Goal: Task Accomplishment & Management: Manage account settings

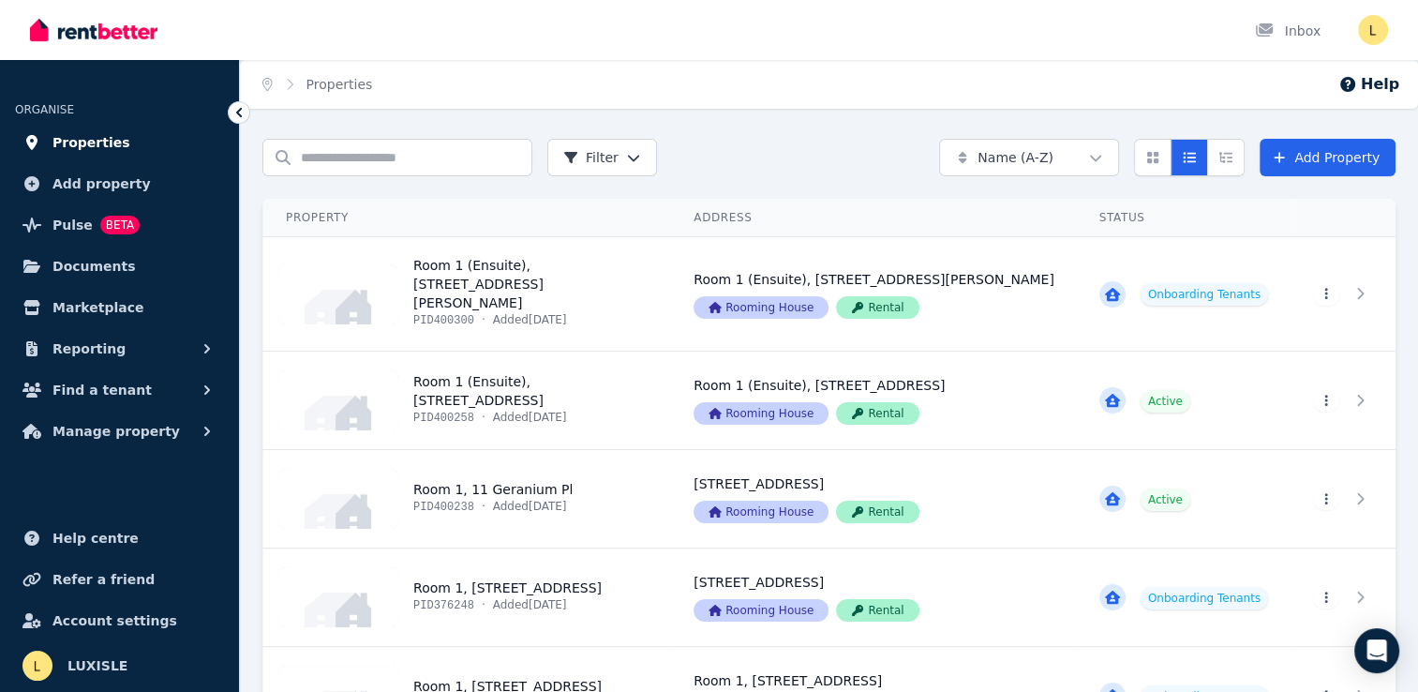
click at [85, 142] on span "Properties" at bounding box center [91, 142] width 78 height 22
click at [85, 351] on span "Reporting" at bounding box center [88, 348] width 73 height 22
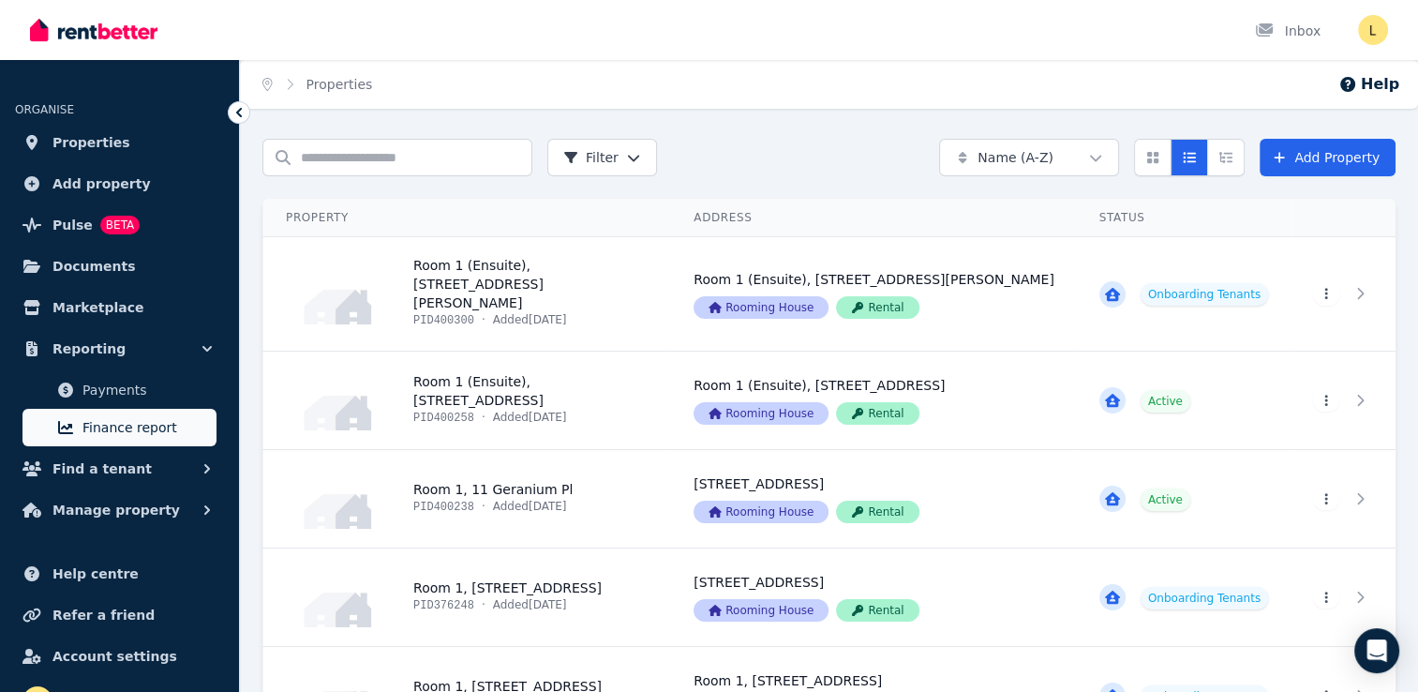
click at [105, 426] on span "Finance report" at bounding box center [145, 427] width 127 height 22
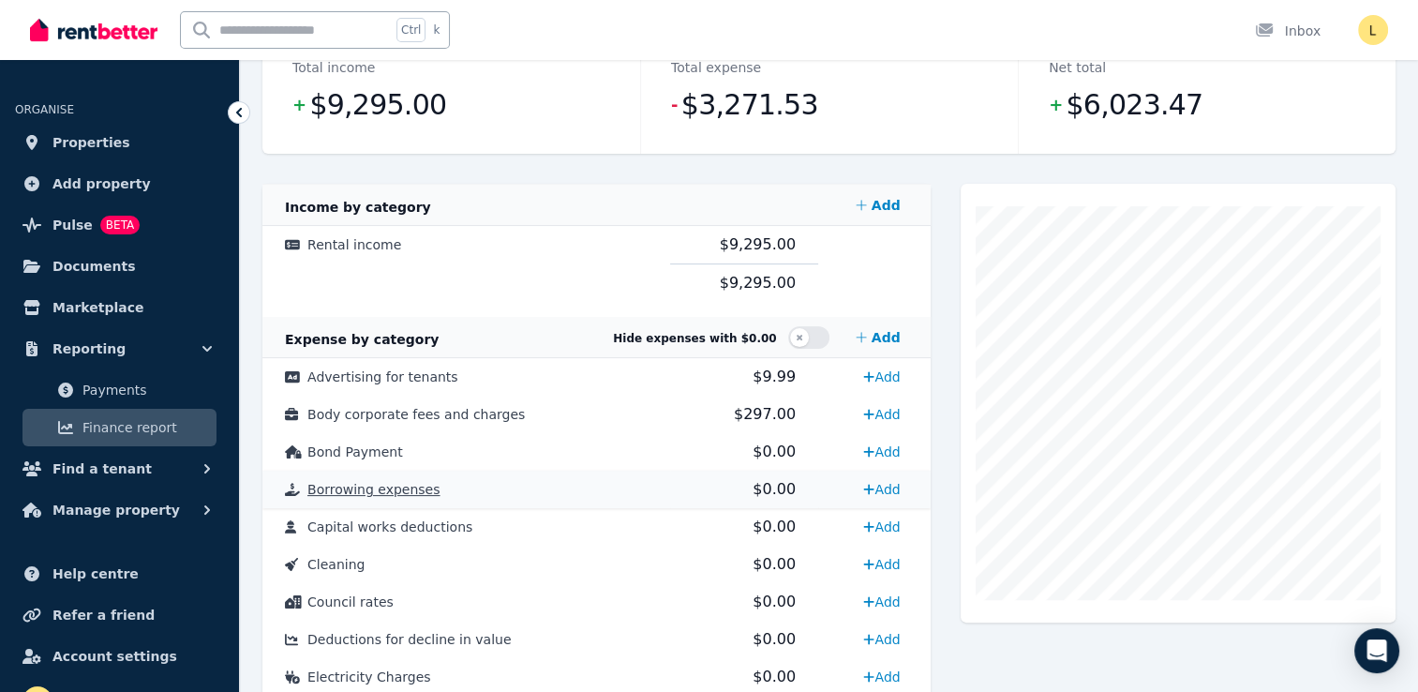
scroll to position [281, 0]
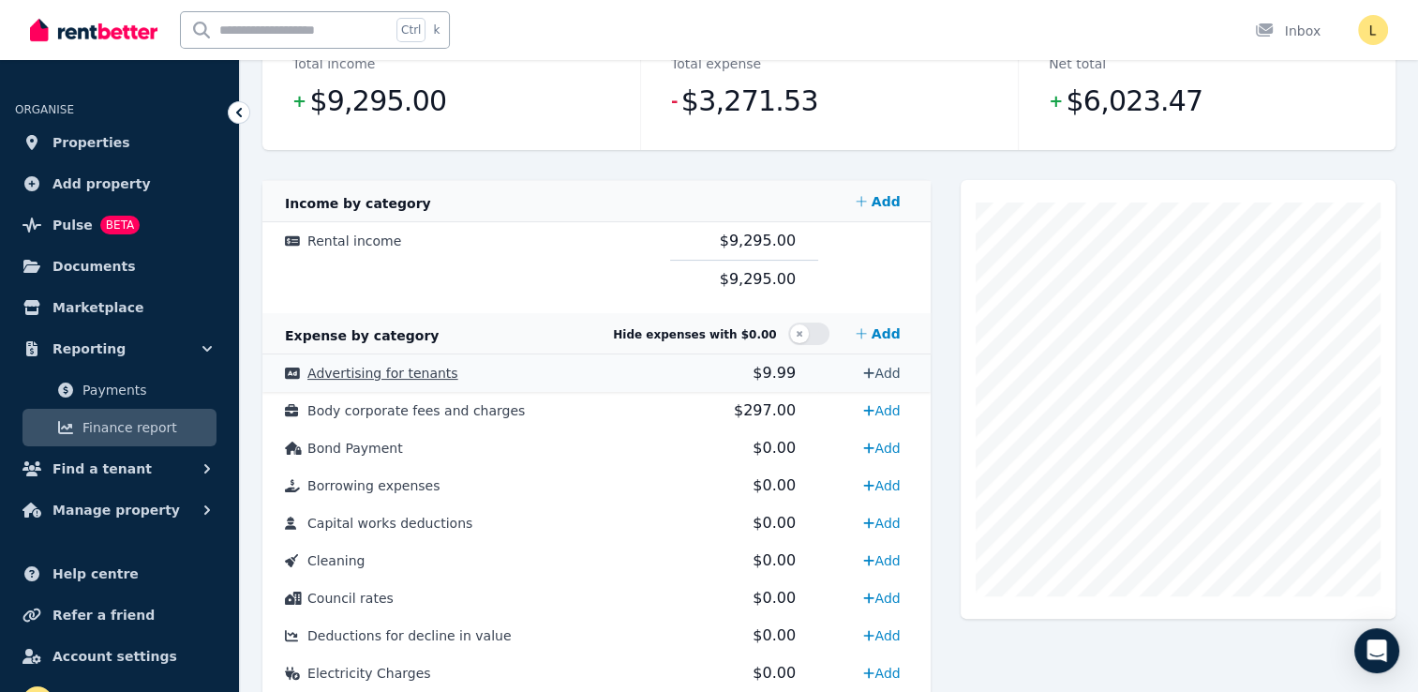
click at [890, 370] on link "Add" at bounding box center [882, 373] width 52 height 30
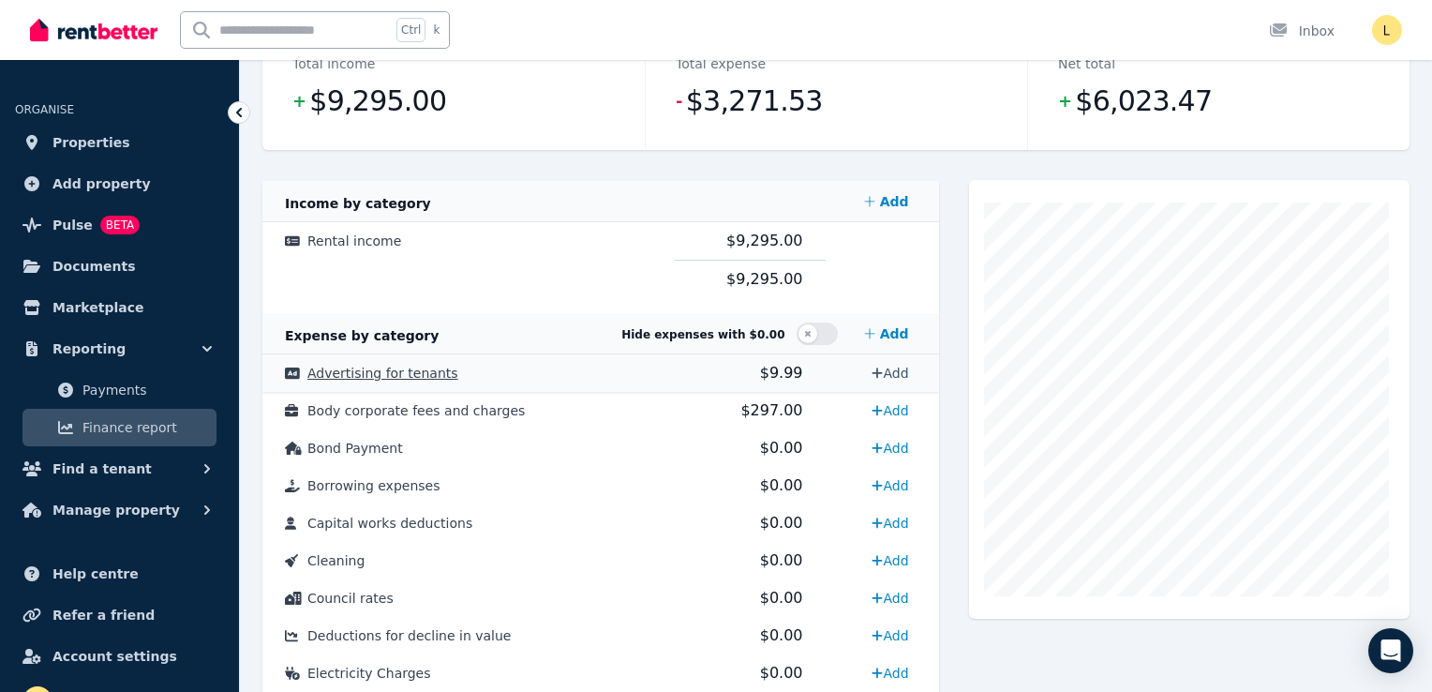
select select "**********"
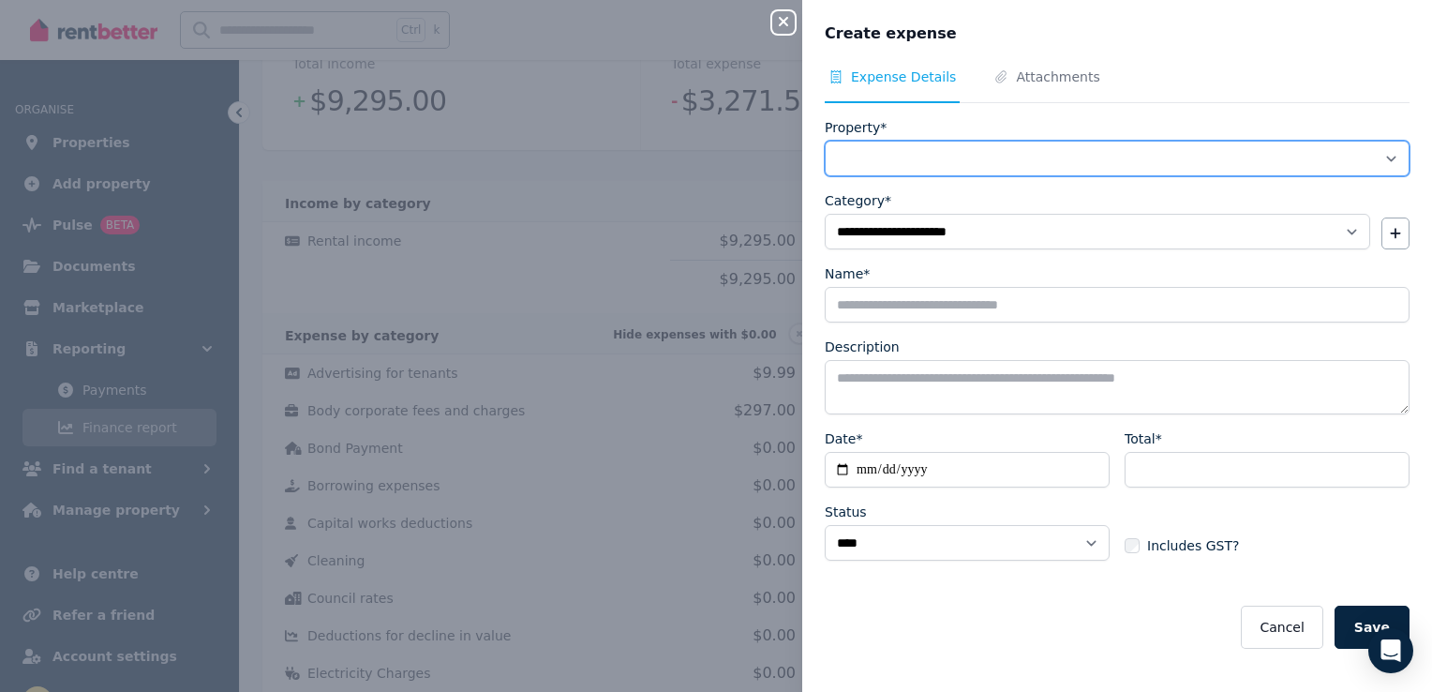
click at [927, 150] on select "**********" at bounding box center [1117, 159] width 585 height 36
select select "**********"
click at [825, 141] on select "**********" at bounding box center [1117, 159] width 585 height 36
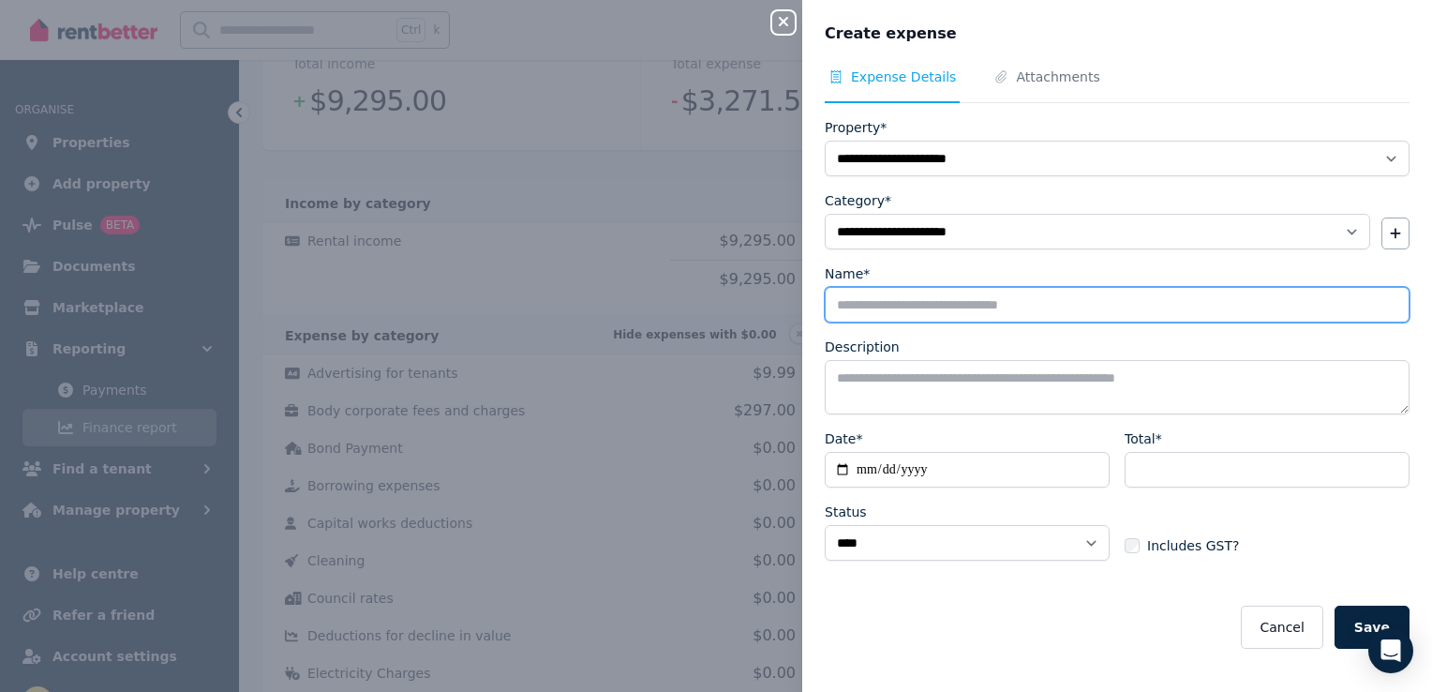
click at [889, 305] on input "Name*" at bounding box center [1117, 305] width 585 height 36
click at [1024, 303] on input "**********" at bounding box center [1117, 305] width 585 height 36
type input "**********"
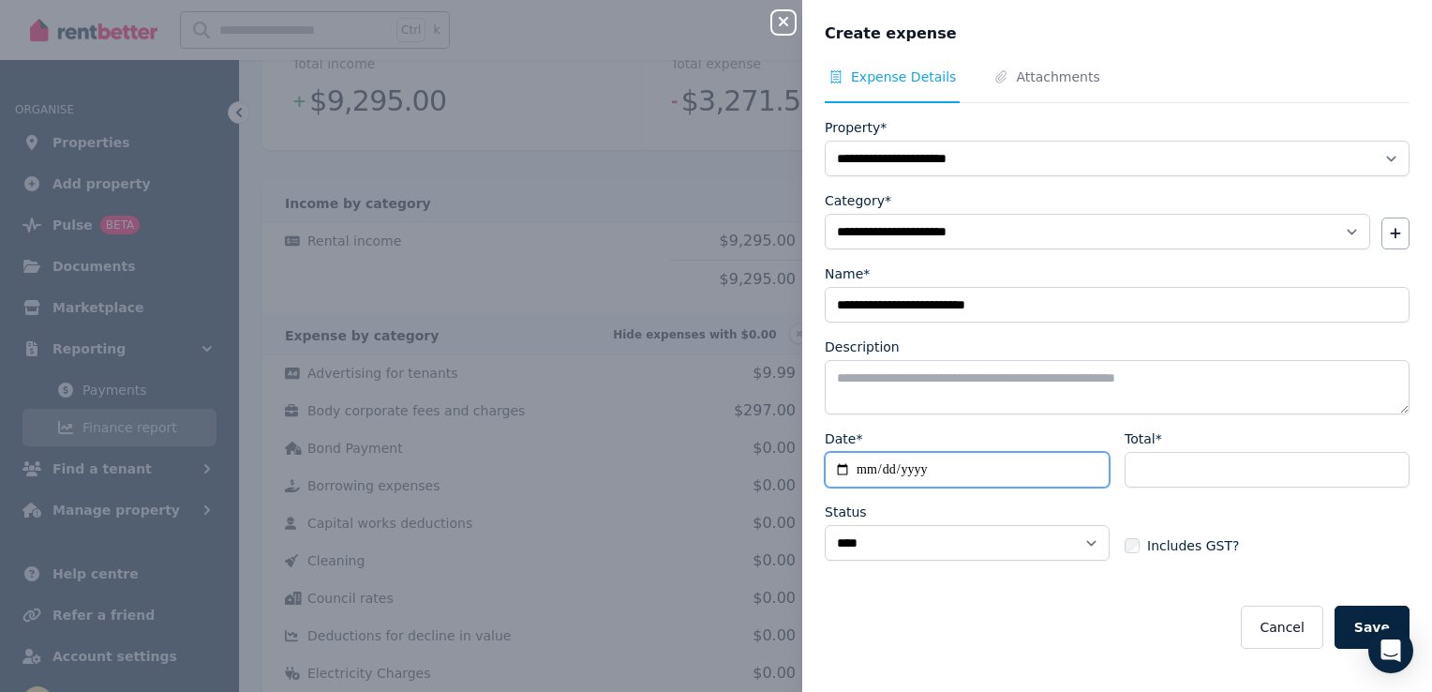
click at [863, 467] on input "Date*" at bounding box center [967, 470] width 285 height 36
type input "**********"
click at [1132, 628] on div "Cancel Save" at bounding box center [1117, 626] width 585 height 43
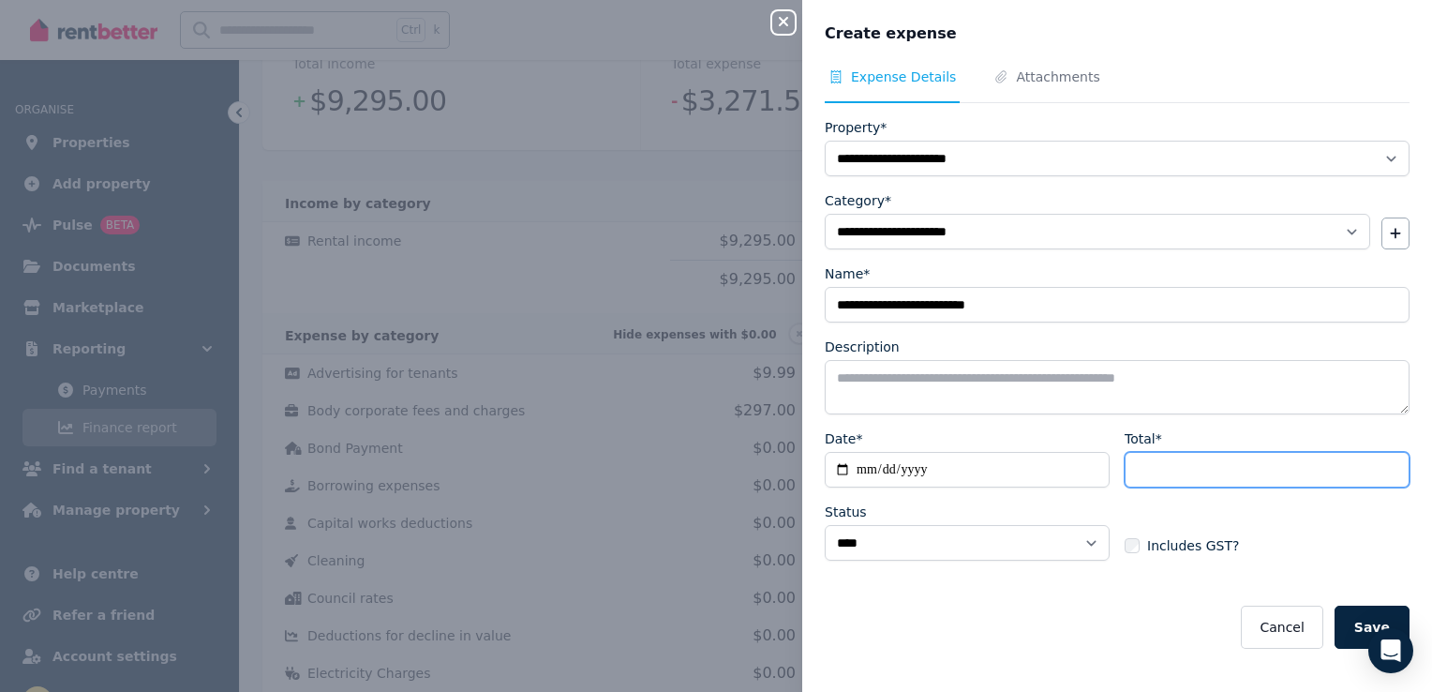
click at [1185, 456] on input "Total*" at bounding box center [1267, 470] width 285 height 36
type input "****"
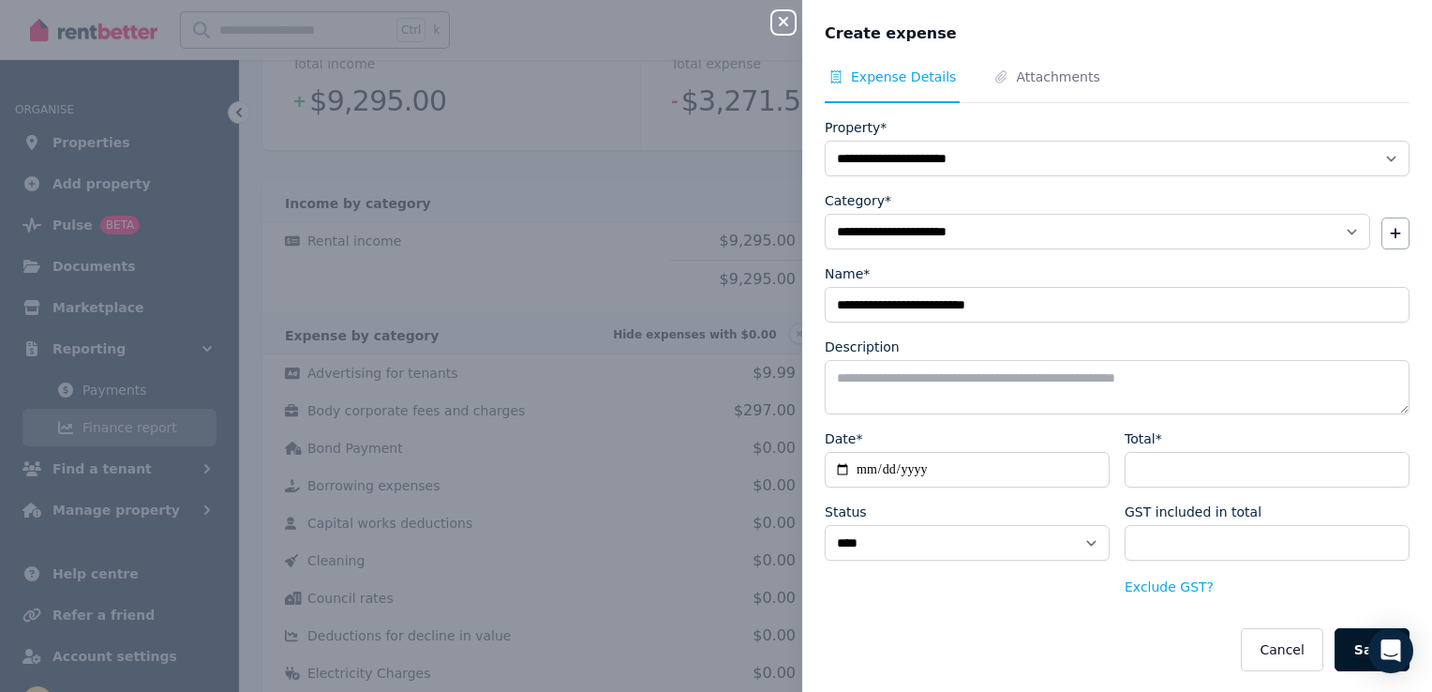
click at [1352, 657] on button "Save" at bounding box center [1372, 649] width 75 height 43
select select
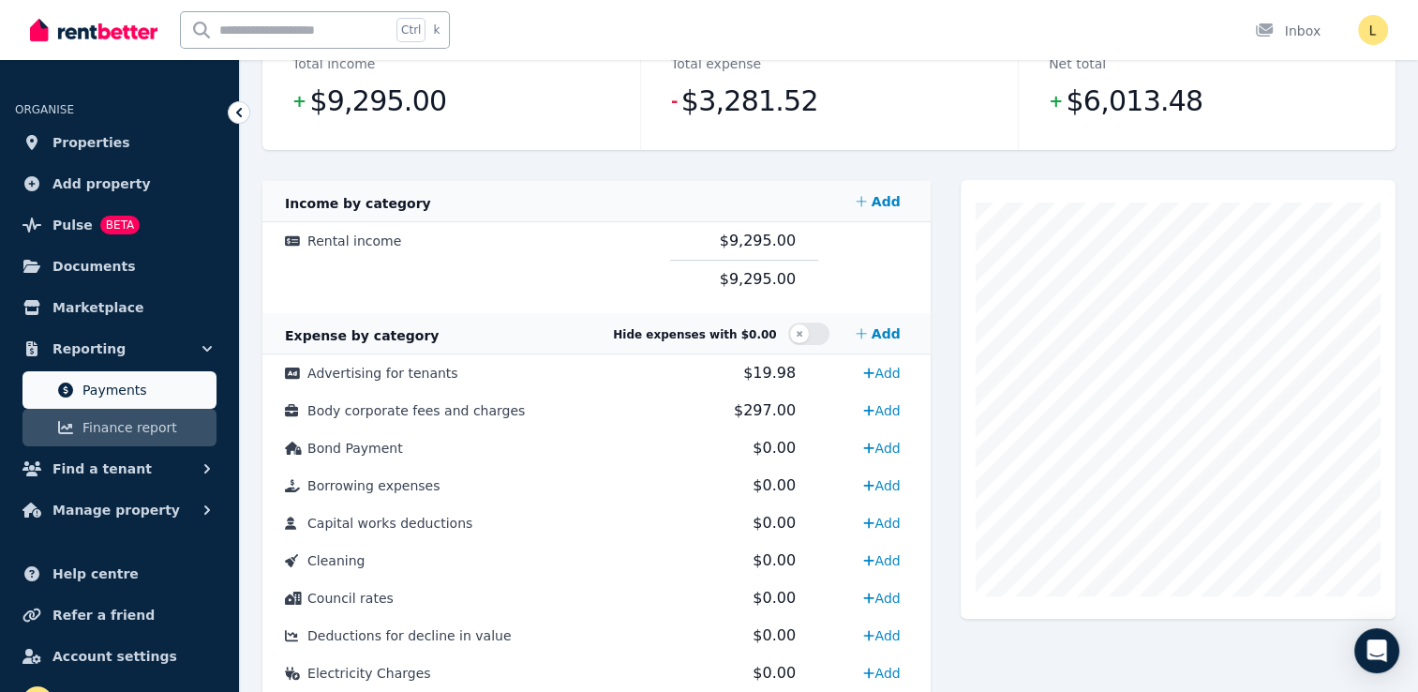
click at [124, 404] on link "Payments" at bounding box center [119, 389] width 194 height 37
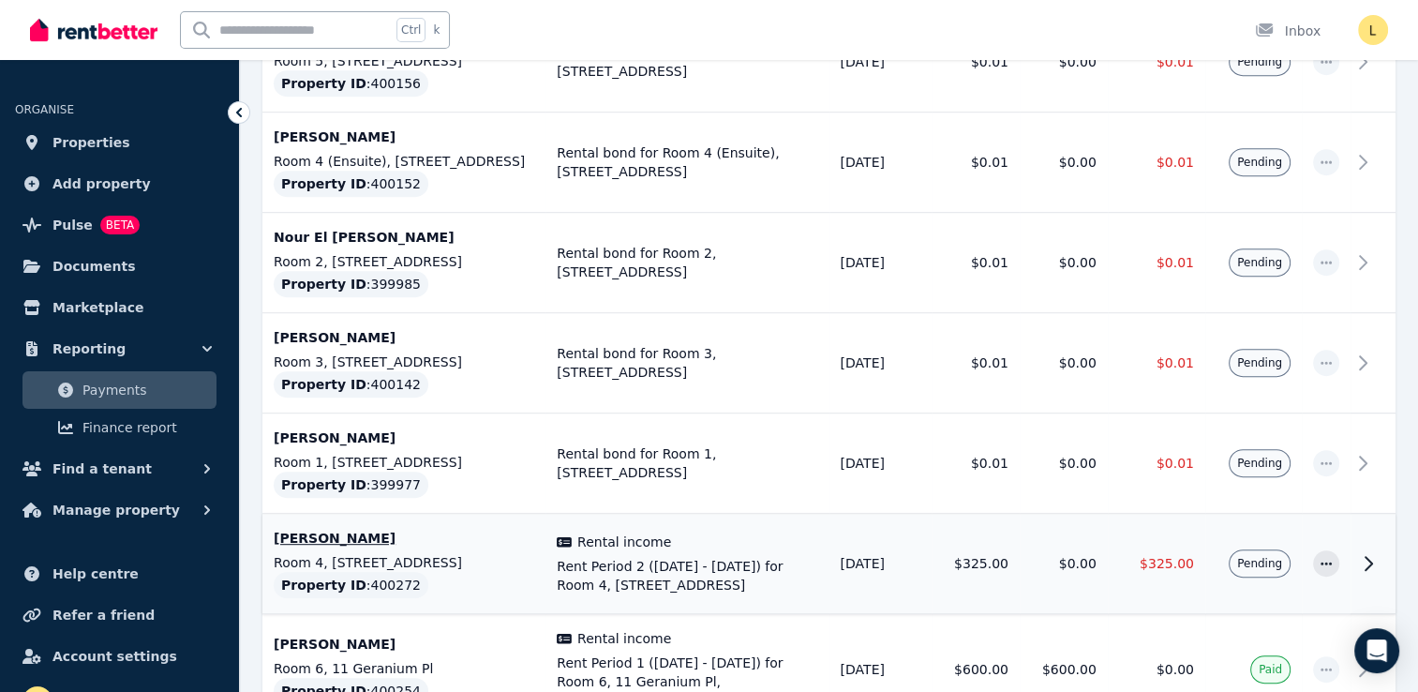
scroll to position [937, 0]
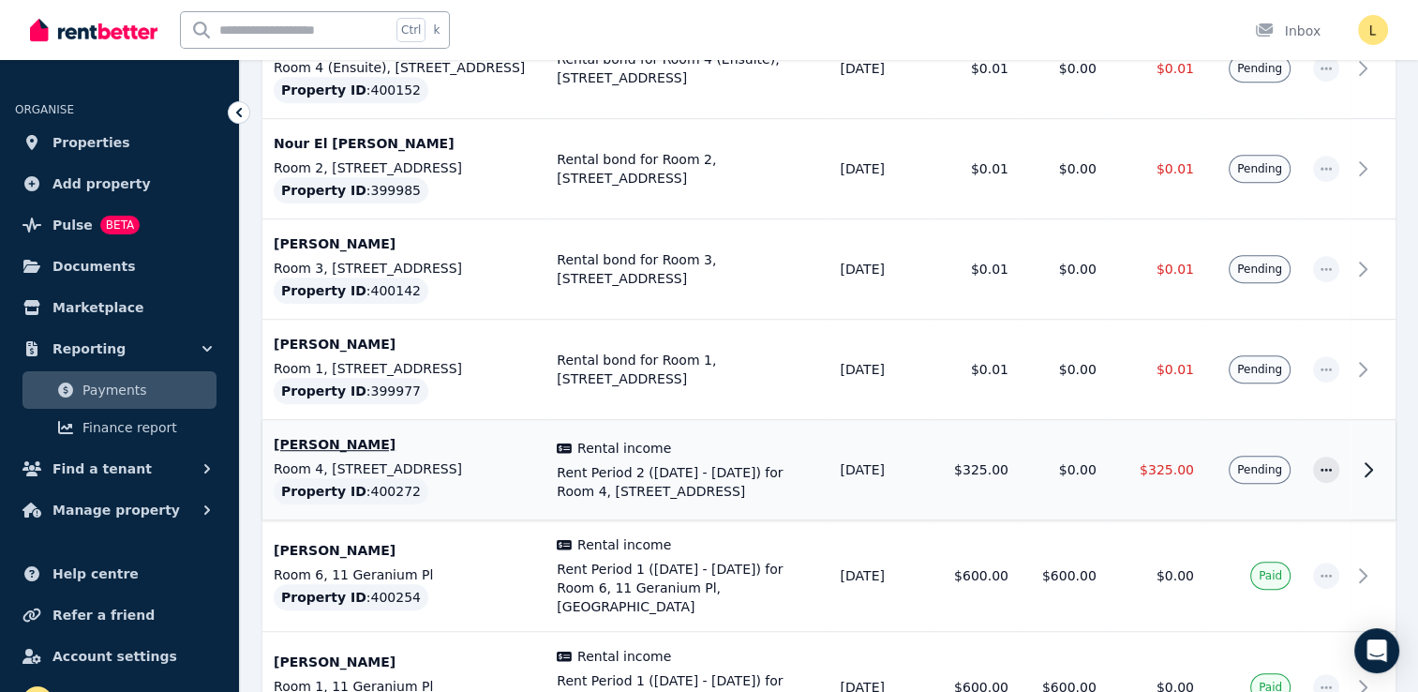
click at [617, 446] on span "Rental income" at bounding box center [624, 448] width 94 height 19
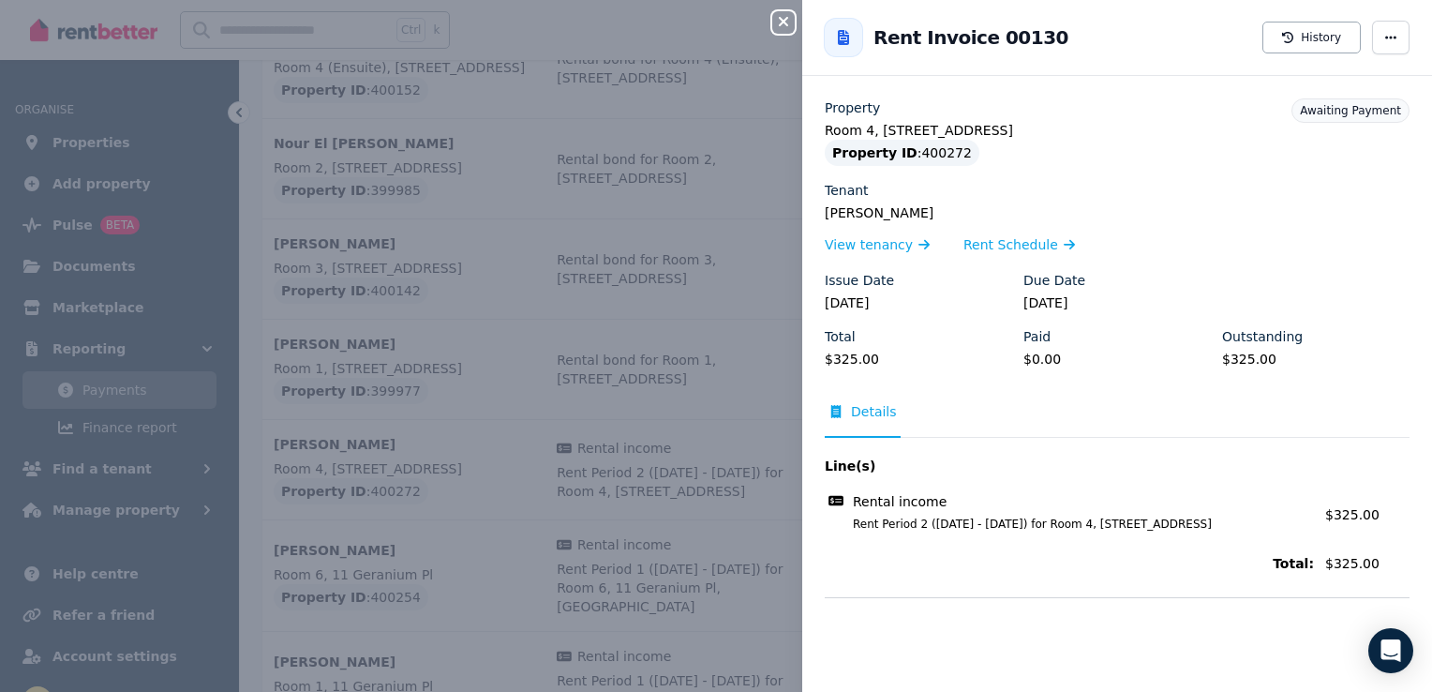
click at [784, 30] on button "Close panel" at bounding box center [783, 22] width 22 height 22
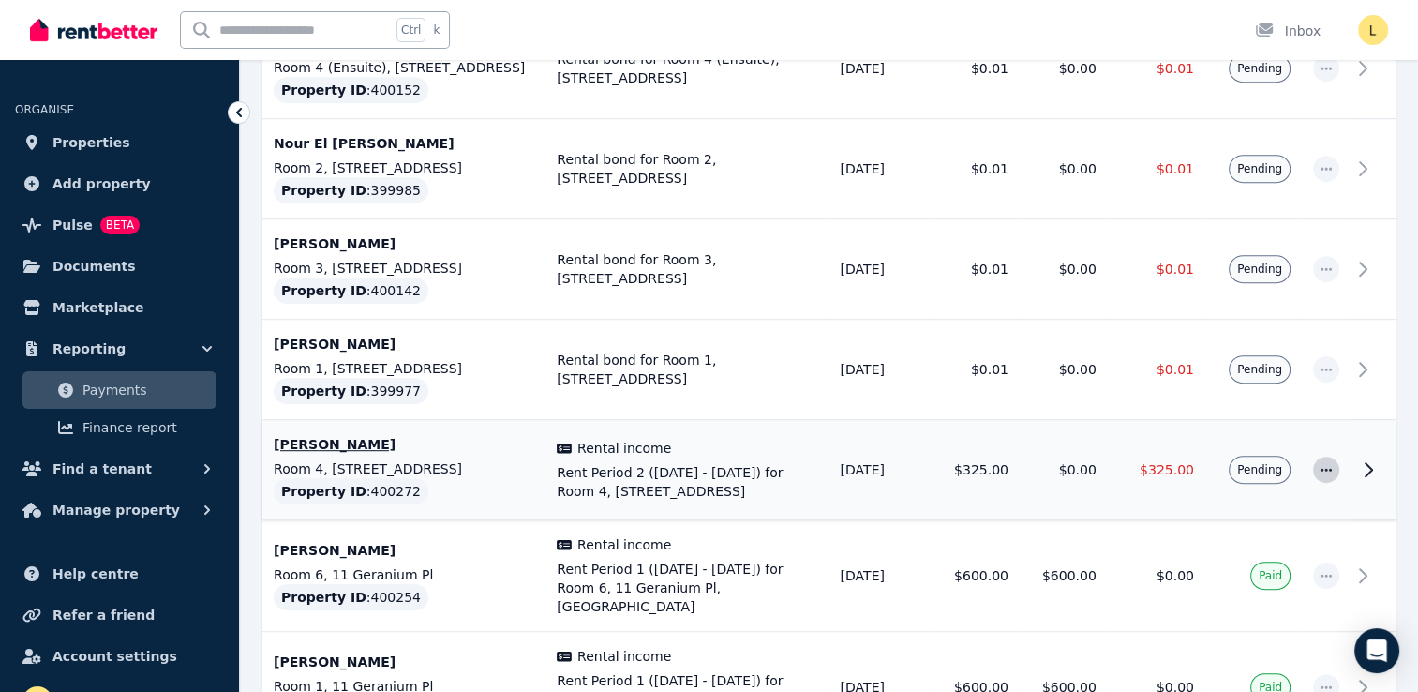
click at [1327, 467] on icon "button" at bounding box center [1326, 469] width 15 height 13
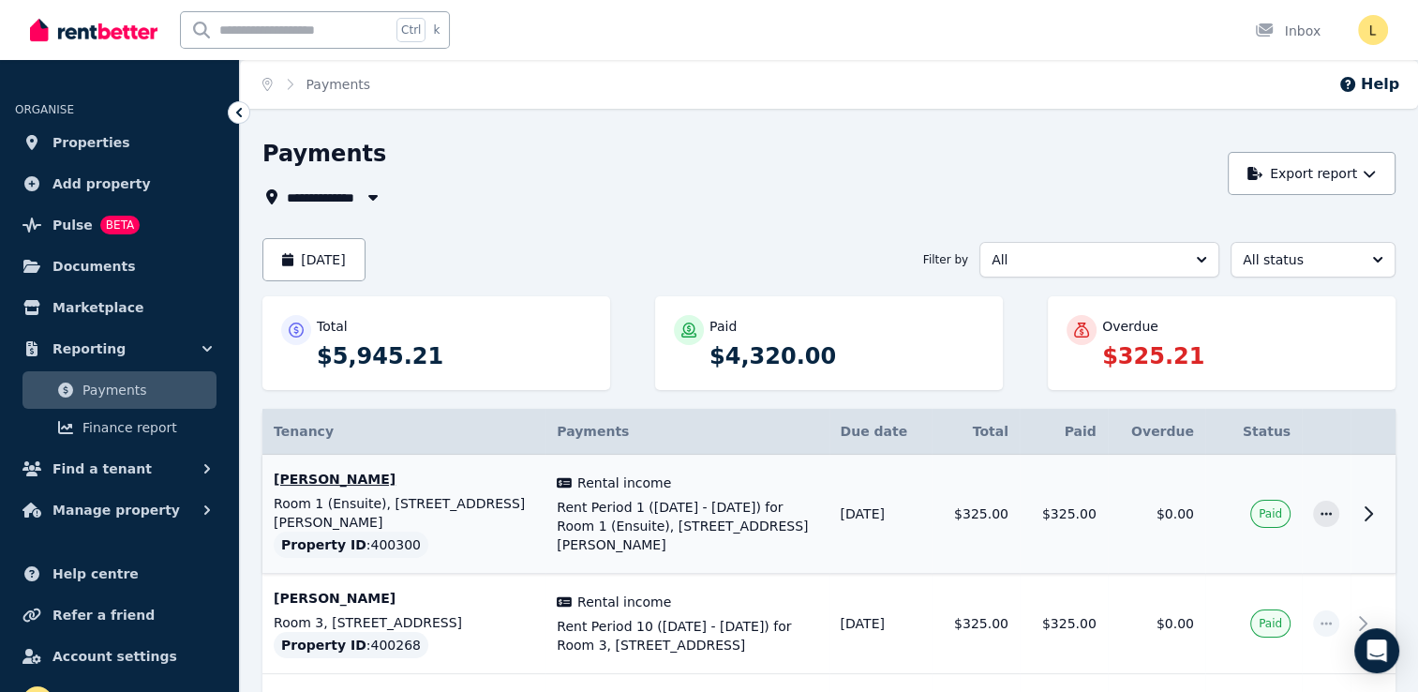
scroll to position [94, 0]
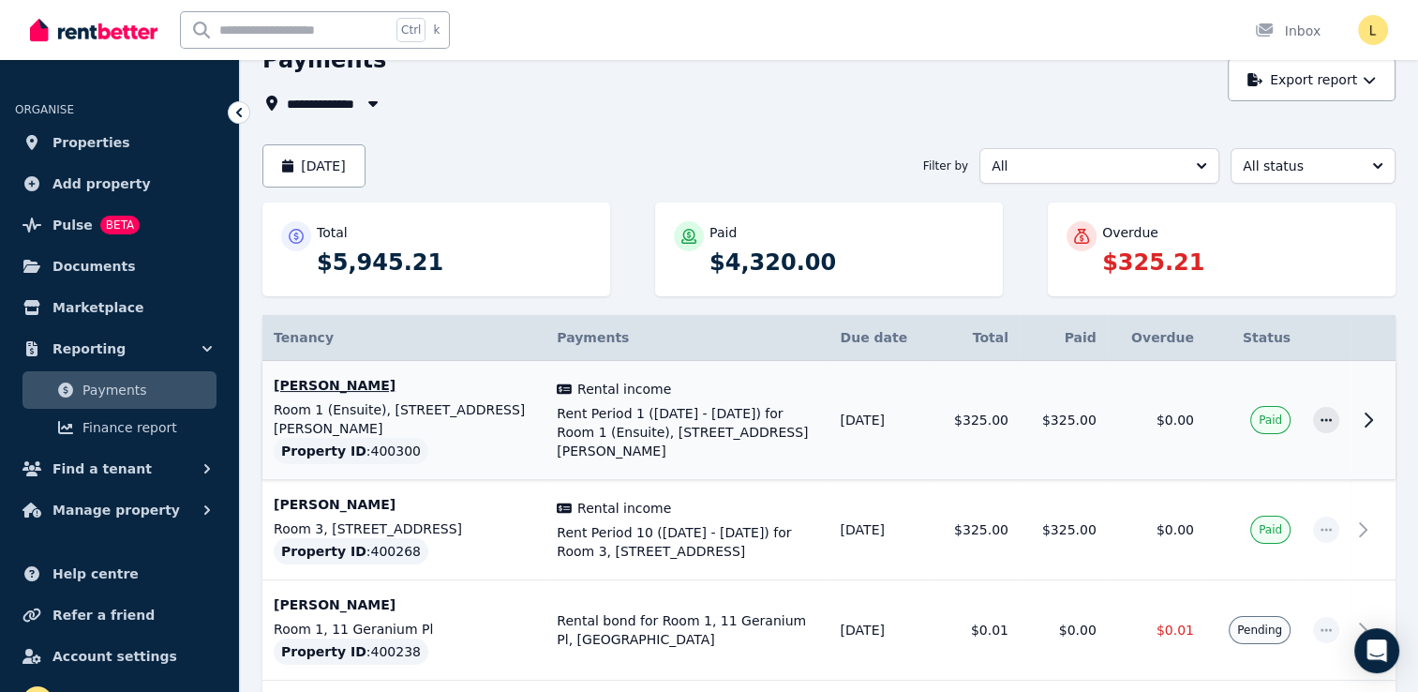
click at [682, 412] on span "Rent Period 1 (30/08/2025 - 05/09/2025) for Room 1 (Ensuite), 6/56 Randell St, …" at bounding box center [687, 432] width 261 height 56
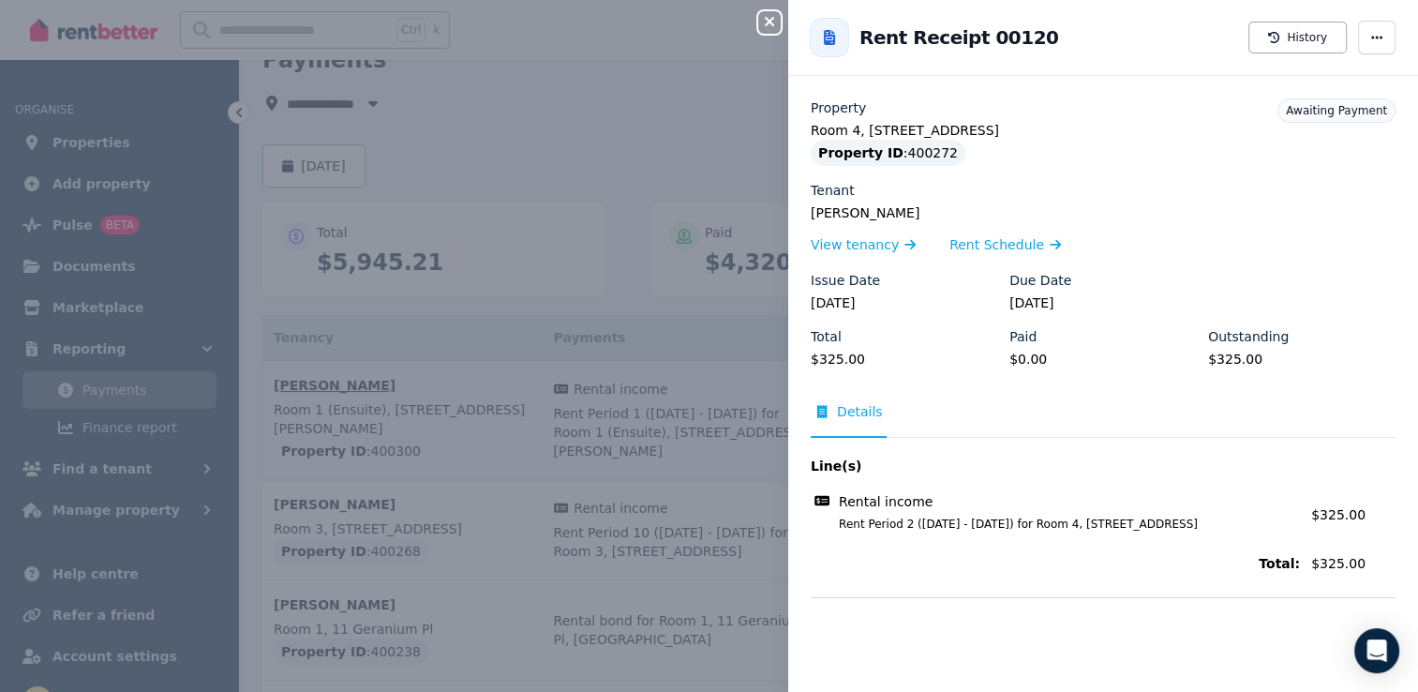
scroll to position [1058, 0]
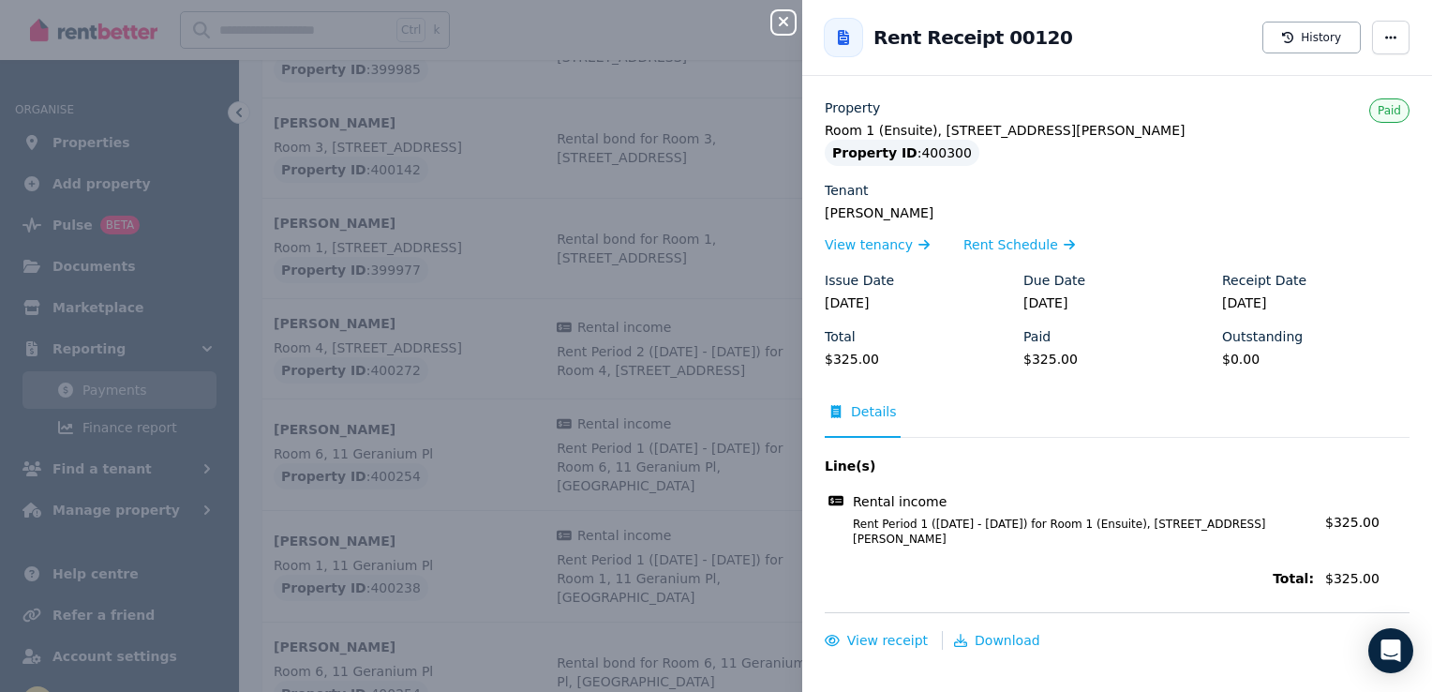
click at [577, 79] on div "Close panel Back to Rent Receipt 00120 History Property Room 1 (Ensuite), 6/56 …" at bounding box center [716, 346] width 1432 height 692
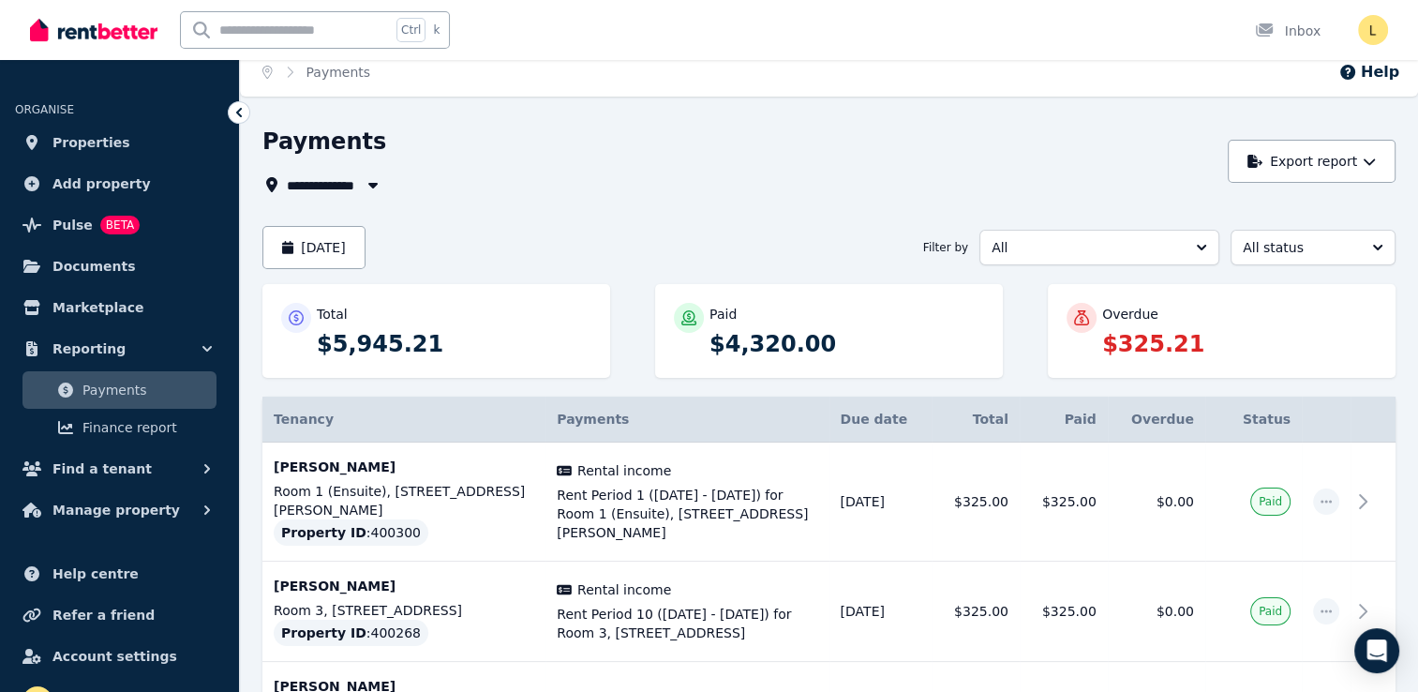
scroll to position [0, 0]
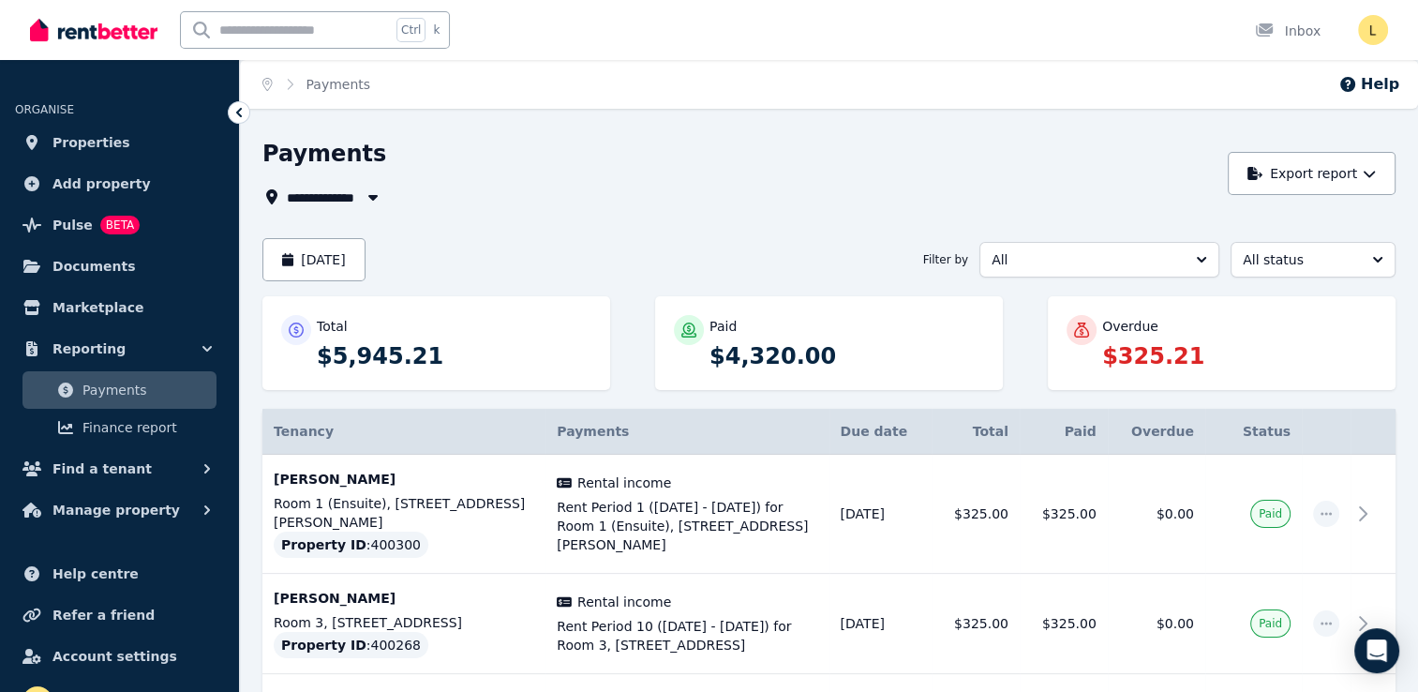
click at [986, 175] on div "**********" at bounding box center [739, 173] width 955 height 69
click at [92, 148] on span "Properties" at bounding box center [91, 142] width 78 height 22
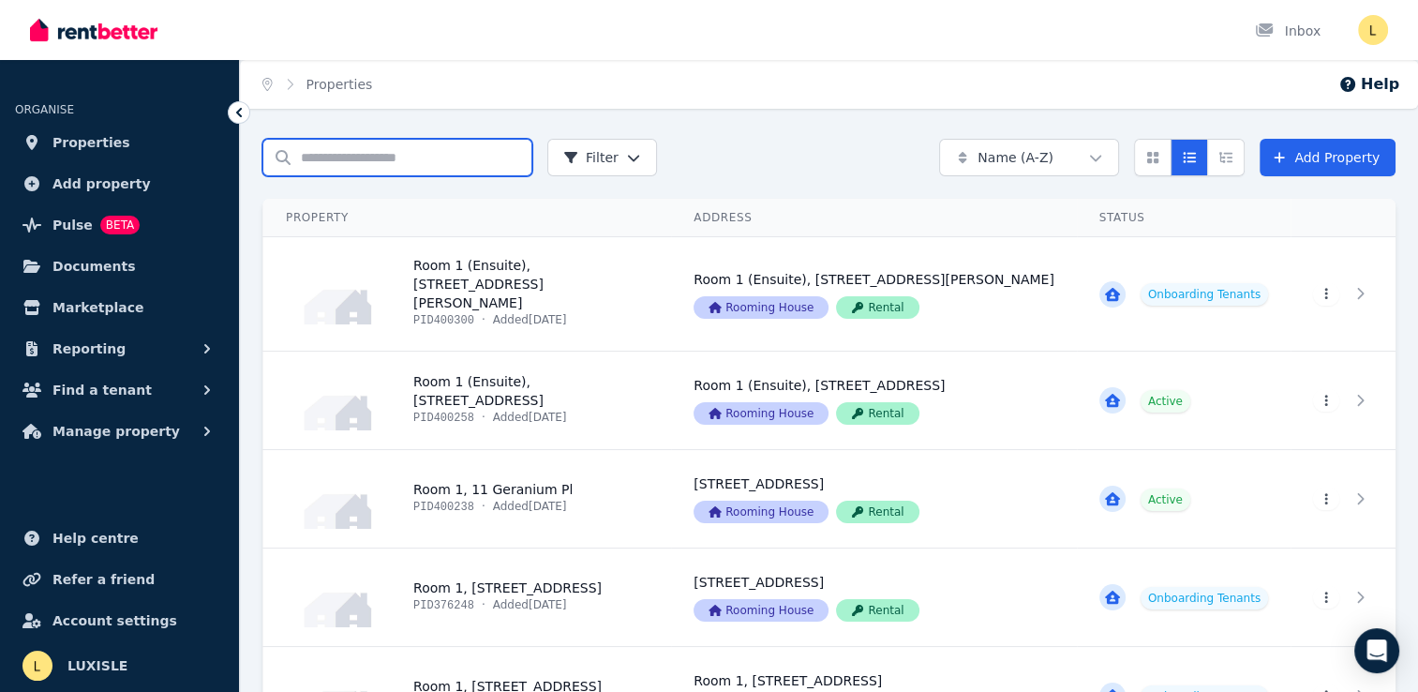
click at [380, 159] on input "Search properties" at bounding box center [397, 157] width 270 height 37
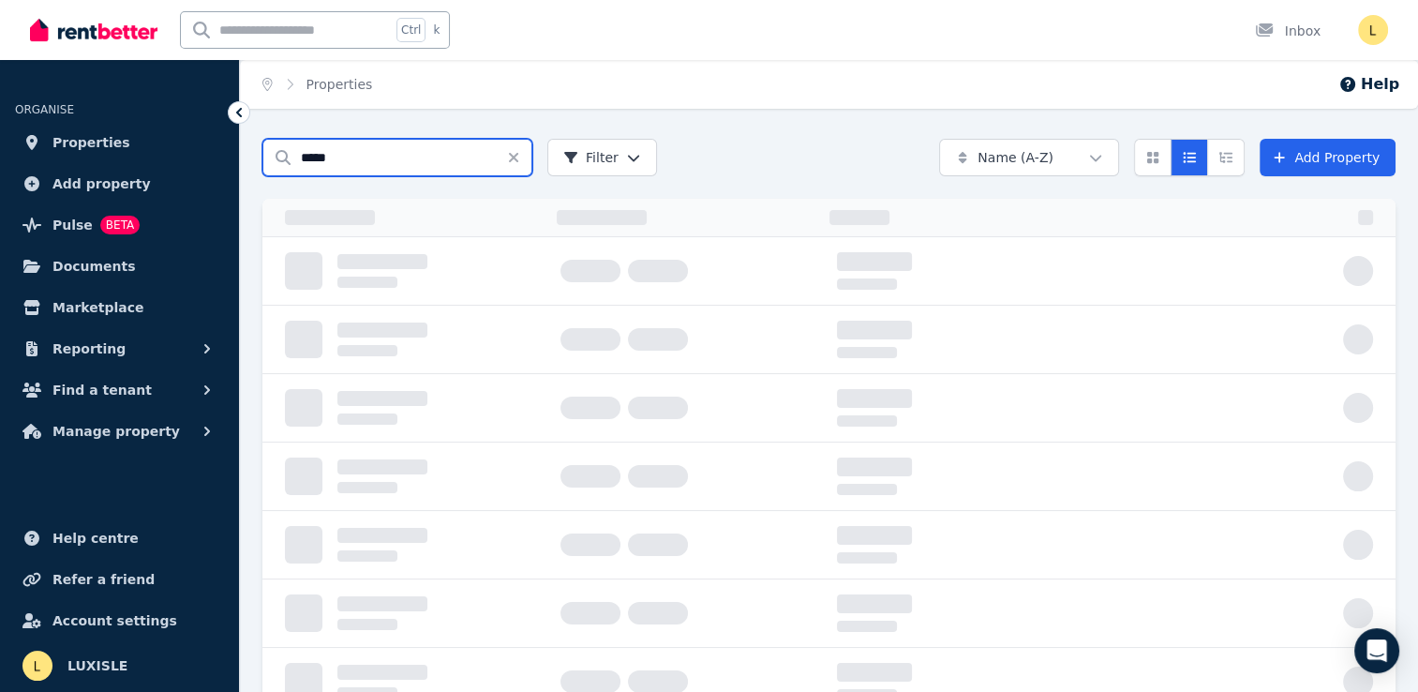
type input "*****"
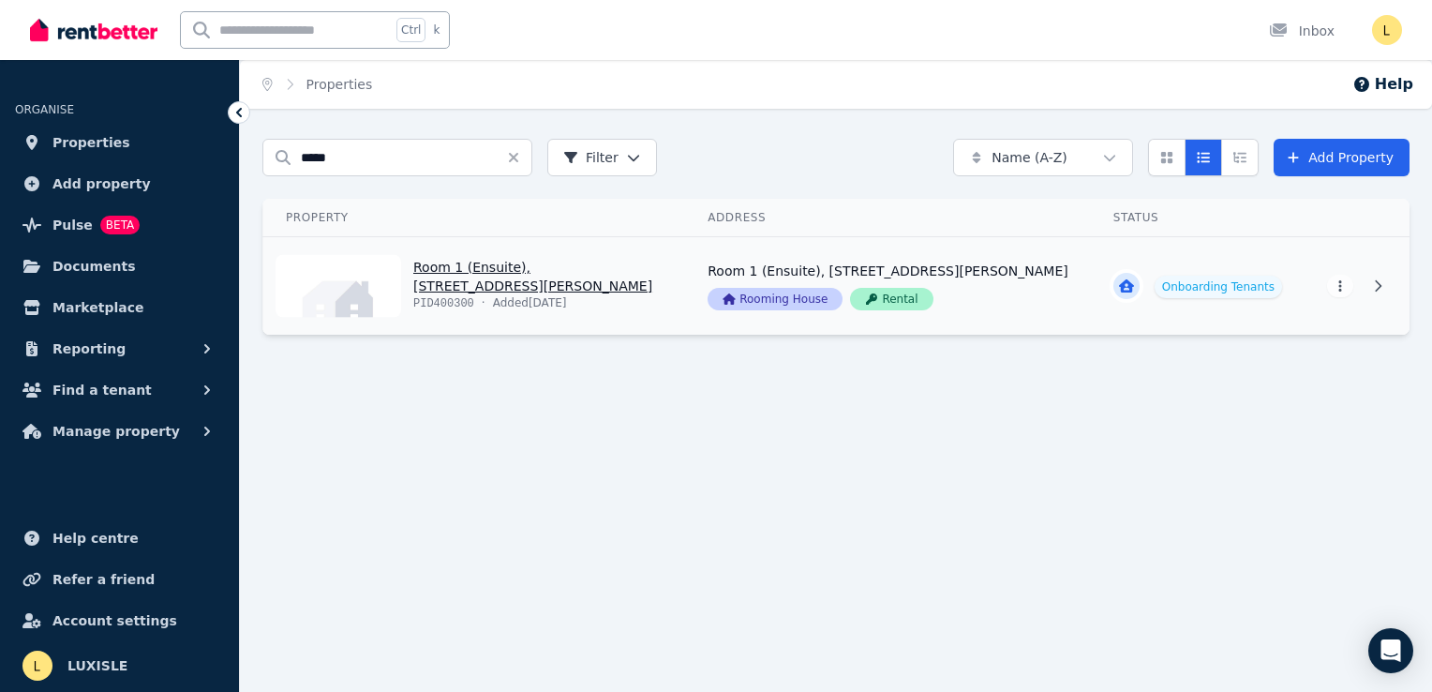
click at [945, 272] on link "View property details" at bounding box center [888, 285] width 406 height 97
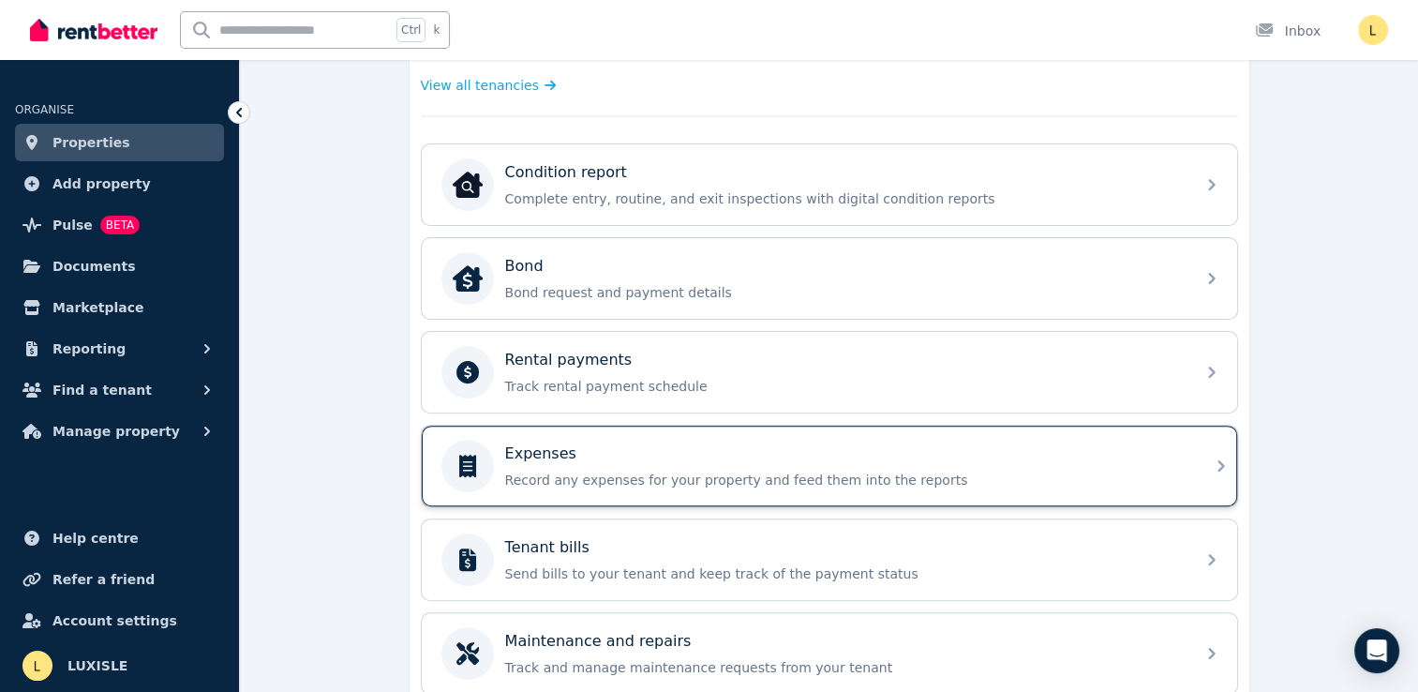
scroll to position [562, 0]
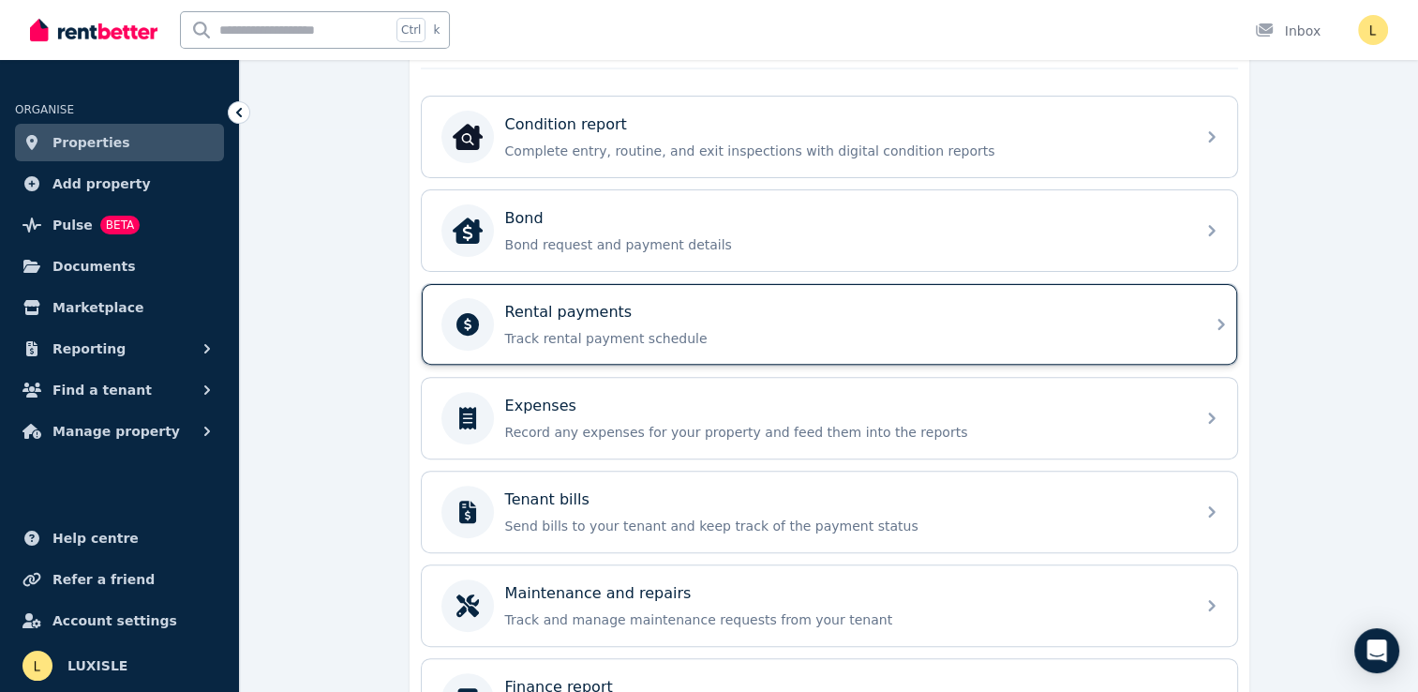
click at [581, 333] on p "Track rental payment schedule" at bounding box center [844, 338] width 679 height 19
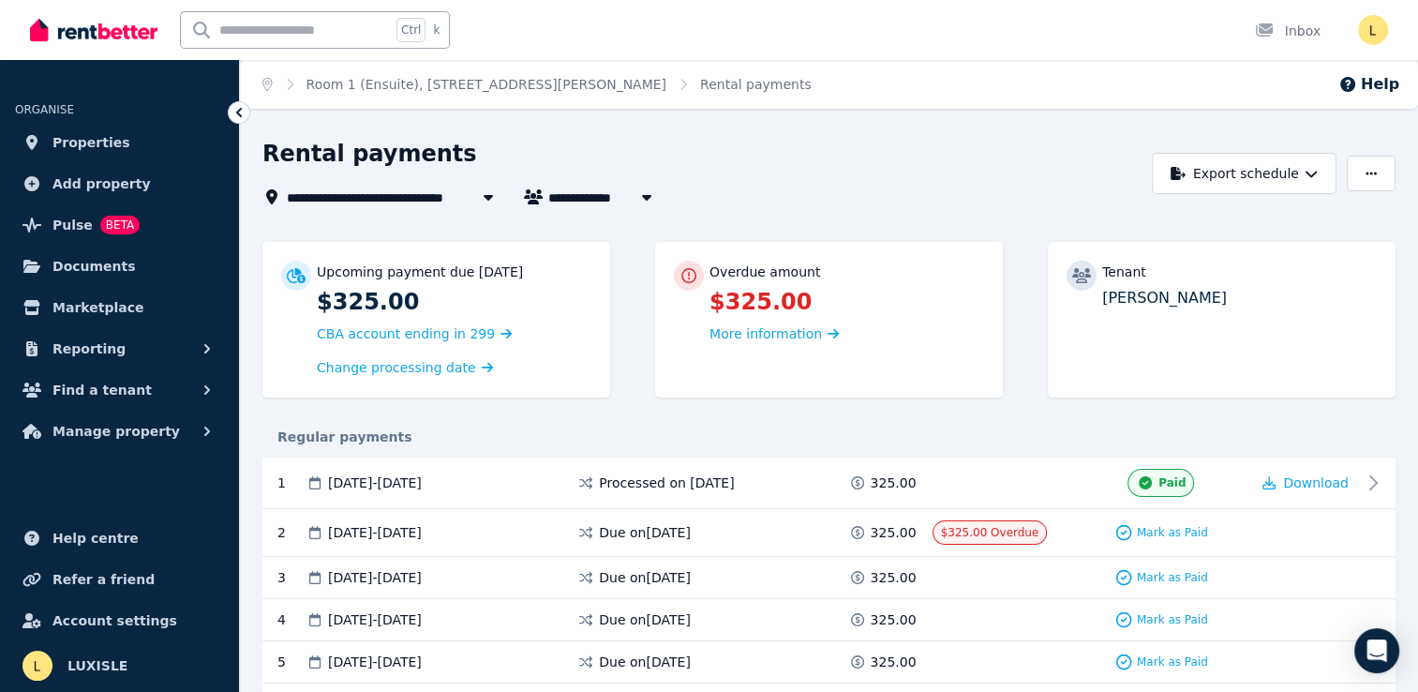
scroll to position [94, 0]
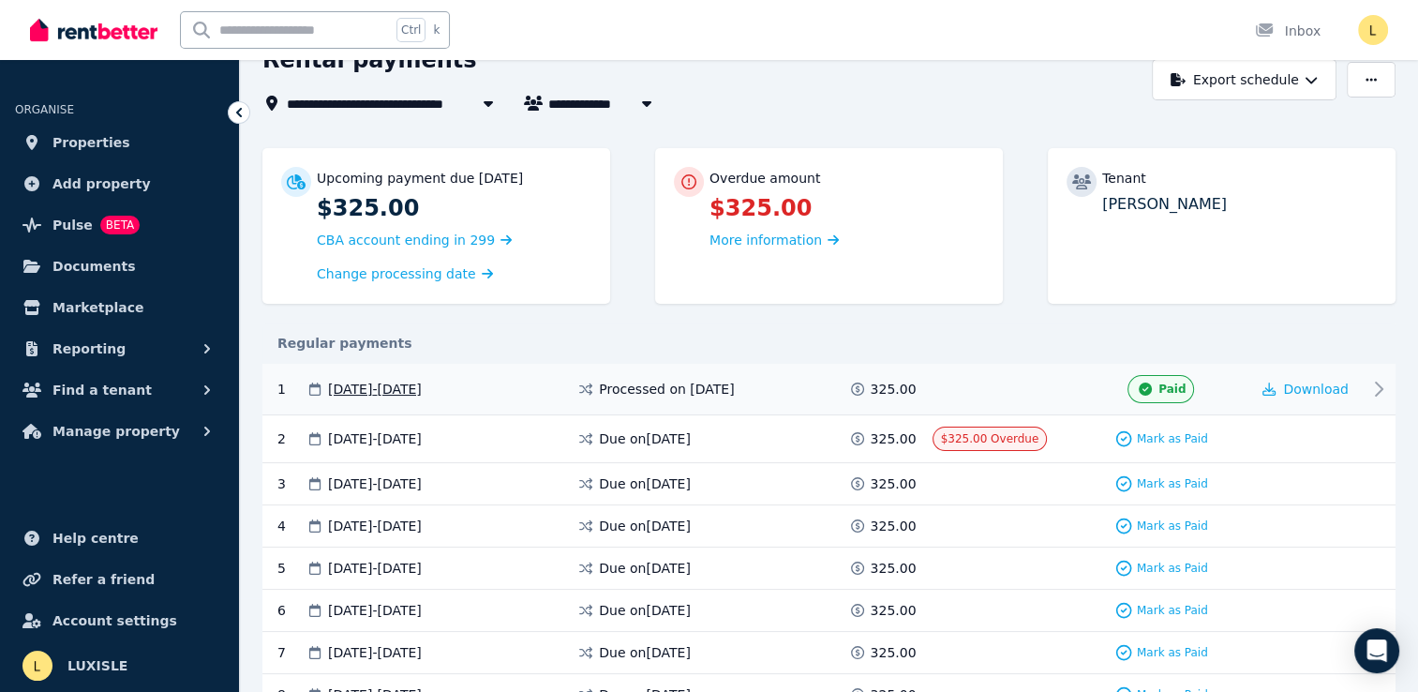
click at [1382, 392] on icon at bounding box center [1378, 389] width 22 height 22
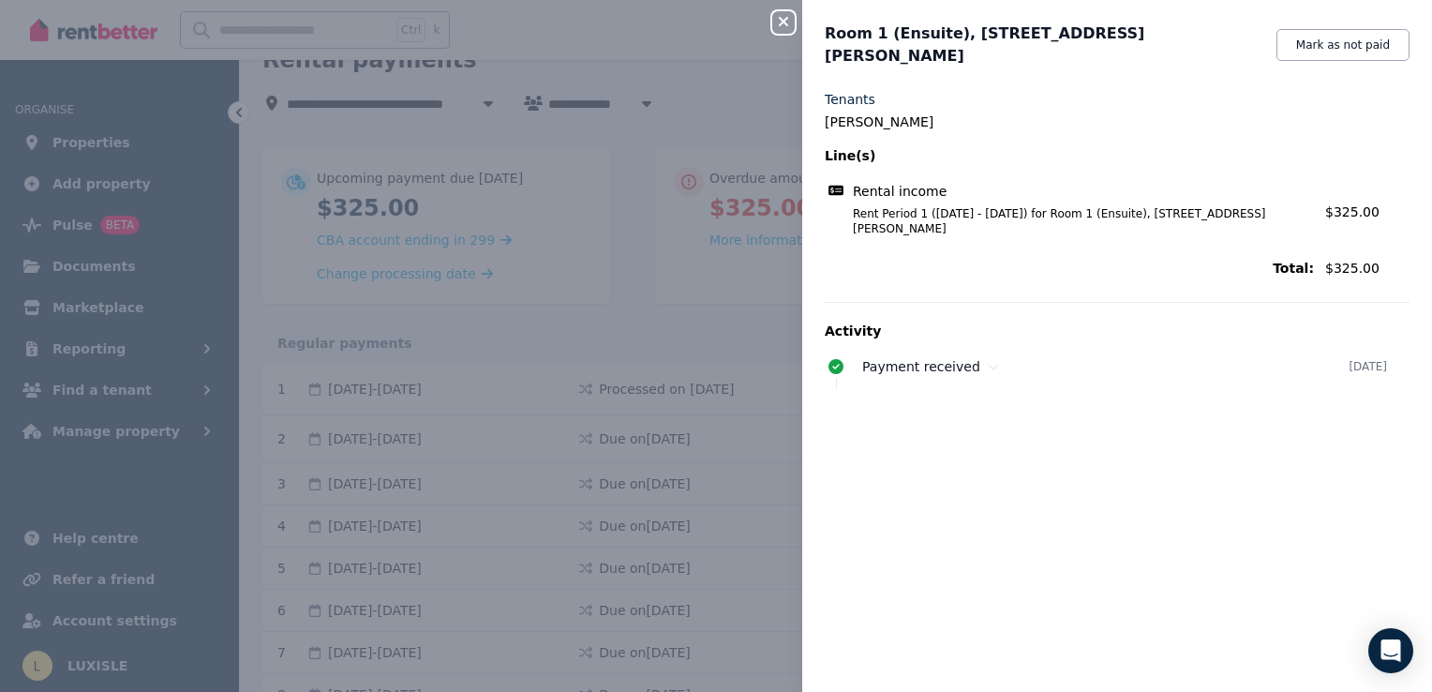
click at [916, 206] on span "Rent Period 1 (30/08/2025 - 05/09/2025) for Room 1 (Ensuite), 6/56 Randell St, …" at bounding box center [1072, 221] width 484 height 30
click at [924, 186] on span "Rental income" at bounding box center [900, 191] width 94 height 19
click at [632, 317] on div "Close panel Room 1 (Ensuite), 6/56 Randell St Mark as not paid Tenants Ashley H…" at bounding box center [716, 346] width 1432 height 692
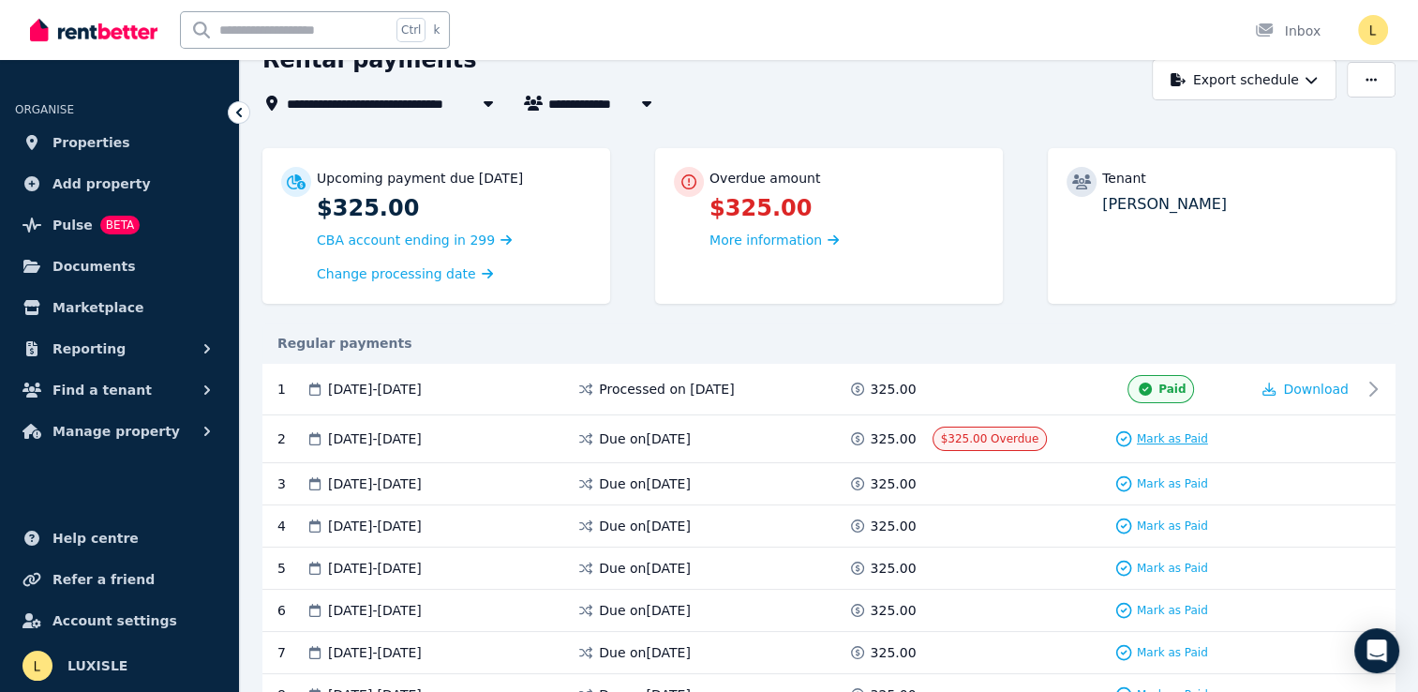
click at [1165, 441] on span "Mark as Paid" at bounding box center [1172, 438] width 71 height 15
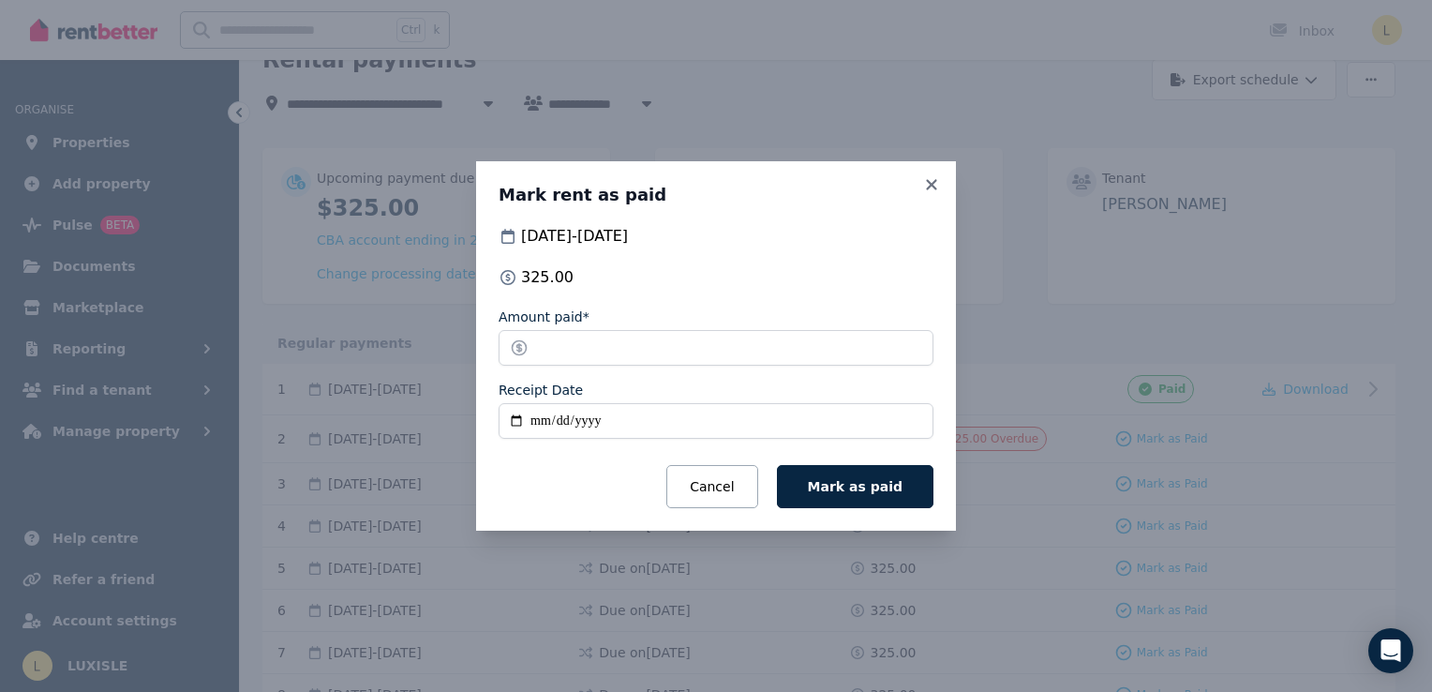
click at [536, 428] on input "Receipt Date" at bounding box center [716, 421] width 435 height 36
type input "**********"
click at [862, 488] on span "Mark as paid" at bounding box center [855, 486] width 95 height 15
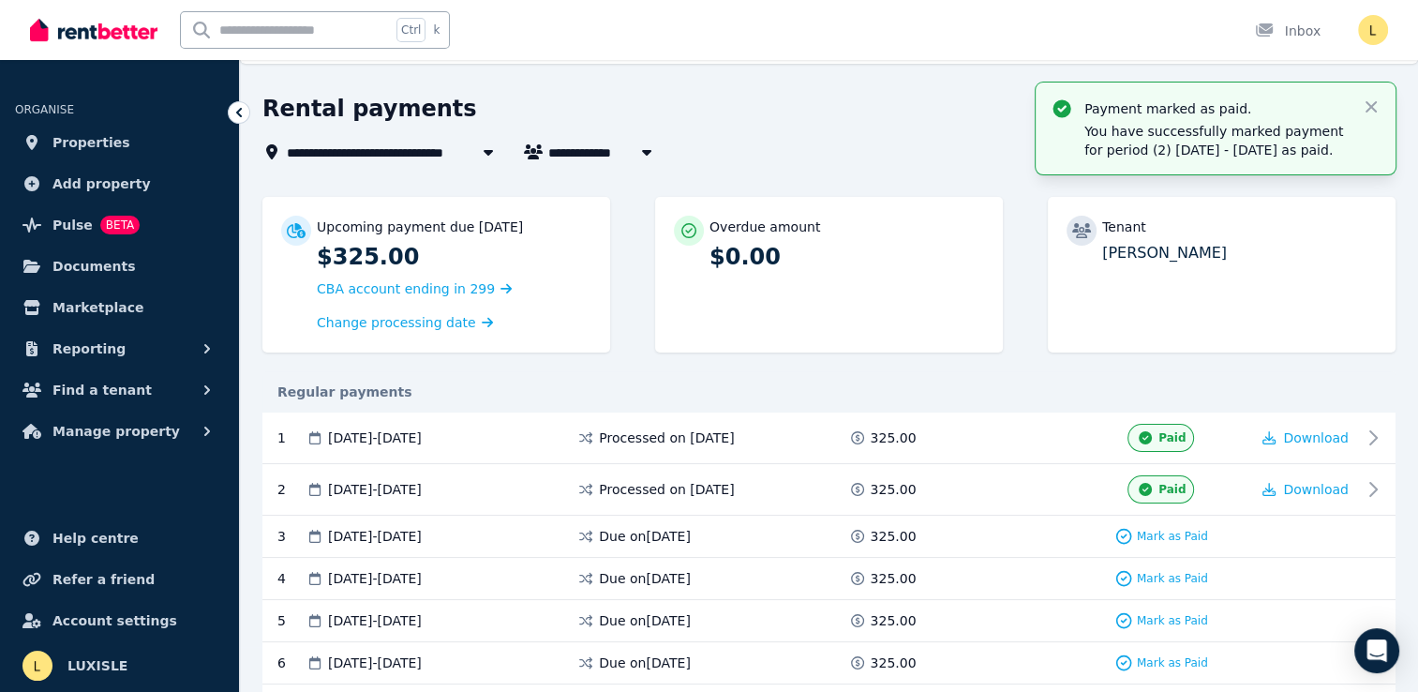
scroll to position [0, 0]
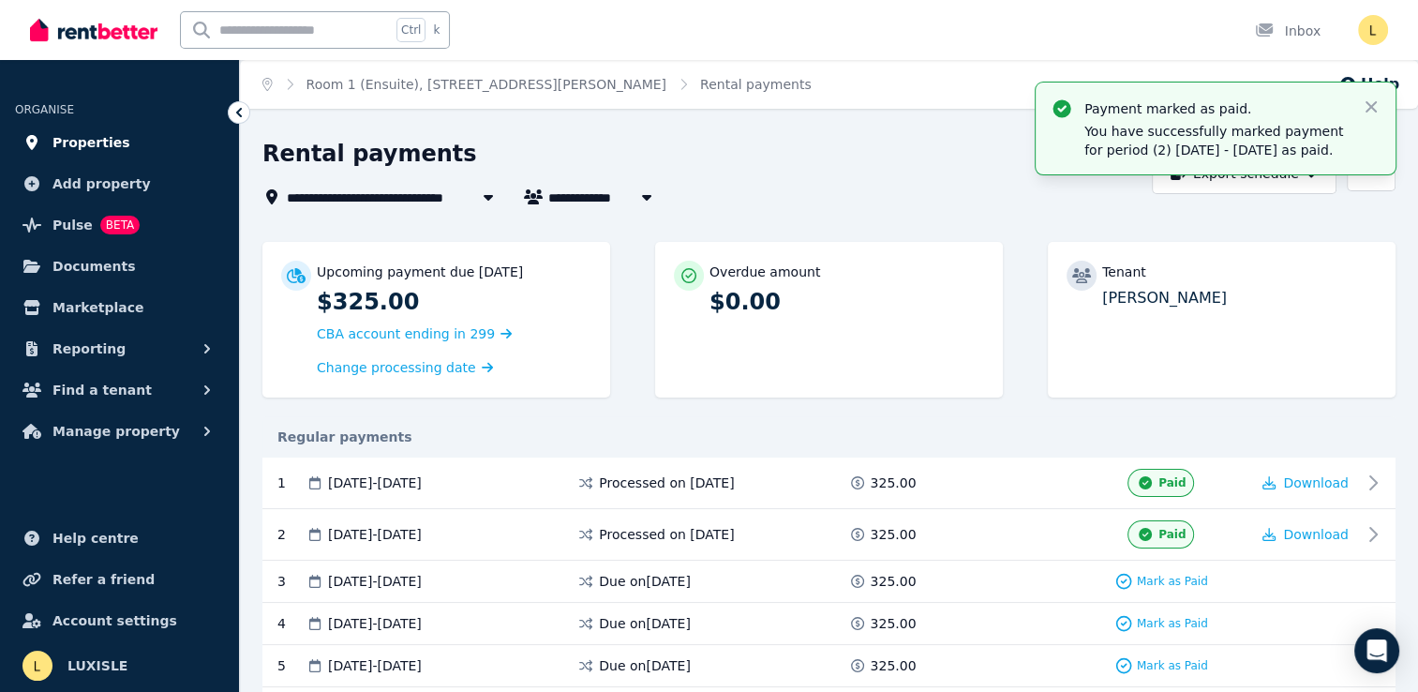
click at [82, 156] on link "Properties" at bounding box center [119, 142] width 209 height 37
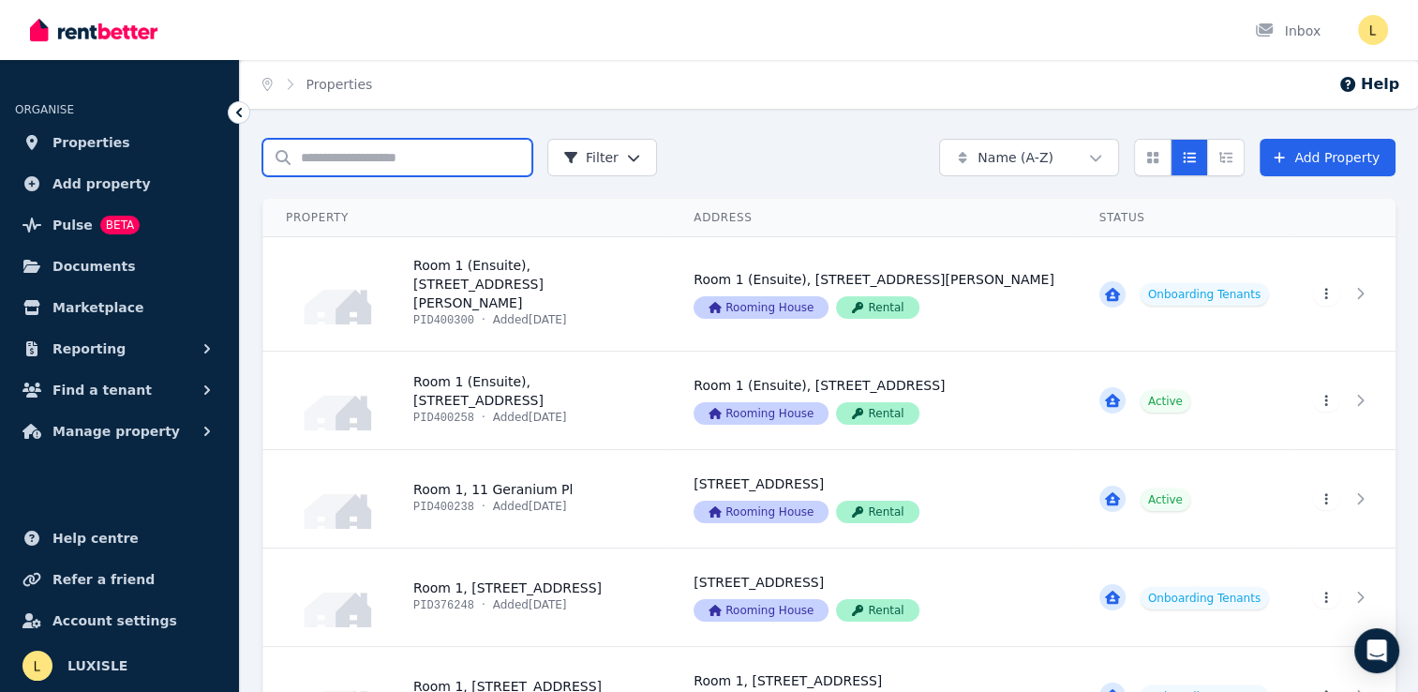
click at [420, 156] on input "Search properties" at bounding box center [397, 157] width 270 height 37
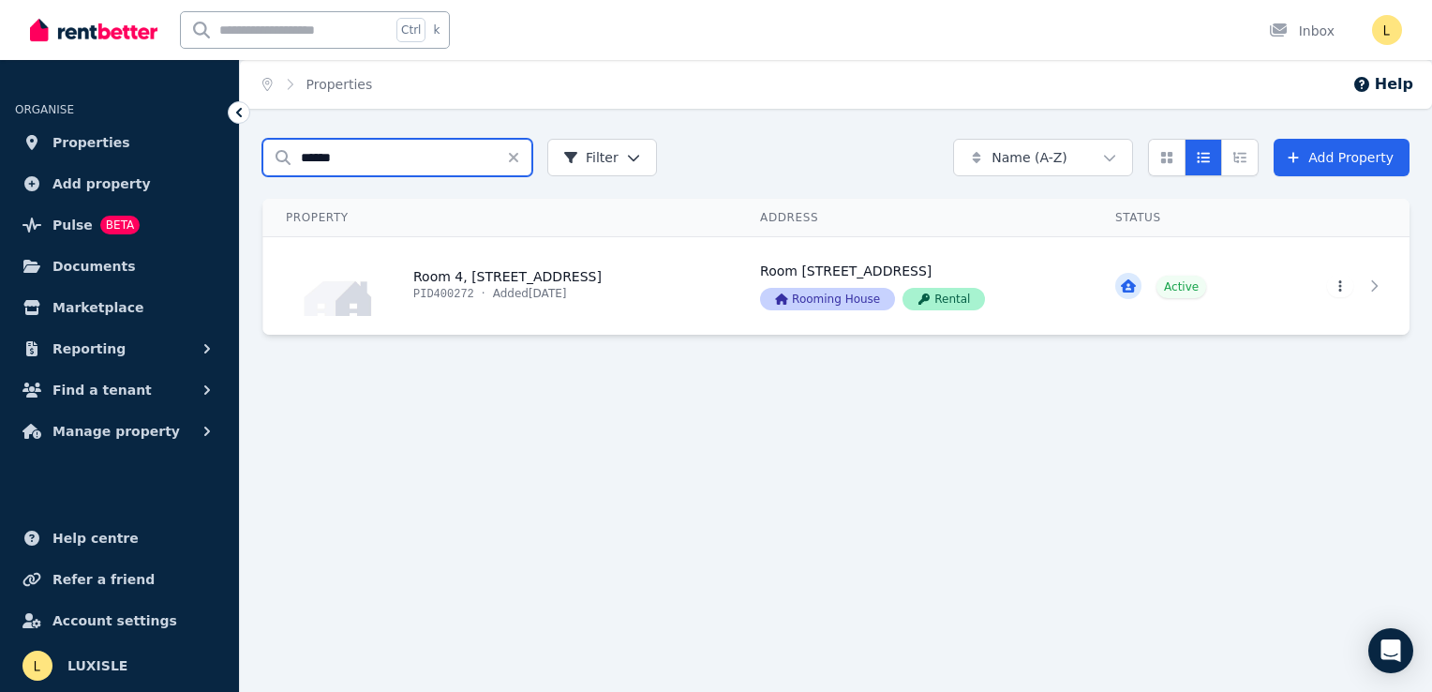
type input "******"
click at [1384, 291] on icon at bounding box center [1377, 285] width 19 height 13
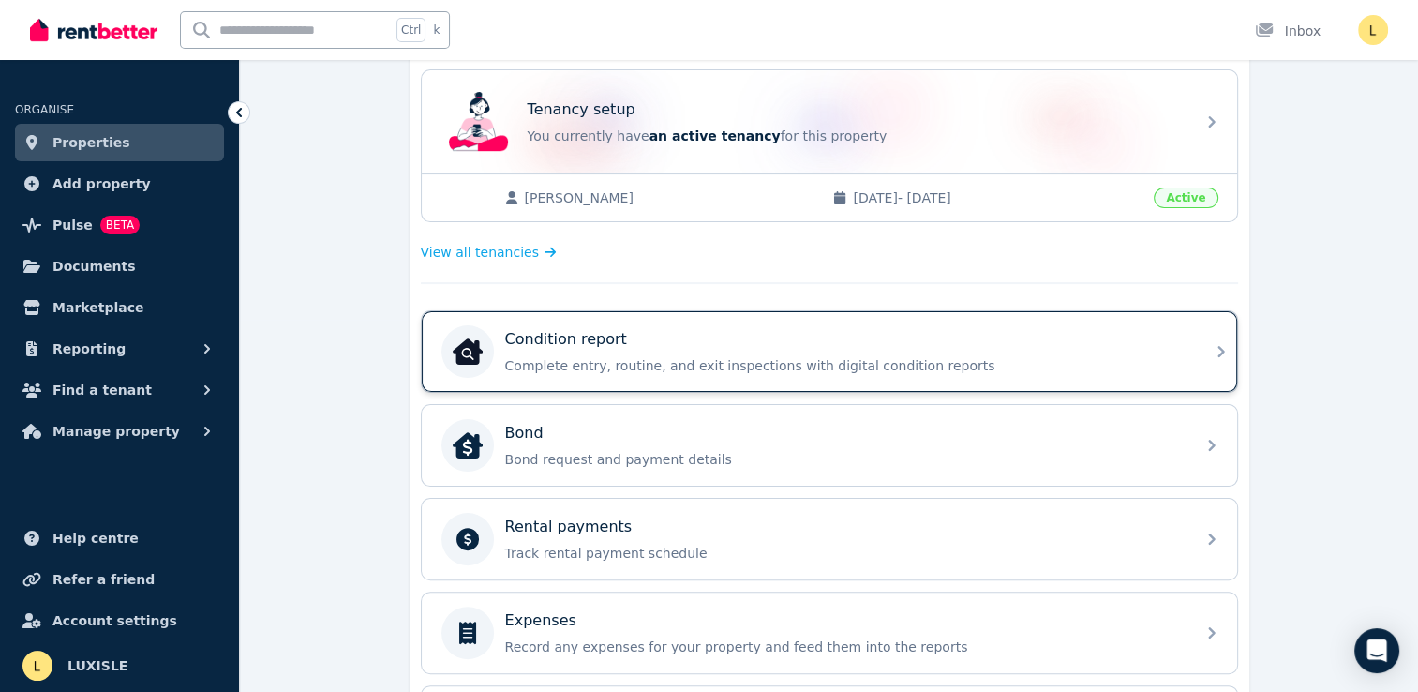
scroll to position [281, 0]
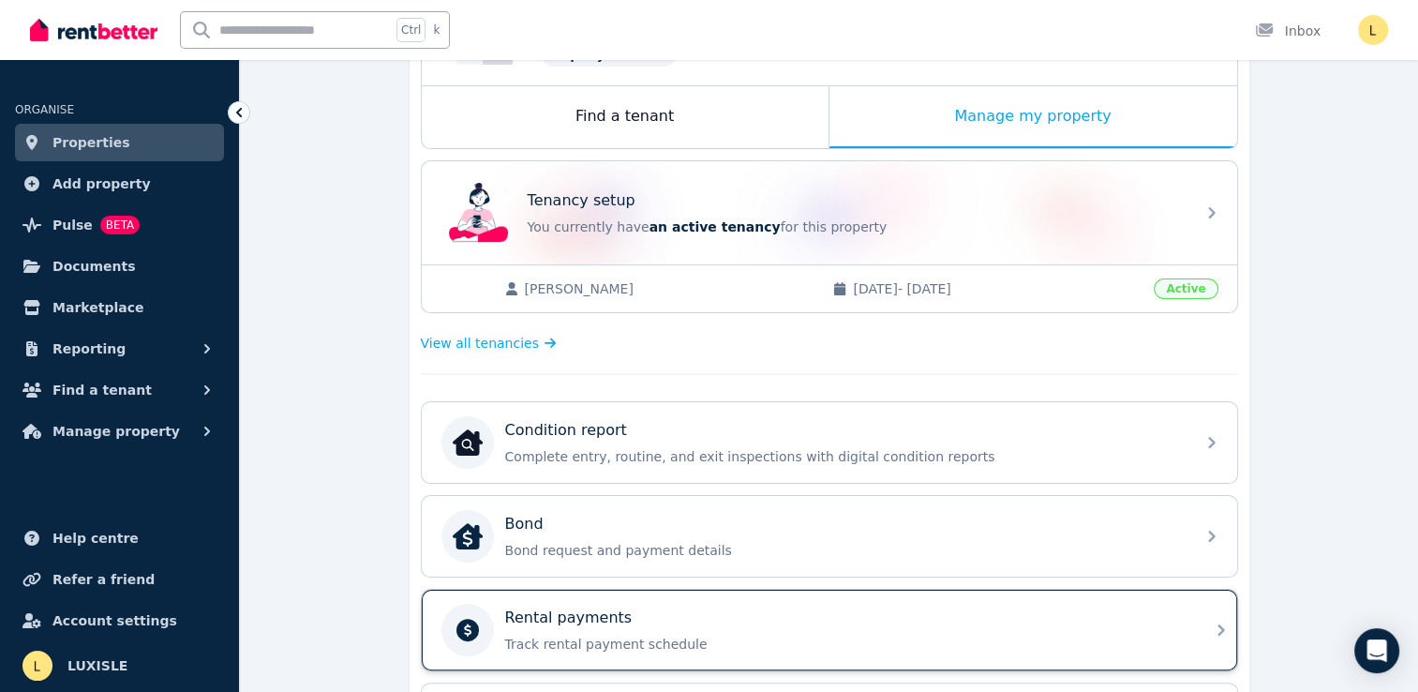
click at [560, 624] on div "Rental payments Track rental payment schedule" at bounding box center [844, 629] width 679 height 47
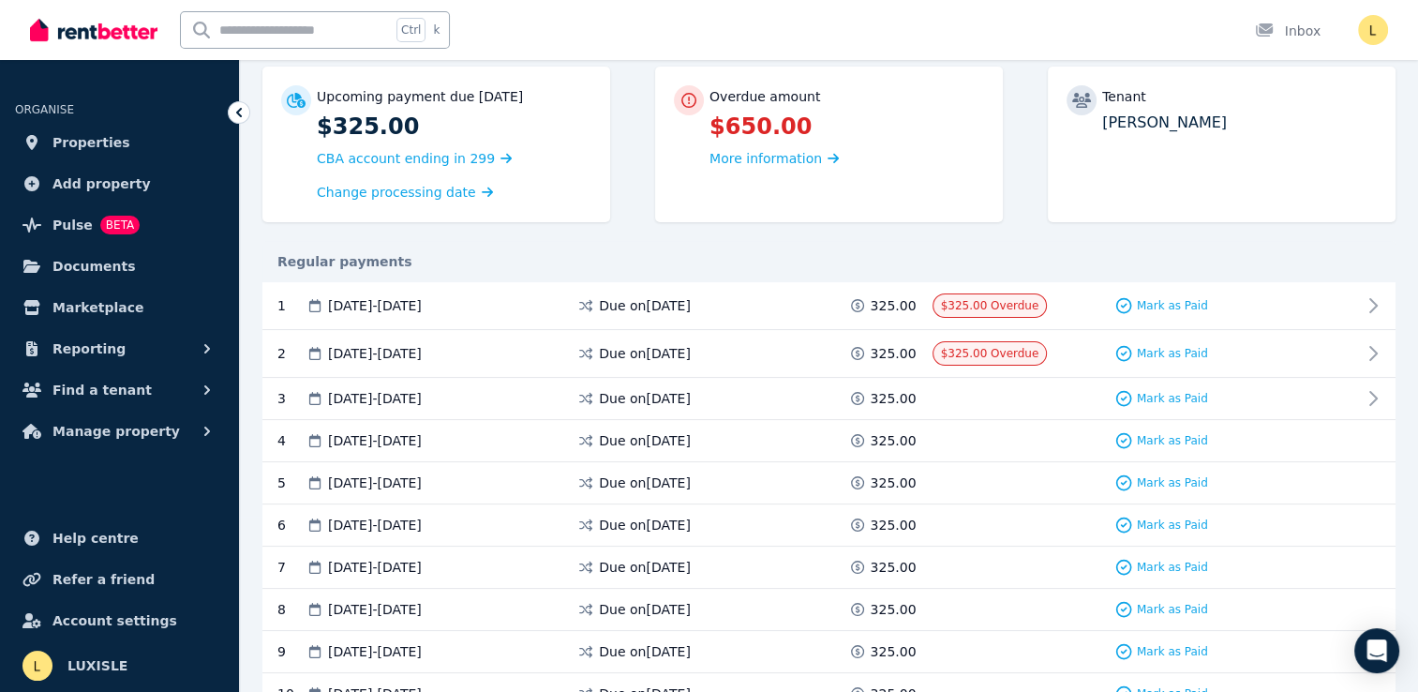
scroll to position [187, 0]
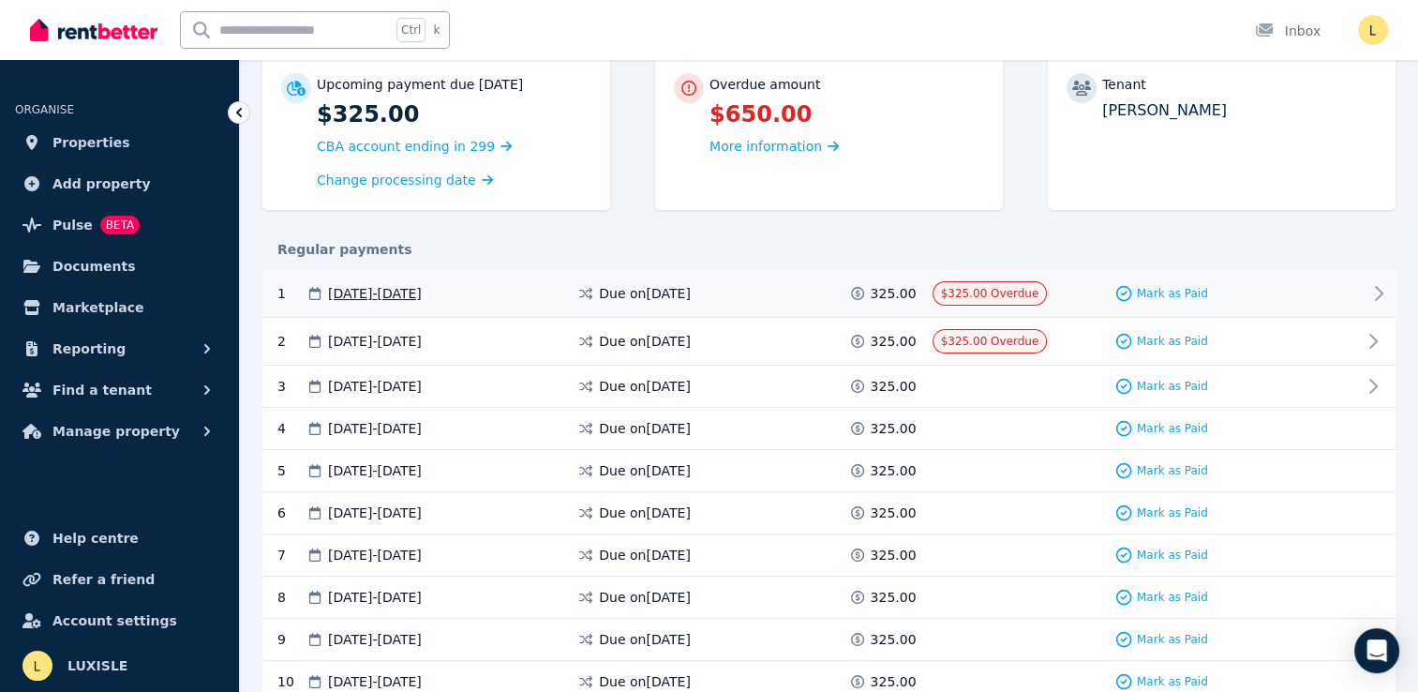
click at [1372, 293] on icon at bounding box center [1378, 293] width 22 height 22
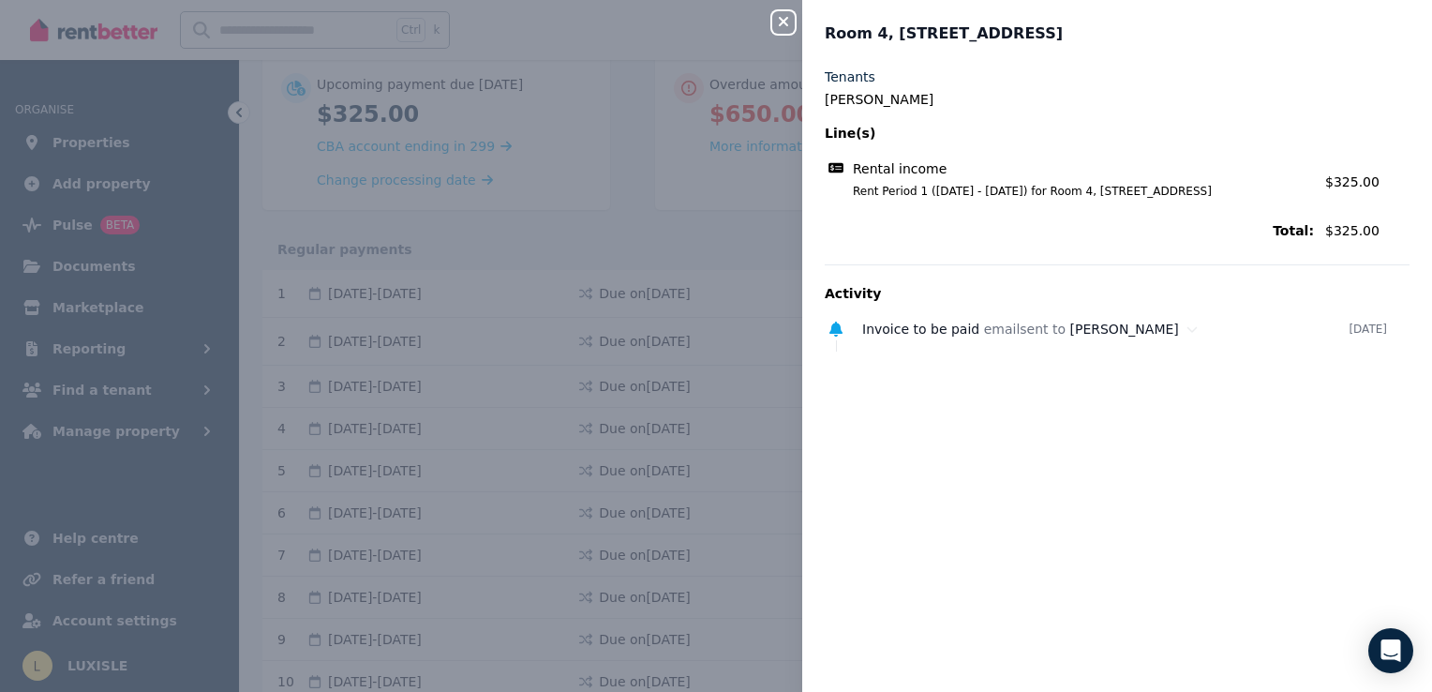
click at [790, 23] on icon "button" at bounding box center [783, 21] width 22 height 15
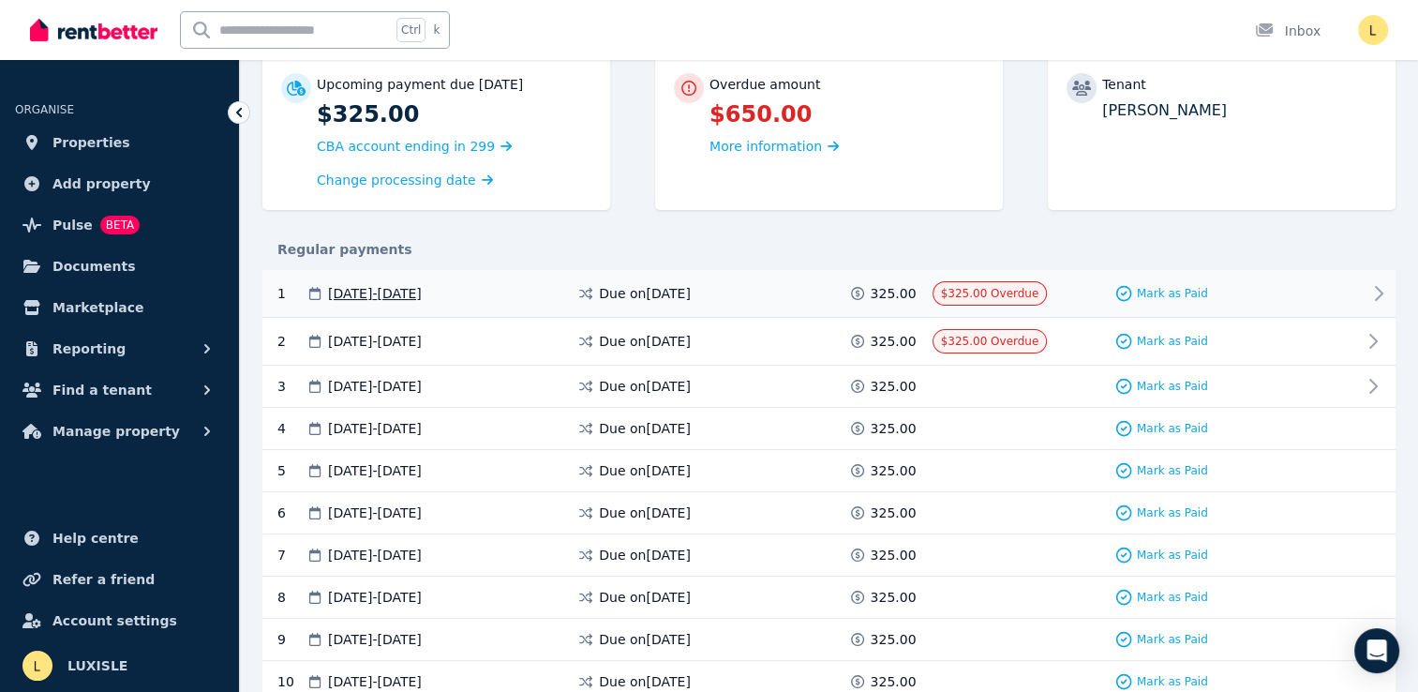
click at [422, 296] on span "31 Aug 2025 - 06 Sep 2025" at bounding box center [375, 293] width 94 height 19
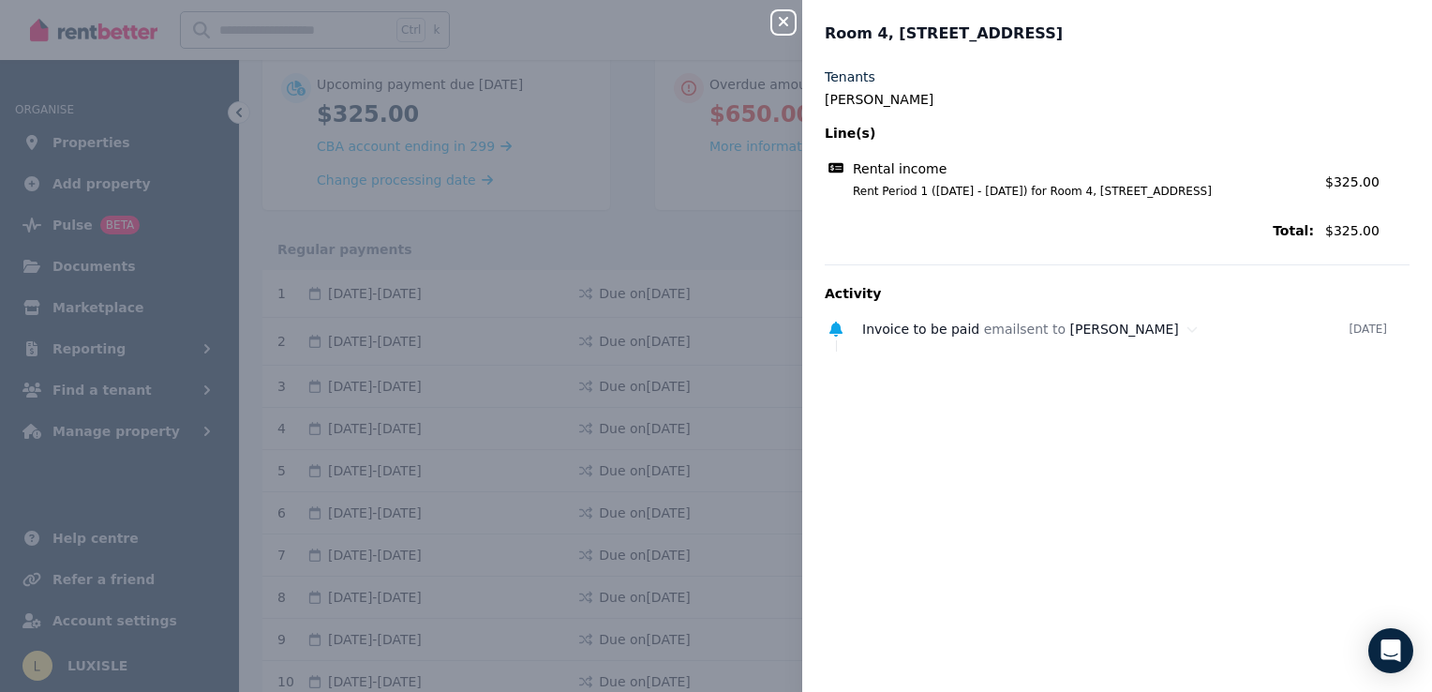
drag, startPoint x: 1099, startPoint y: 447, endPoint x: 993, endPoint y: 247, distance: 226.0
click at [1099, 444] on div "Tenants Oliver James Line(s) Rental income Rent Period 1 (31/08/2025 - 06/09/20…" at bounding box center [1117, 368] width 630 height 602
click at [784, 31] on button "Close panel" at bounding box center [783, 22] width 22 height 22
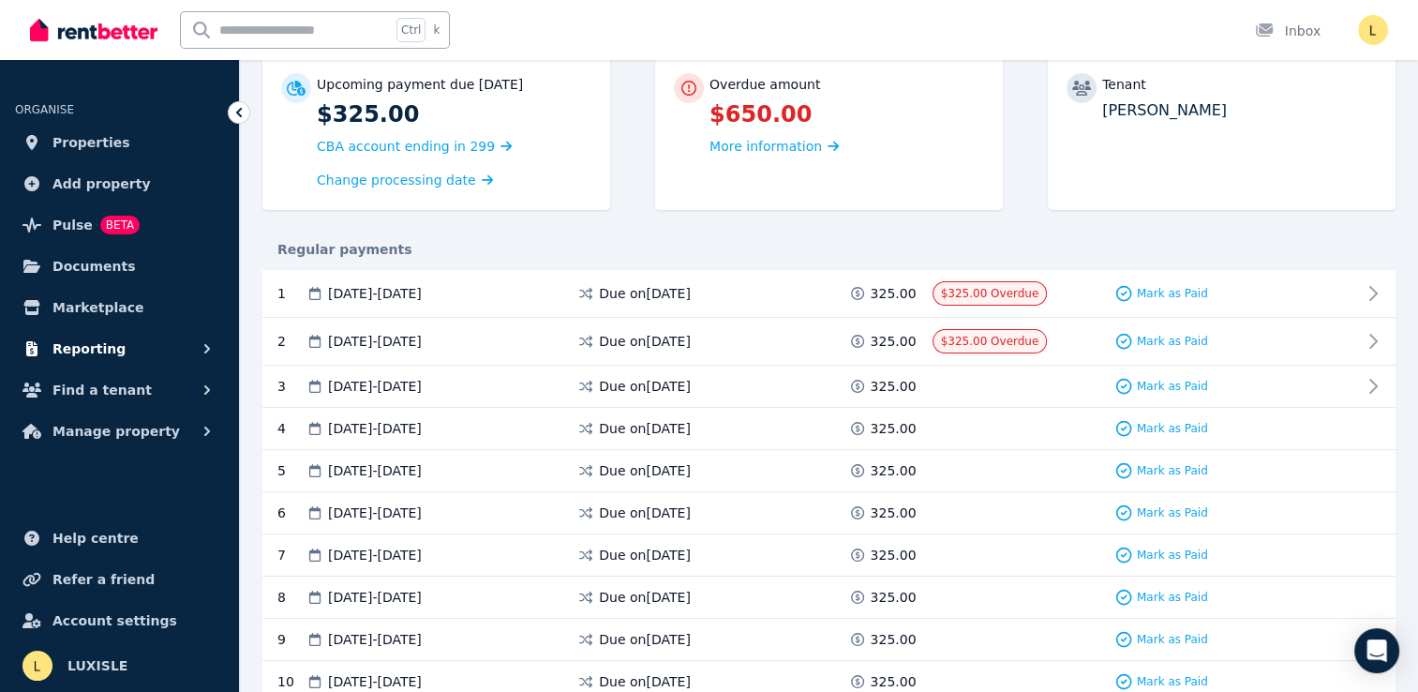
click at [99, 352] on span "Reporting" at bounding box center [88, 348] width 73 height 22
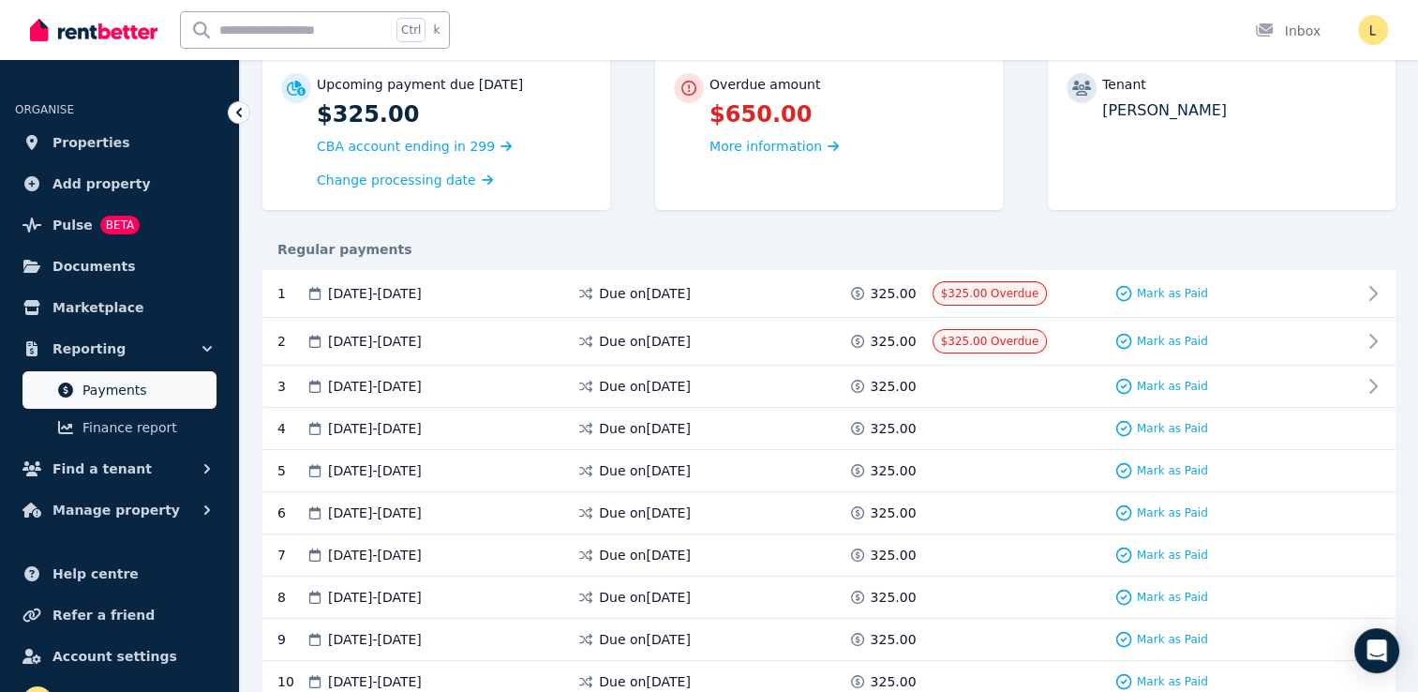
click at [93, 396] on span "Payments" at bounding box center [145, 390] width 127 height 22
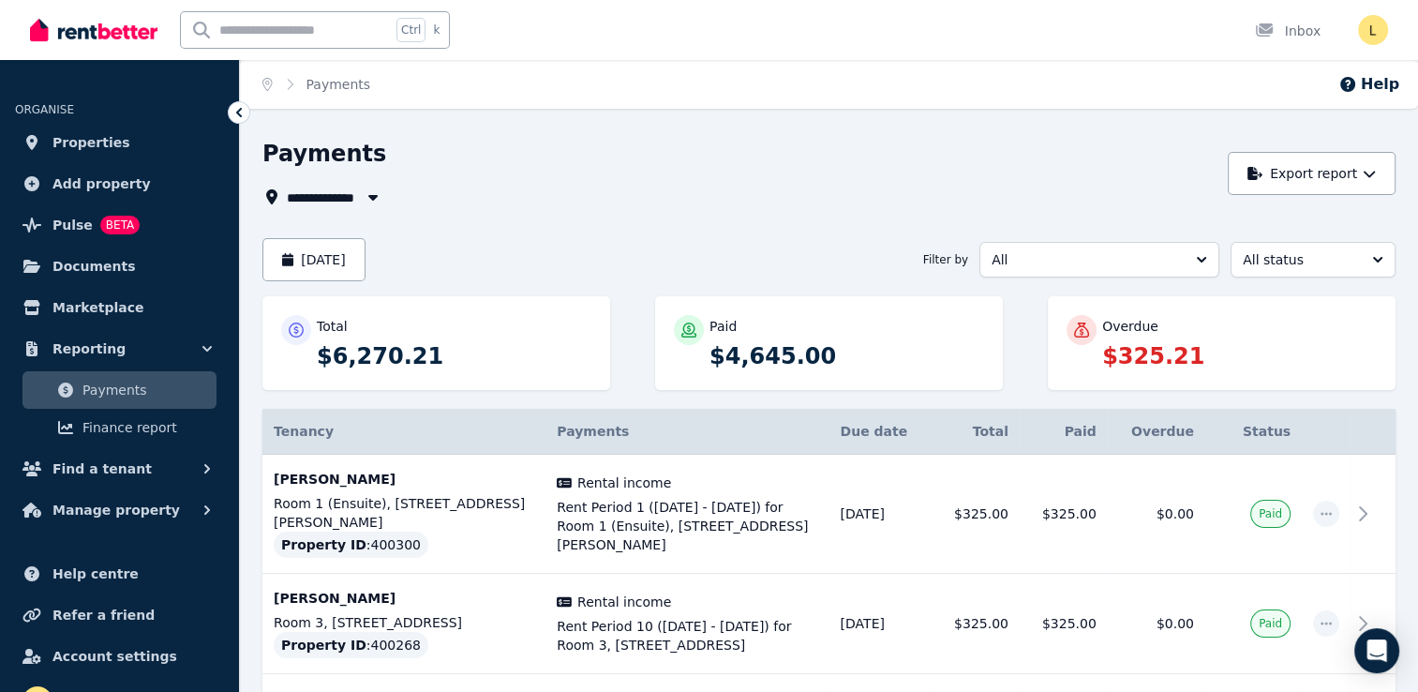
click at [1255, 344] on p "$325.21" at bounding box center [1239, 356] width 275 height 30
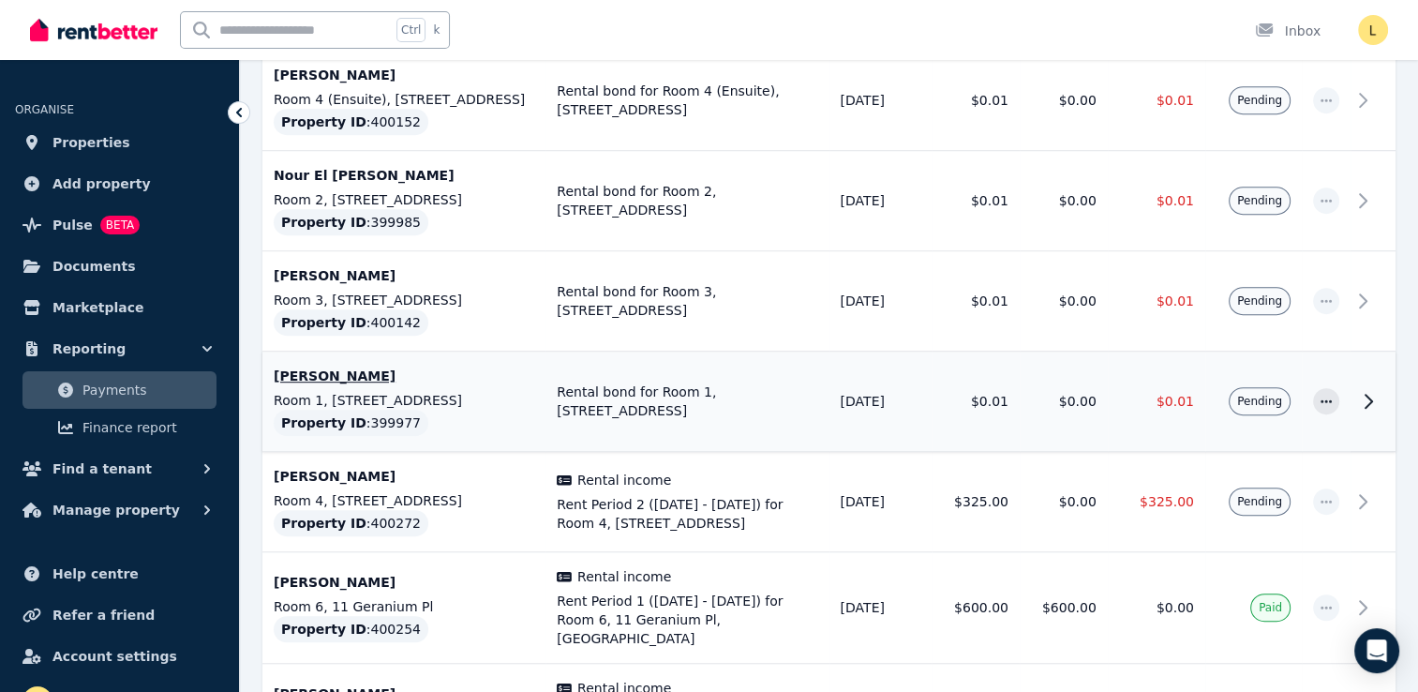
scroll to position [1031, 0]
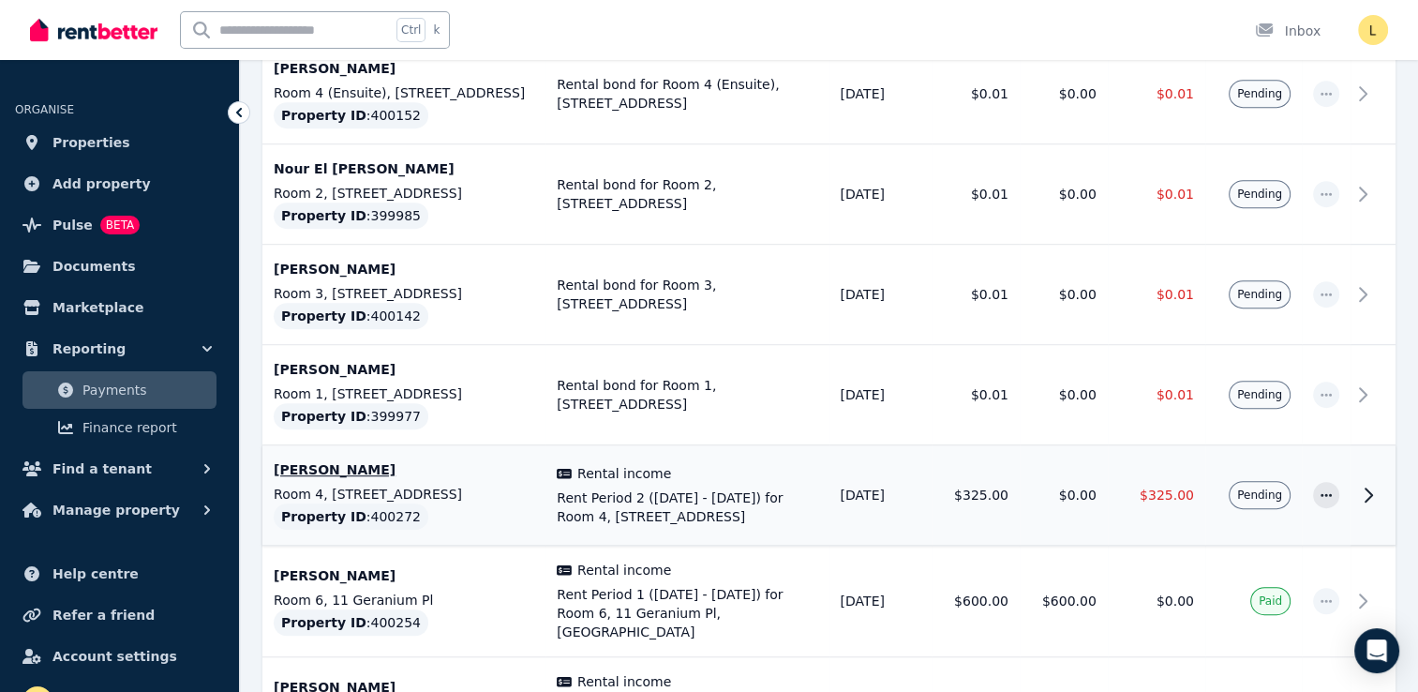
click at [333, 460] on p "Oliver James" at bounding box center [404, 469] width 261 height 19
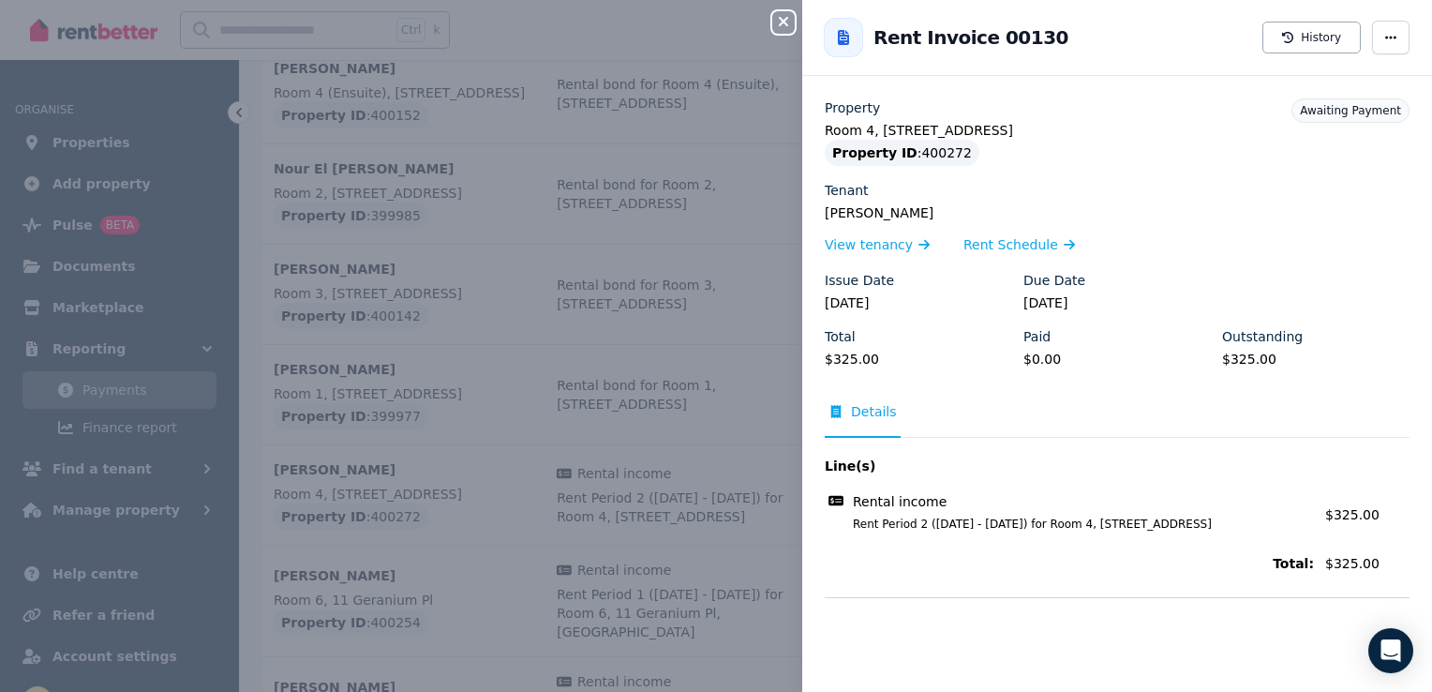
click at [781, 27] on icon "button" at bounding box center [783, 21] width 22 height 15
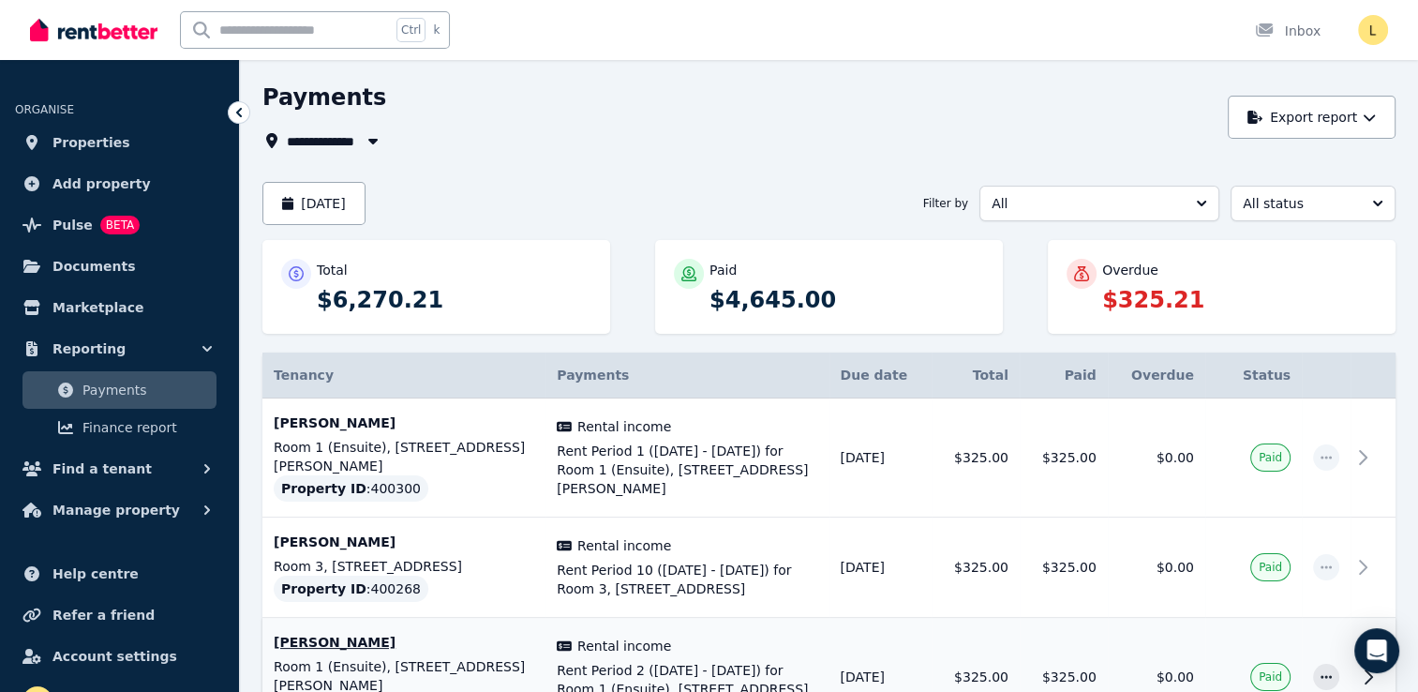
scroll to position [0, 0]
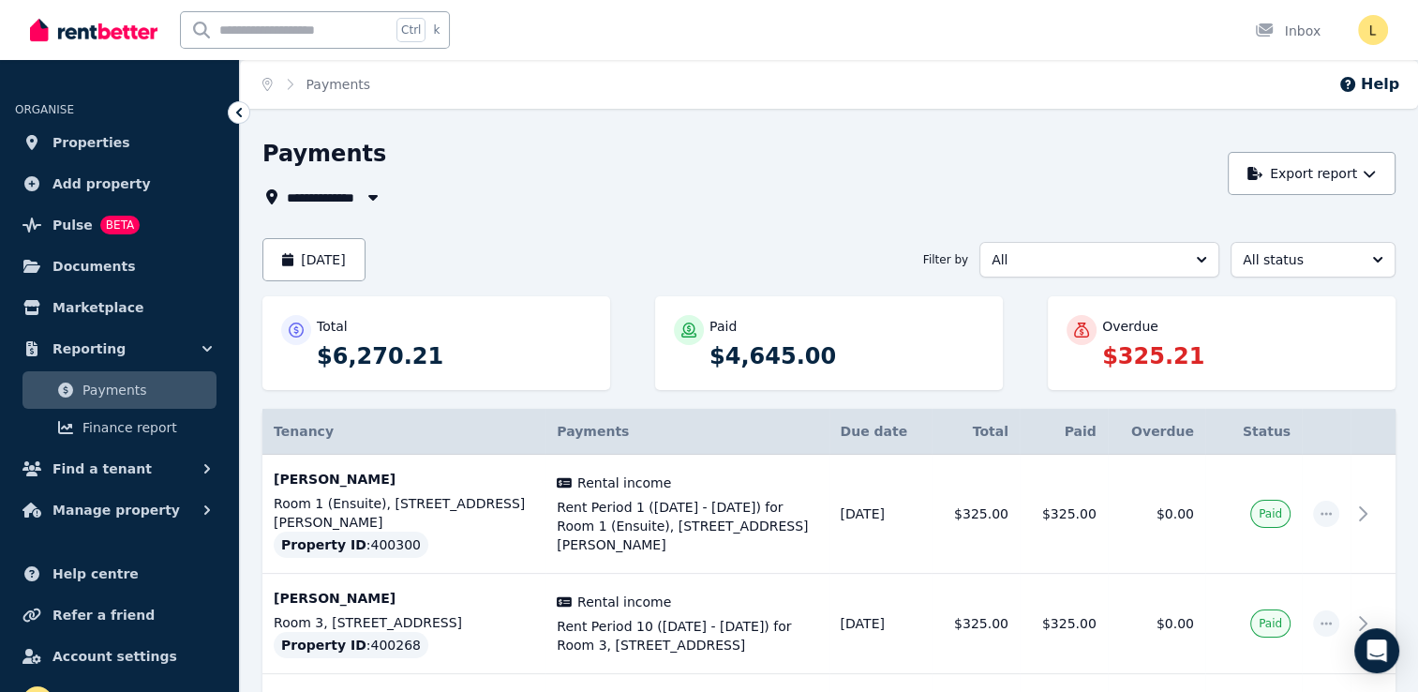
click at [371, 202] on icon "button" at bounding box center [373, 196] width 19 height 15
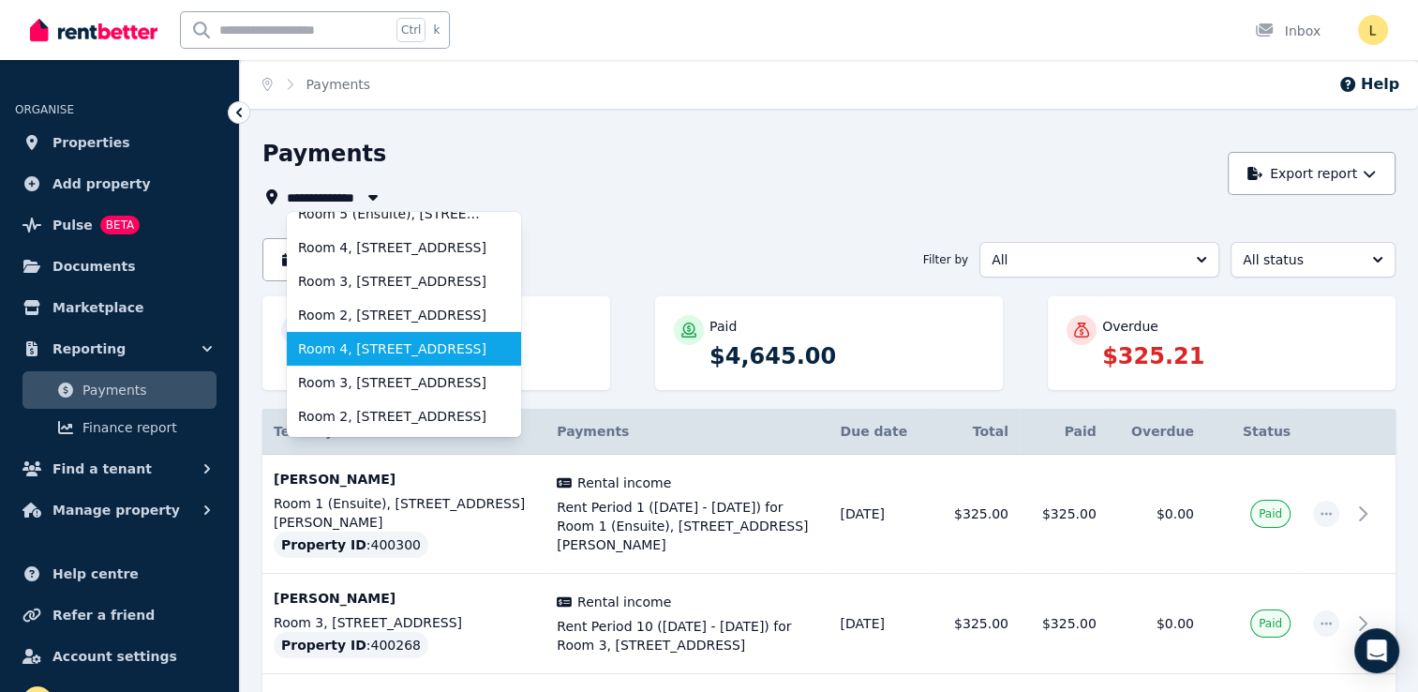
scroll to position [281, 0]
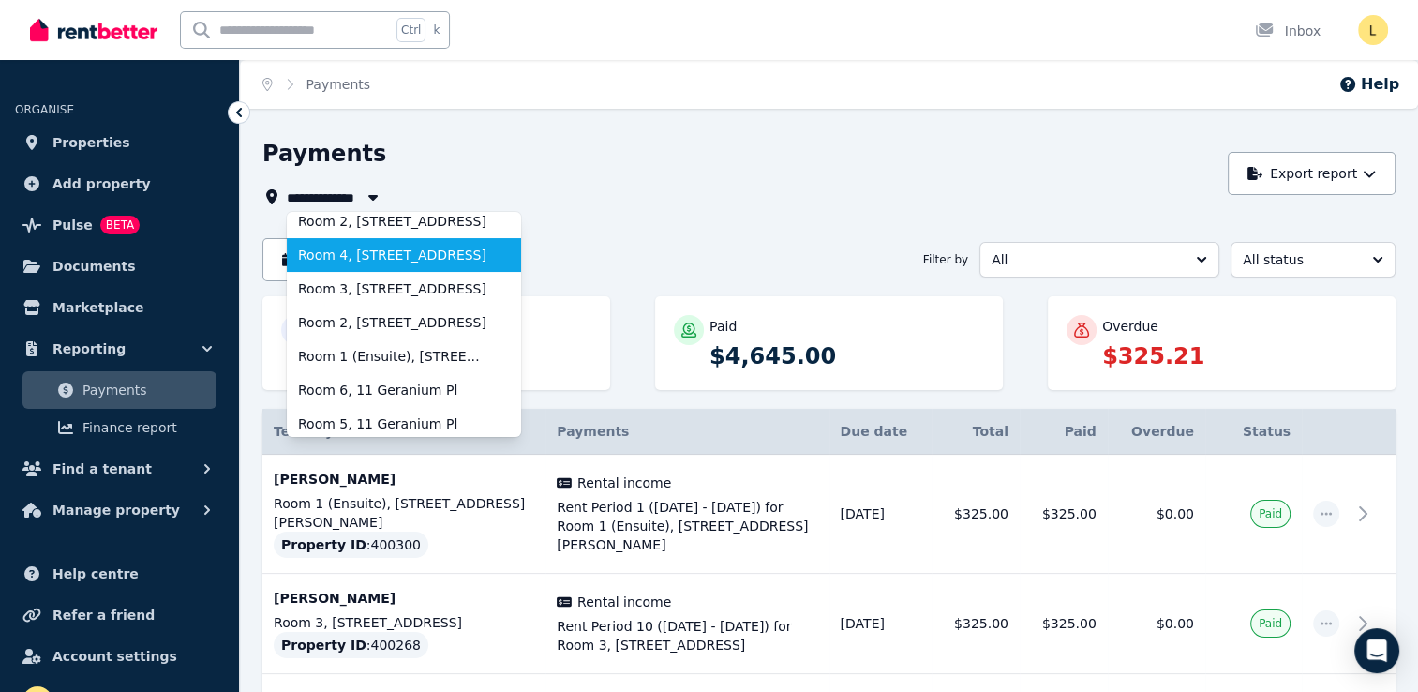
click at [396, 266] on li "Room 4, [STREET_ADDRESS]" at bounding box center [404, 255] width 234 height 34
type input "**********"
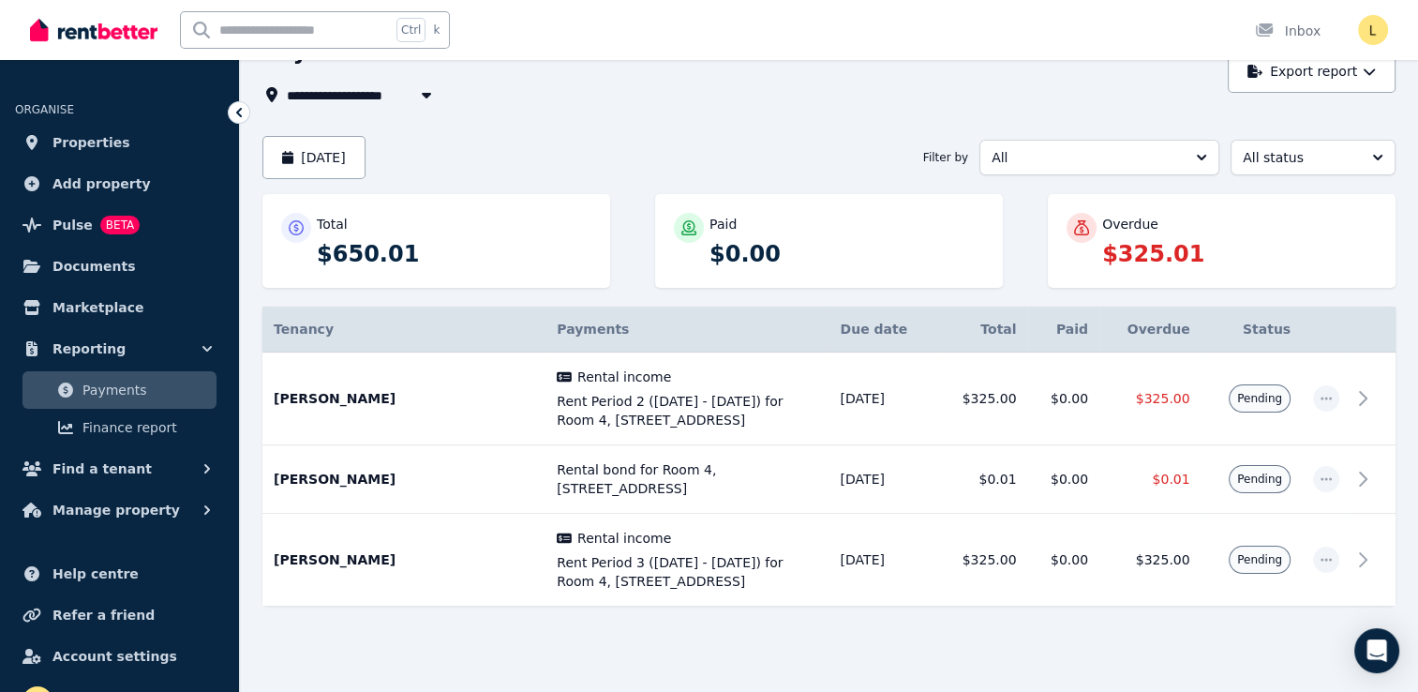
scroll to position [116, 0]
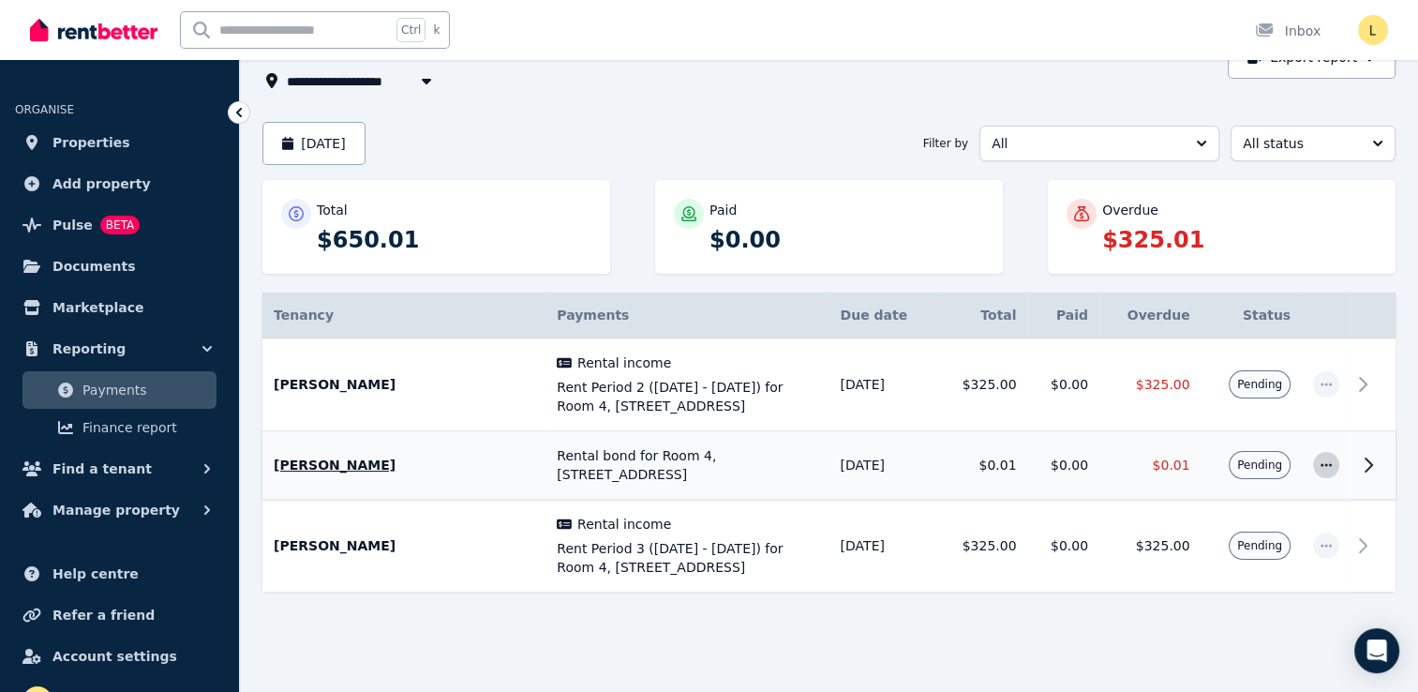
click at [1322, 465] on icon "button" at bounding box center [1326, 464] width 11 height 3
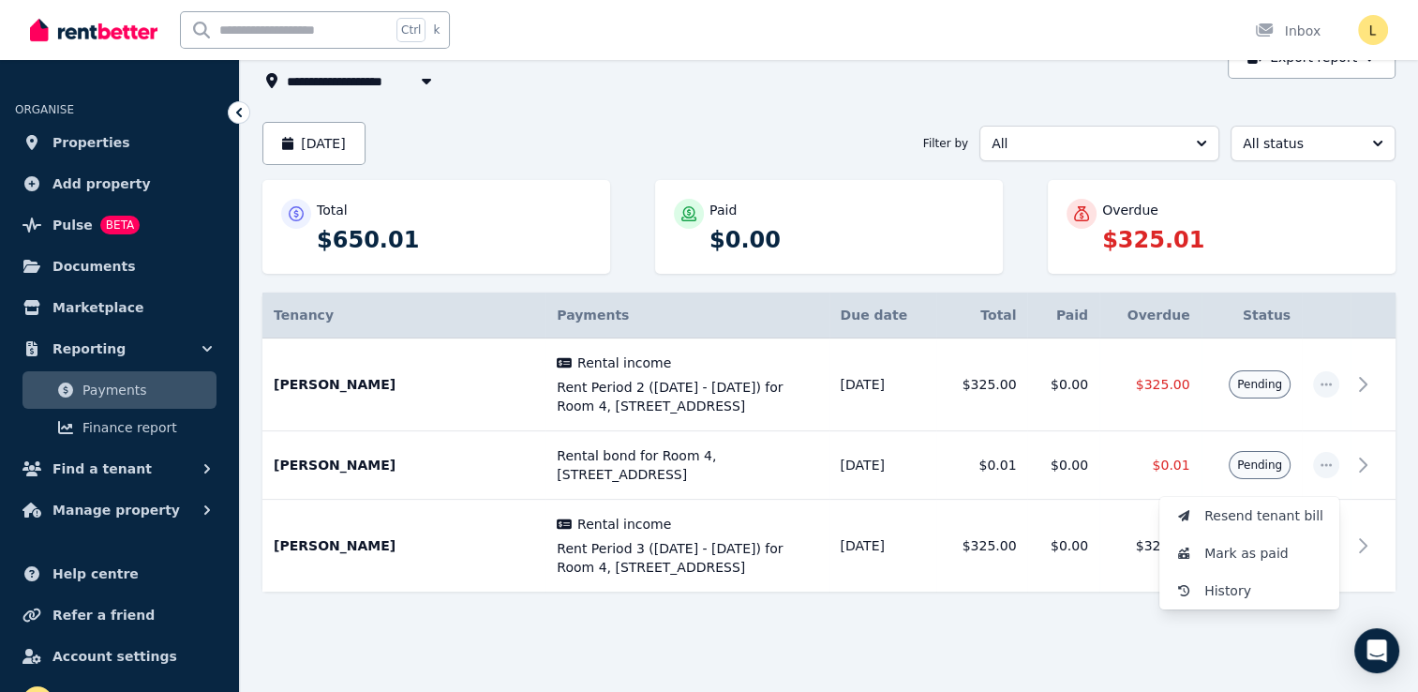
click at [859, 641] on div at bounding box center [828, 642] width 1133 height 34
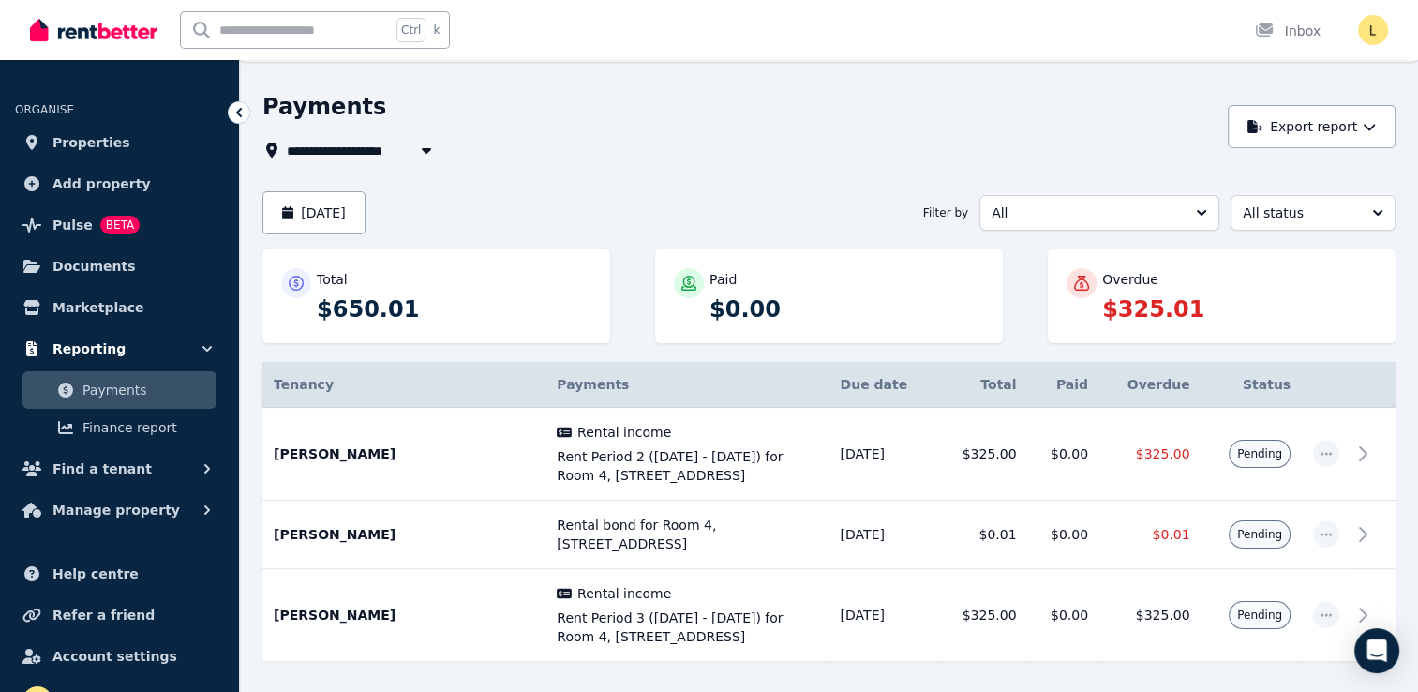
scroll to position [0, 0]
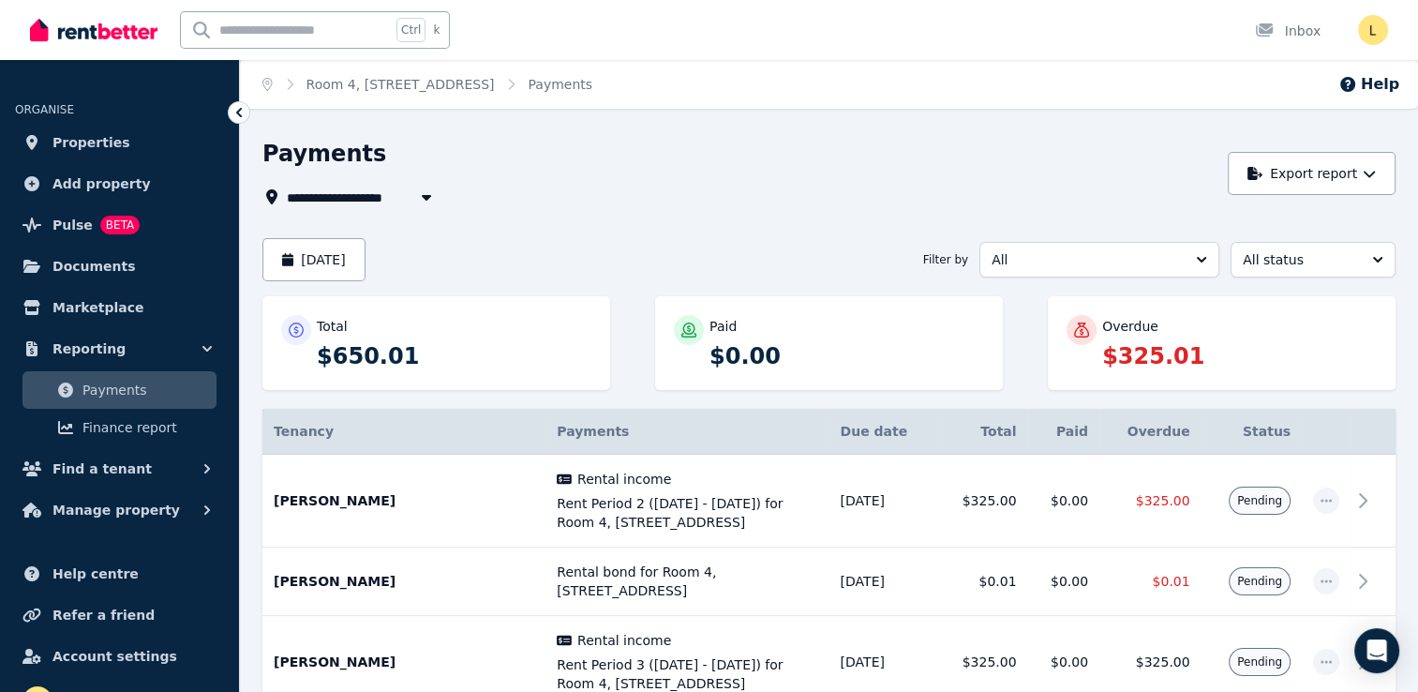
click at [135, 394] on span "Payments" at bounding box center [145, 390] width 127 height 22
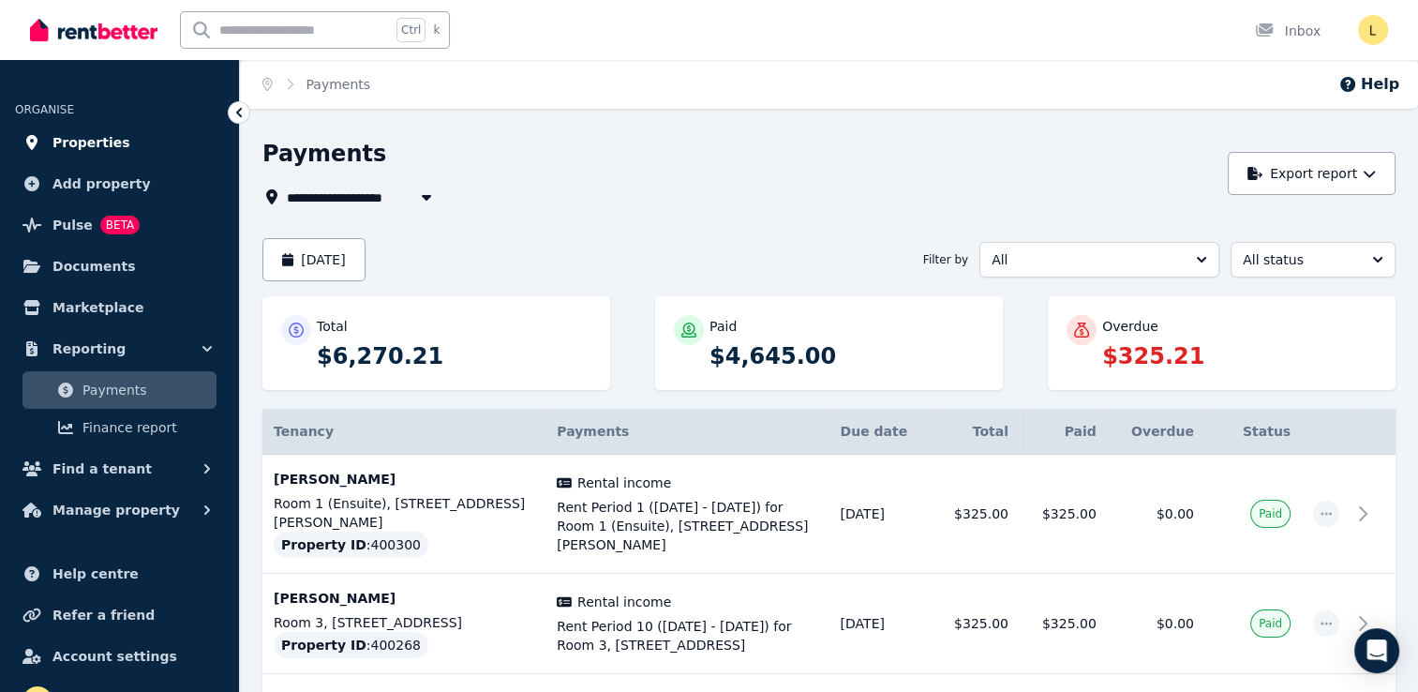
click at [113, 148] on link "Properties" at bounding box center [119, 142] width 209 height 37
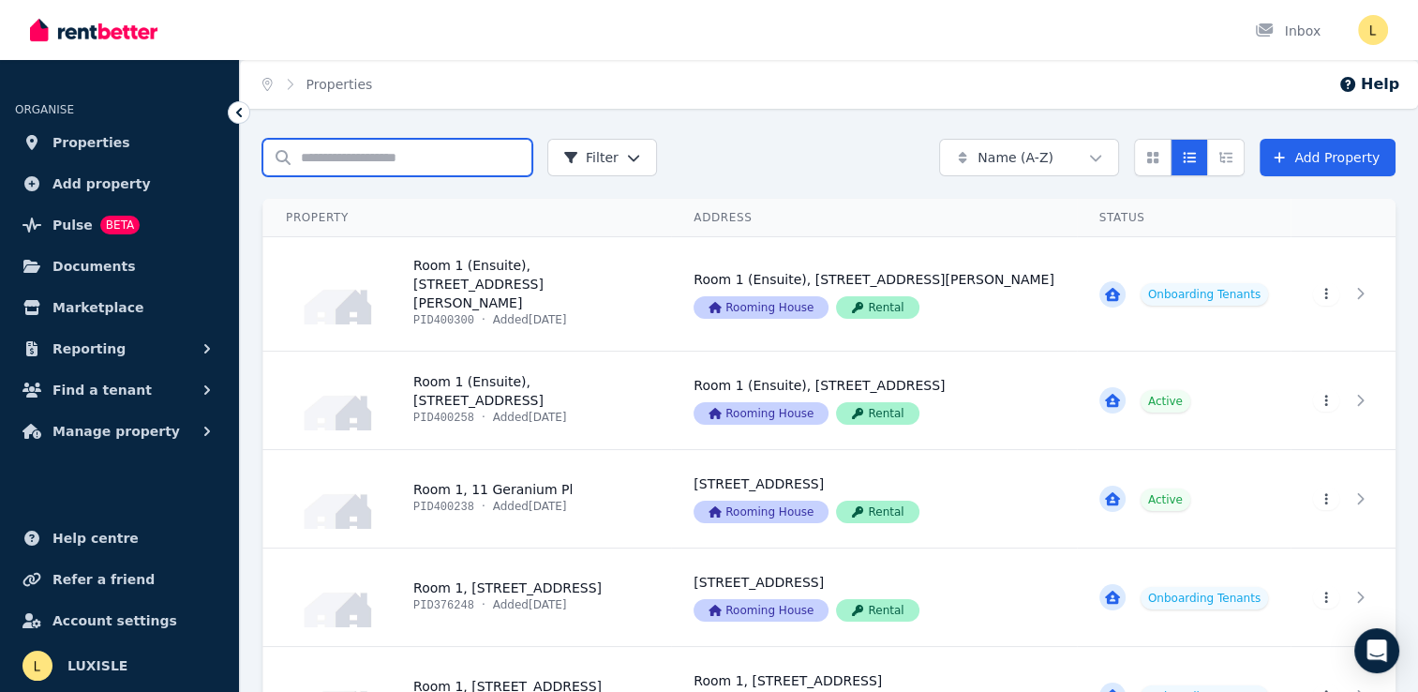
click at [394, 156] on input "Search properties" at bounding box center [397, 157] width 270 height 37
type input "******"
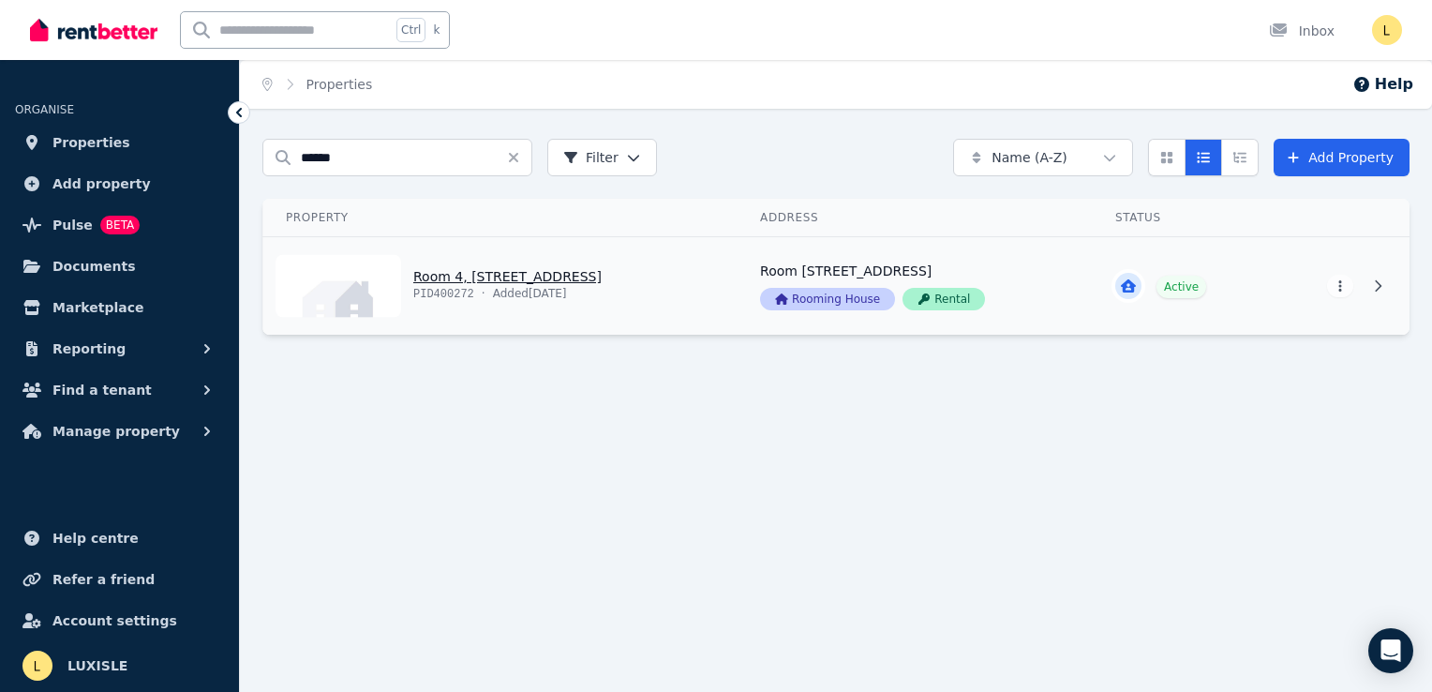
click at [494, 277] on link "View property details" at bounding box center [500, 285] width 474 height 97
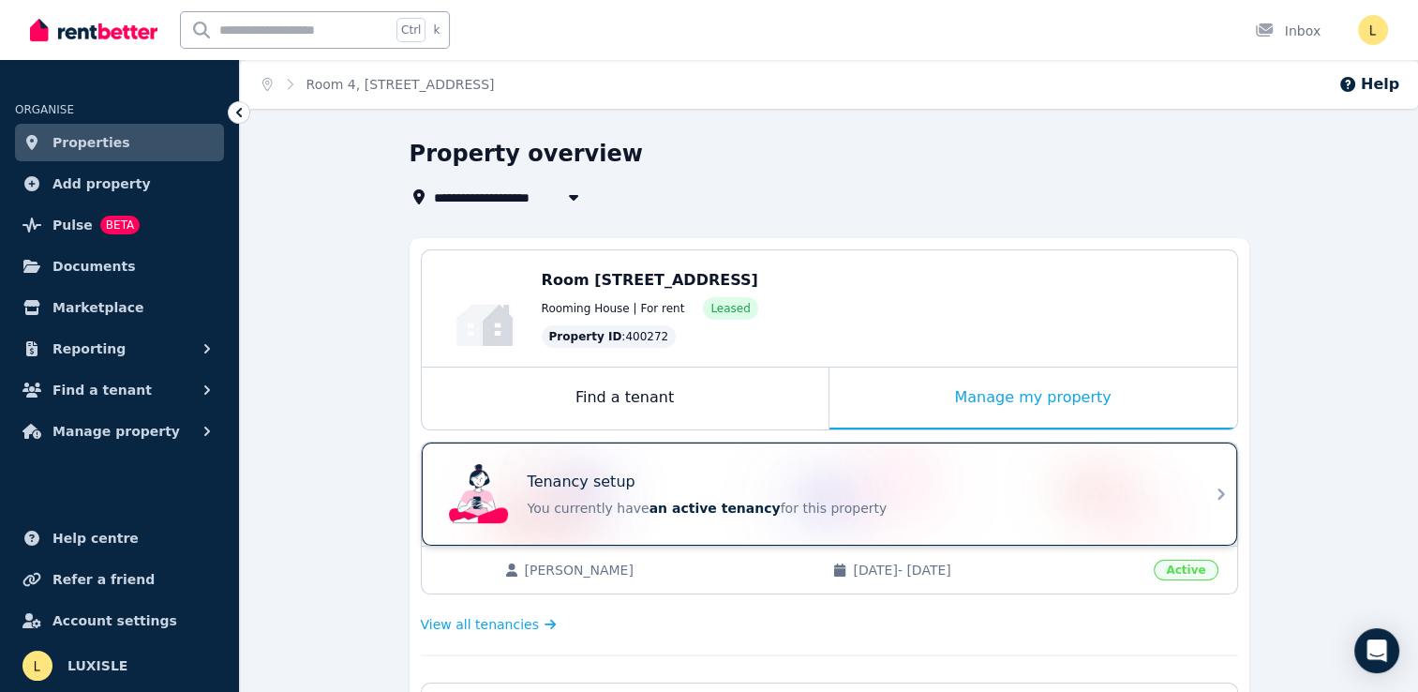
click at [830, 487] on div "Tenancy setup" at bounding box center [856, 481] width 656 height 22
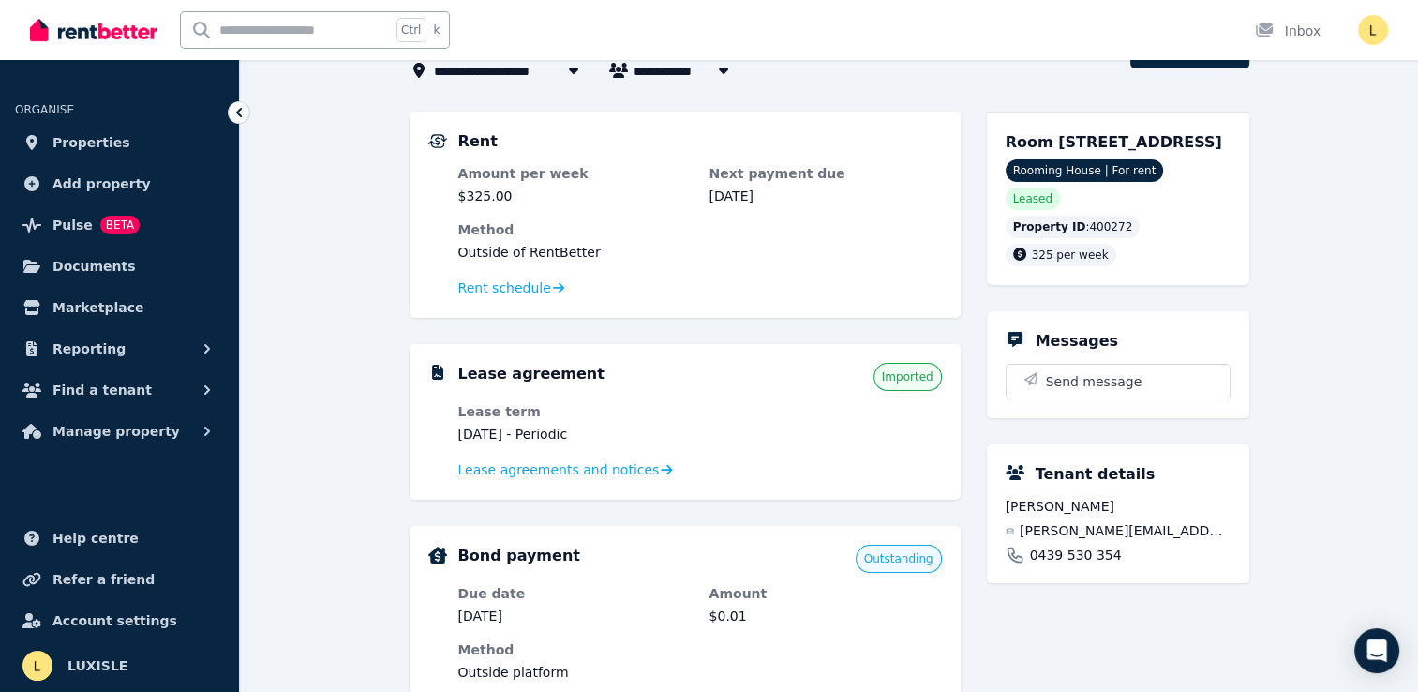
scroll to position [94, 0]
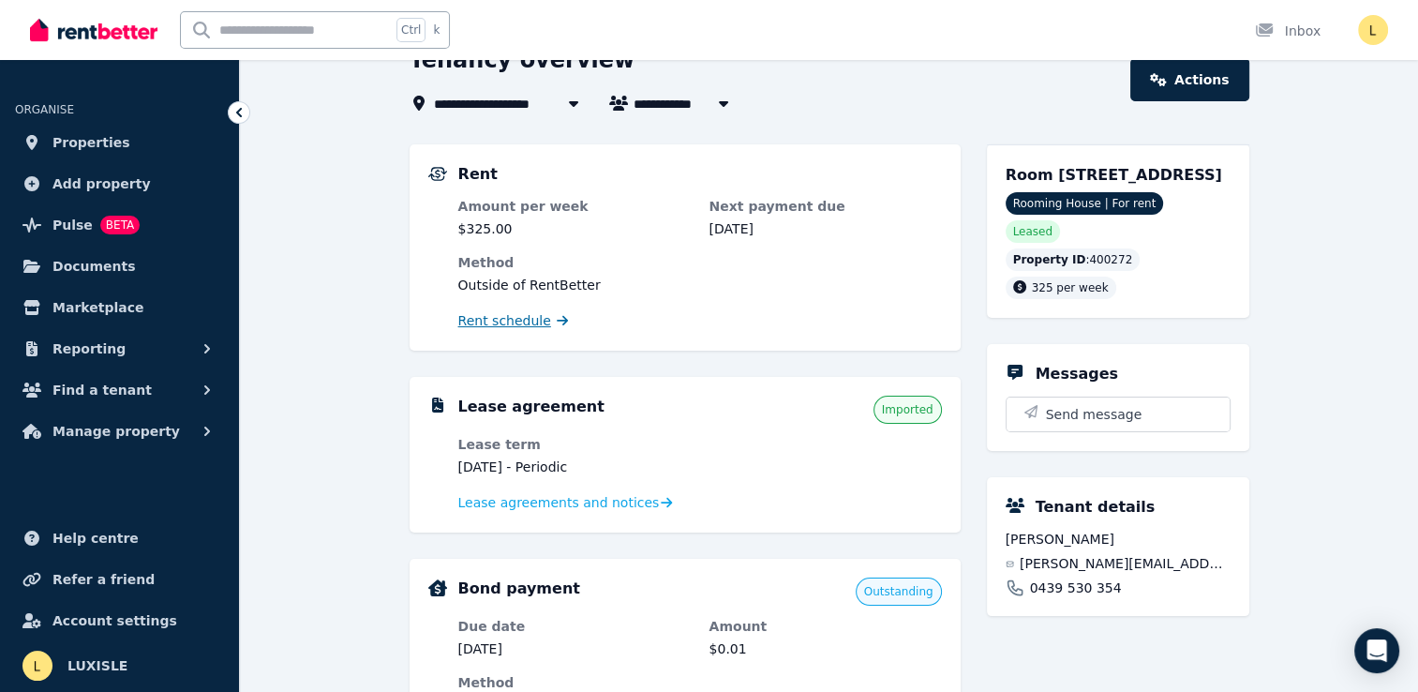
click at [484, 324] on span "Rent schedule" at bounding box center [504, 320] width 93 height 19
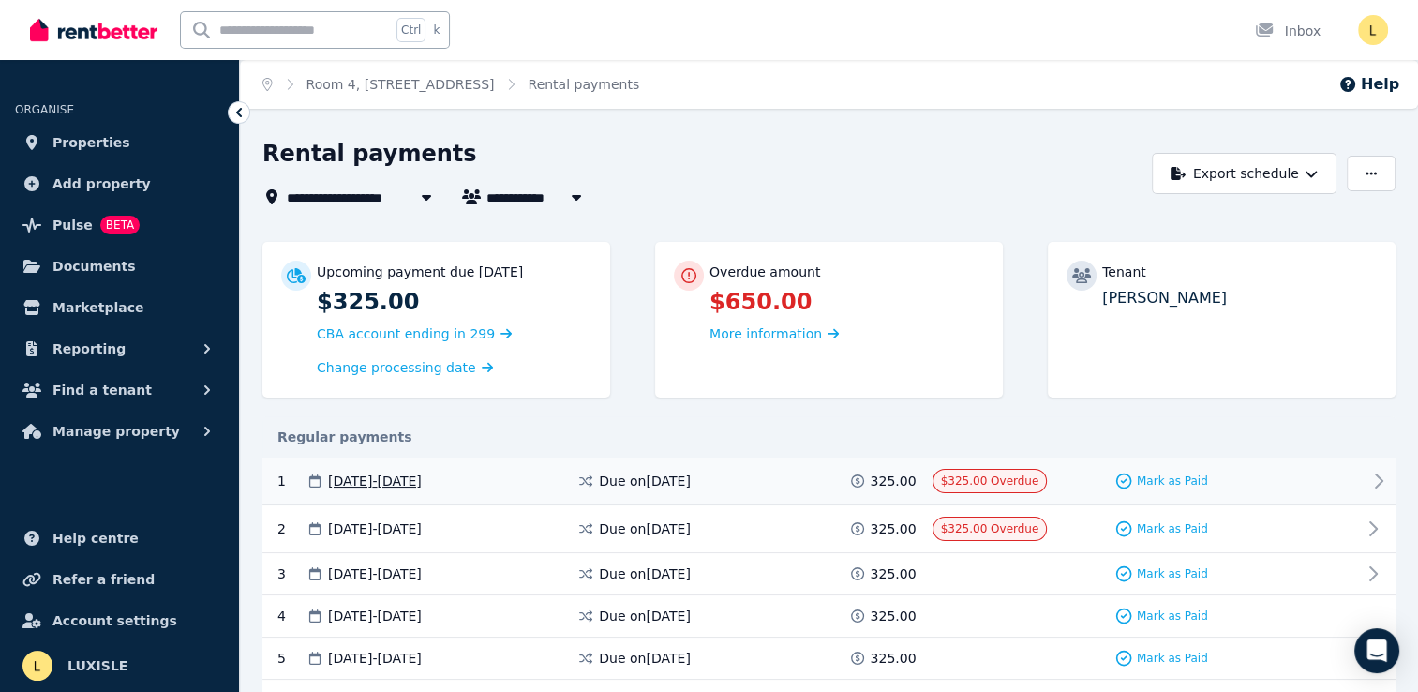
click at [1005, 479] on span "$325.00 Overdue" at bounding box center [990, 480] width 98 height 13
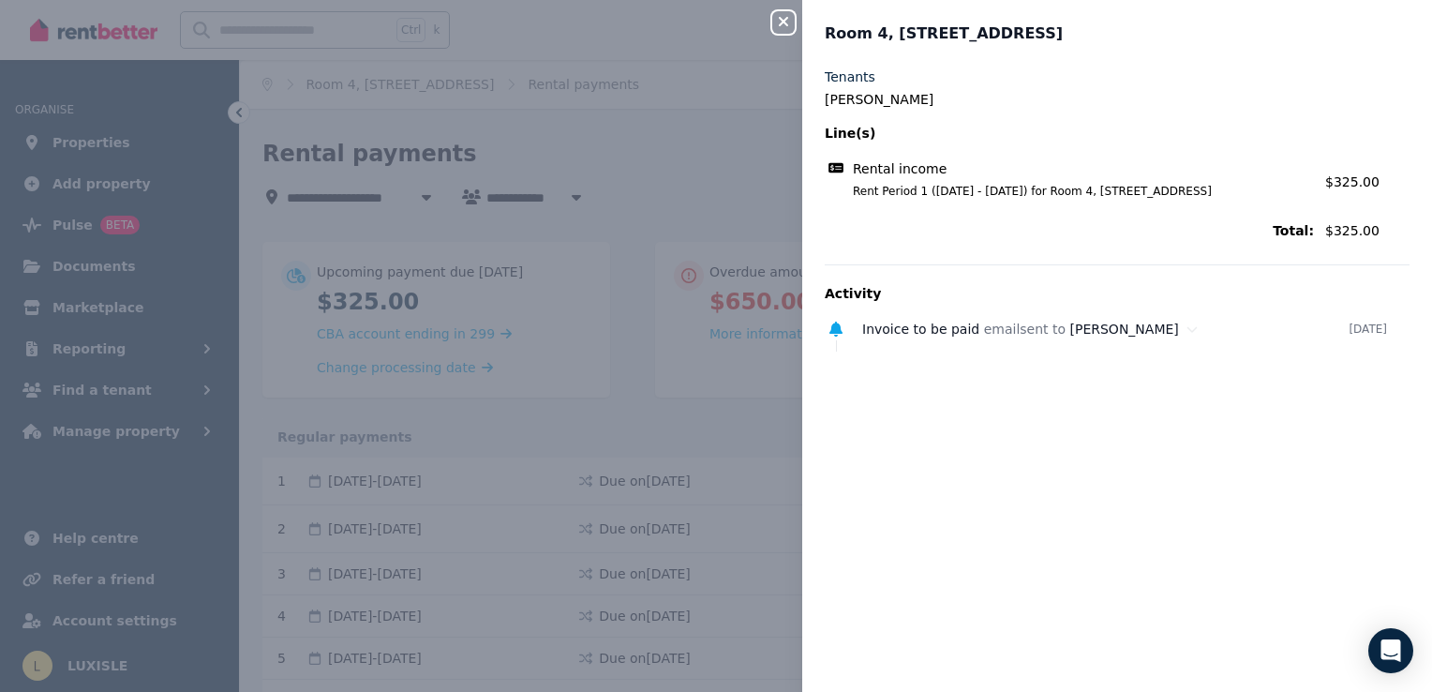
click at [786, 20] on icon "button" at bounding box center [783, 21] width 9 height 9
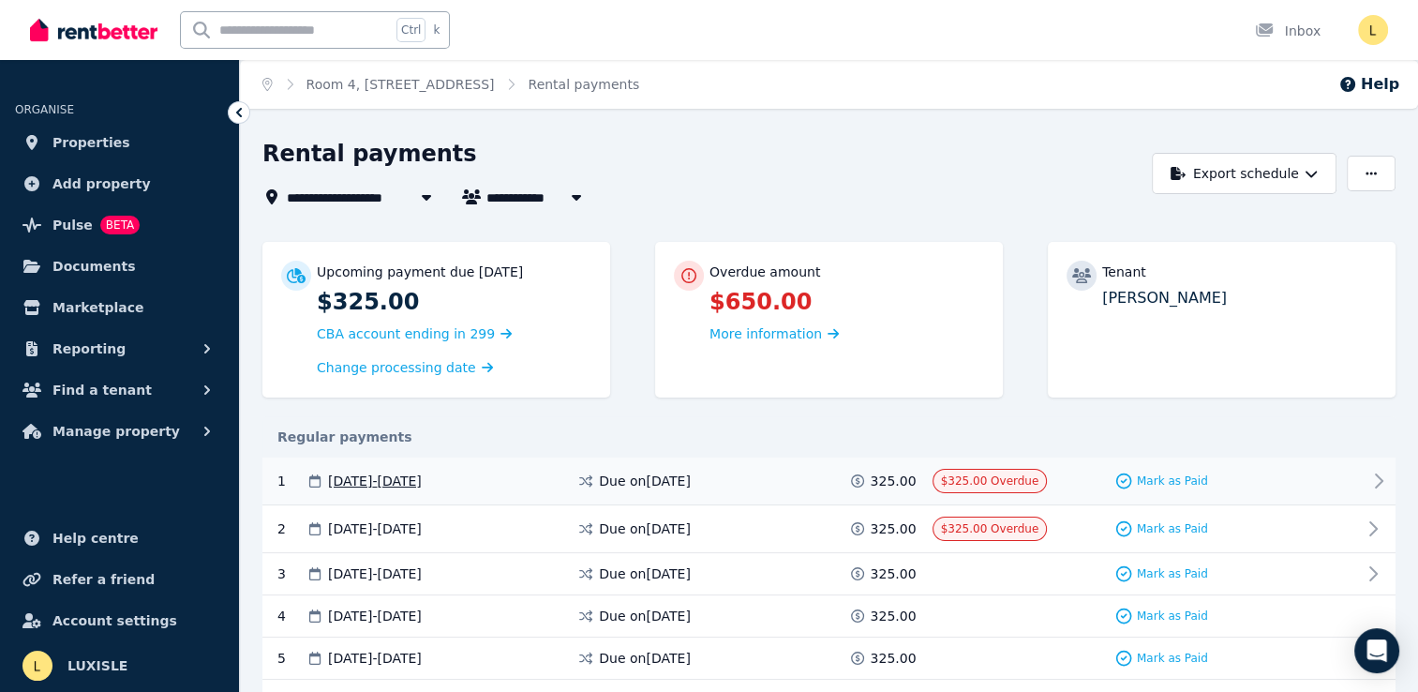
click at [1380, 482] on icon at bounding box center [1379, 480] width 7 height 13
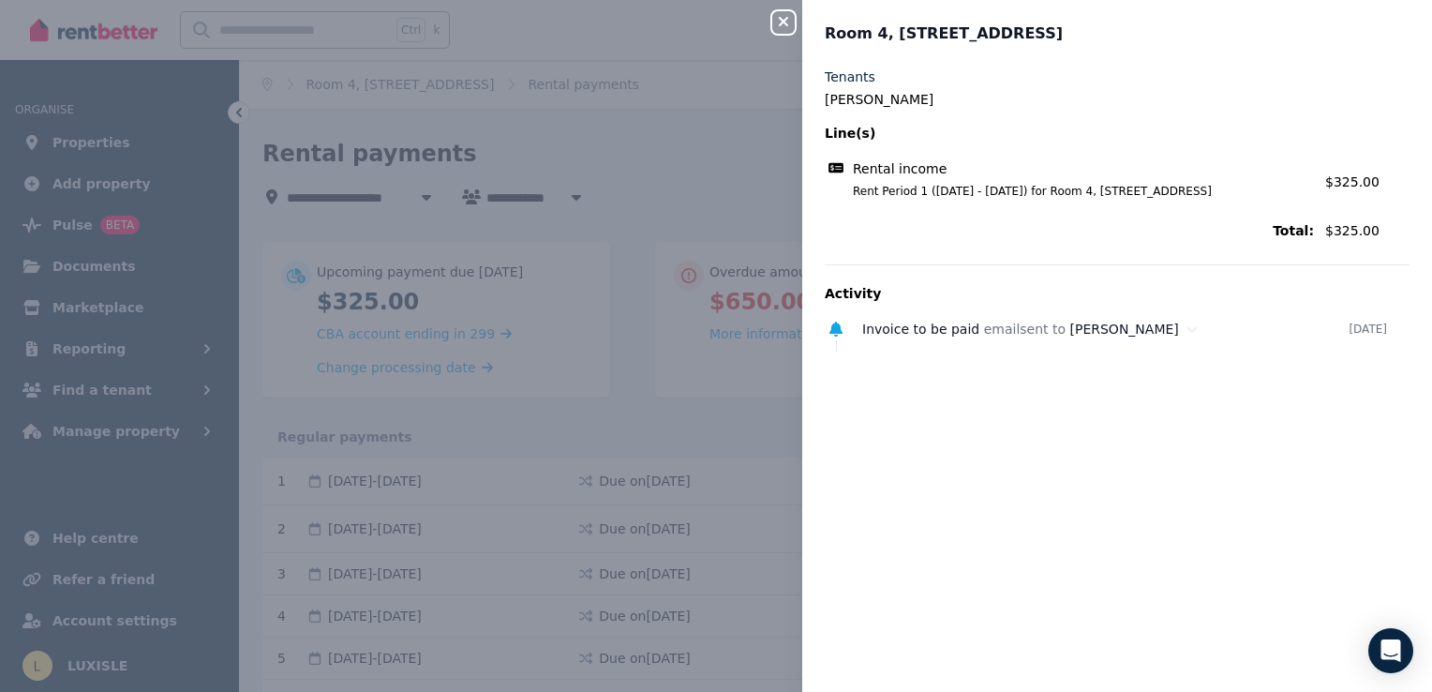
click at [715, 143] on div "Close panel Room 4, 7 Boston Way Tenants Oliver James Line(s) Rental income Ren…" at bounding box center [716, 346] width 1432 height 692
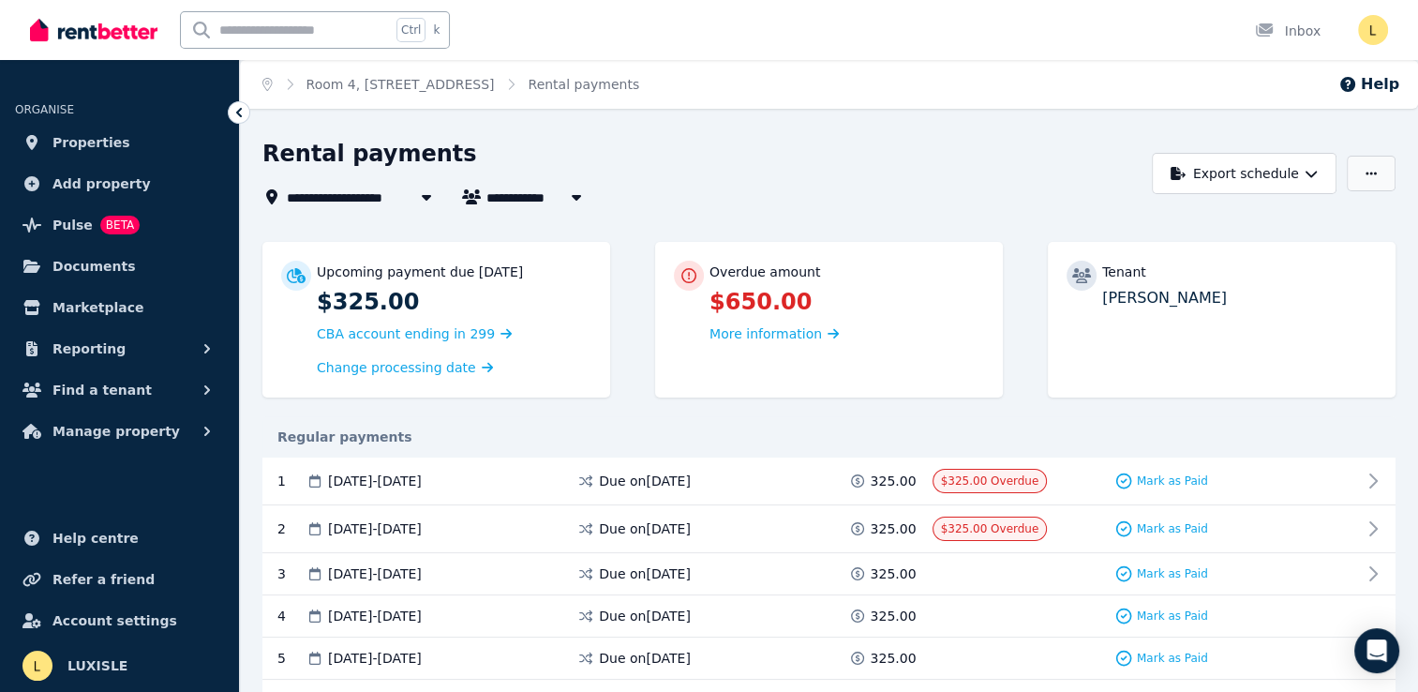
click at [1367, 178] on icon "button" at bounding box center [1371, 173] width 11 height 13
click at [1024, 202] on div "**********" at bounding box center [701, 197] width 879 height 22
click at [582, 201] on icon "button" at bounding box center [576, 196] width 19 height 15
type input "**********"
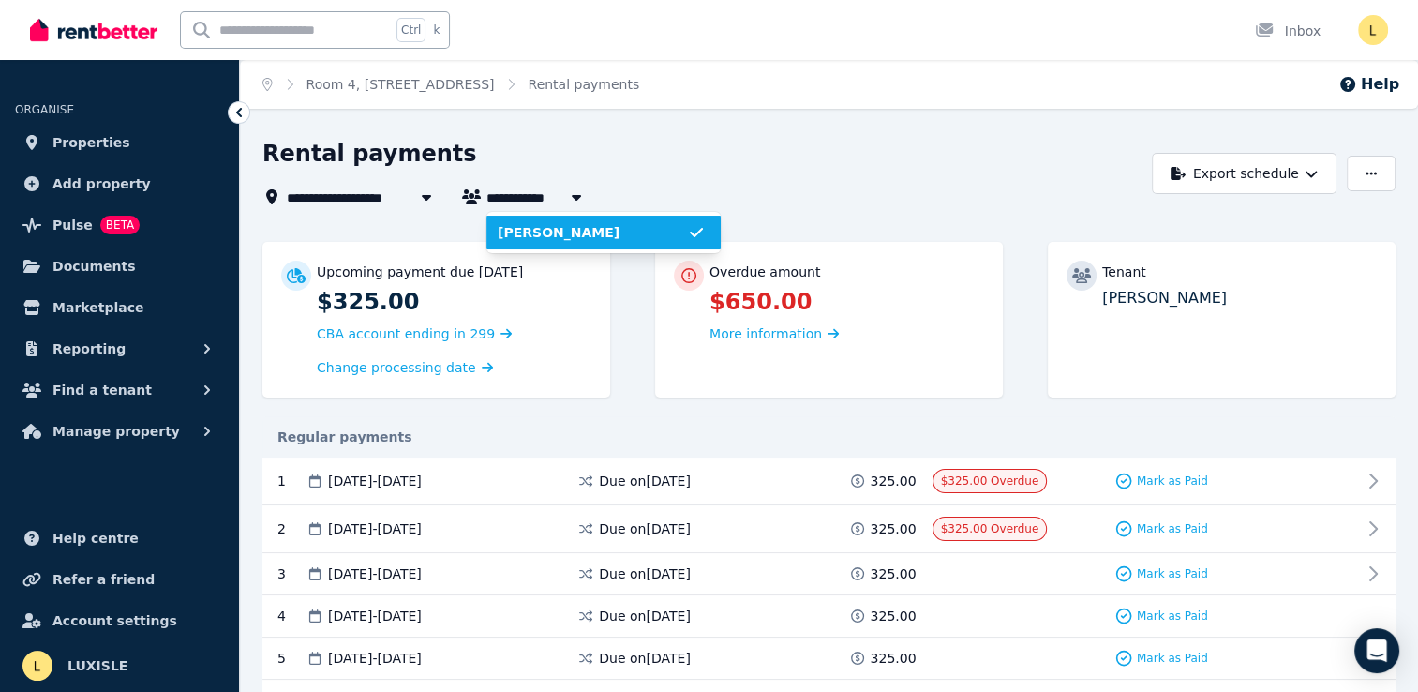
click at [580, 194] on icon "button" at bounding box center [576, 196] width 19 height 15
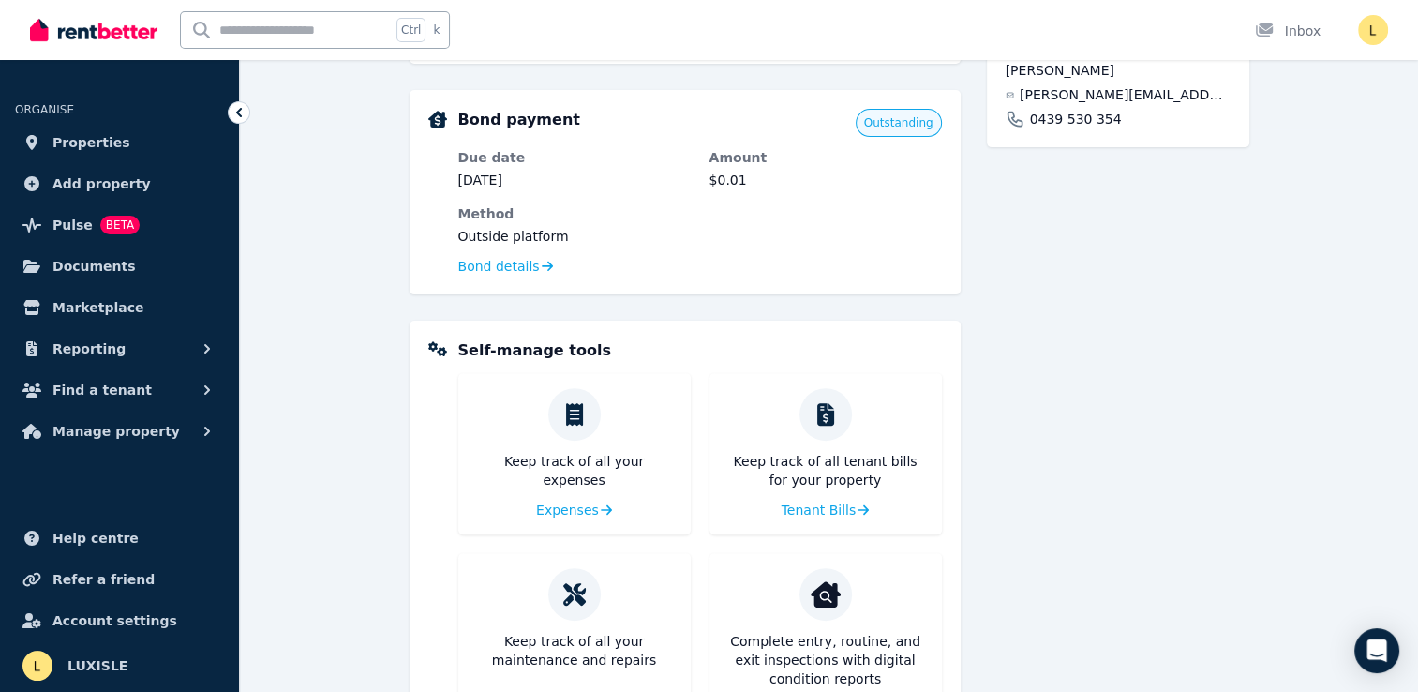
scroll to position [655, 0]
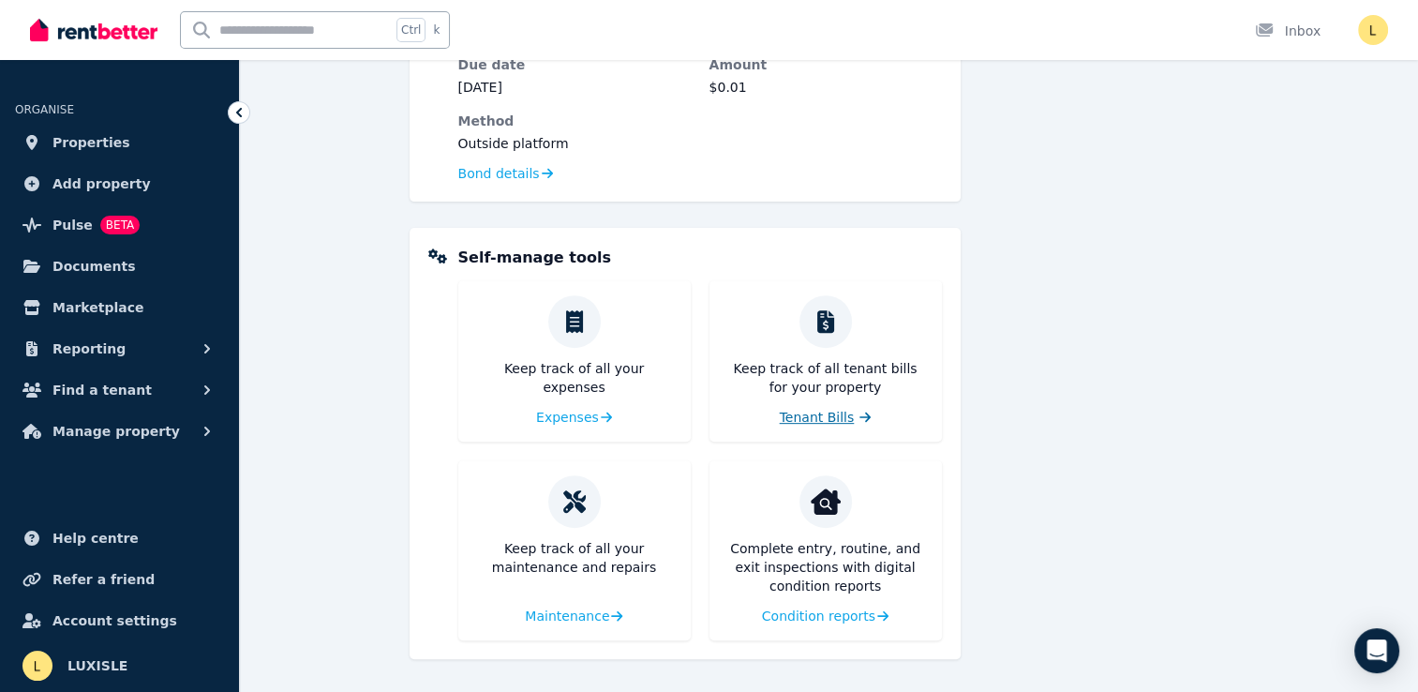
click at [843, 422] on span "Tenant Bills" at bounding box center [817, 417] width 75 height 19
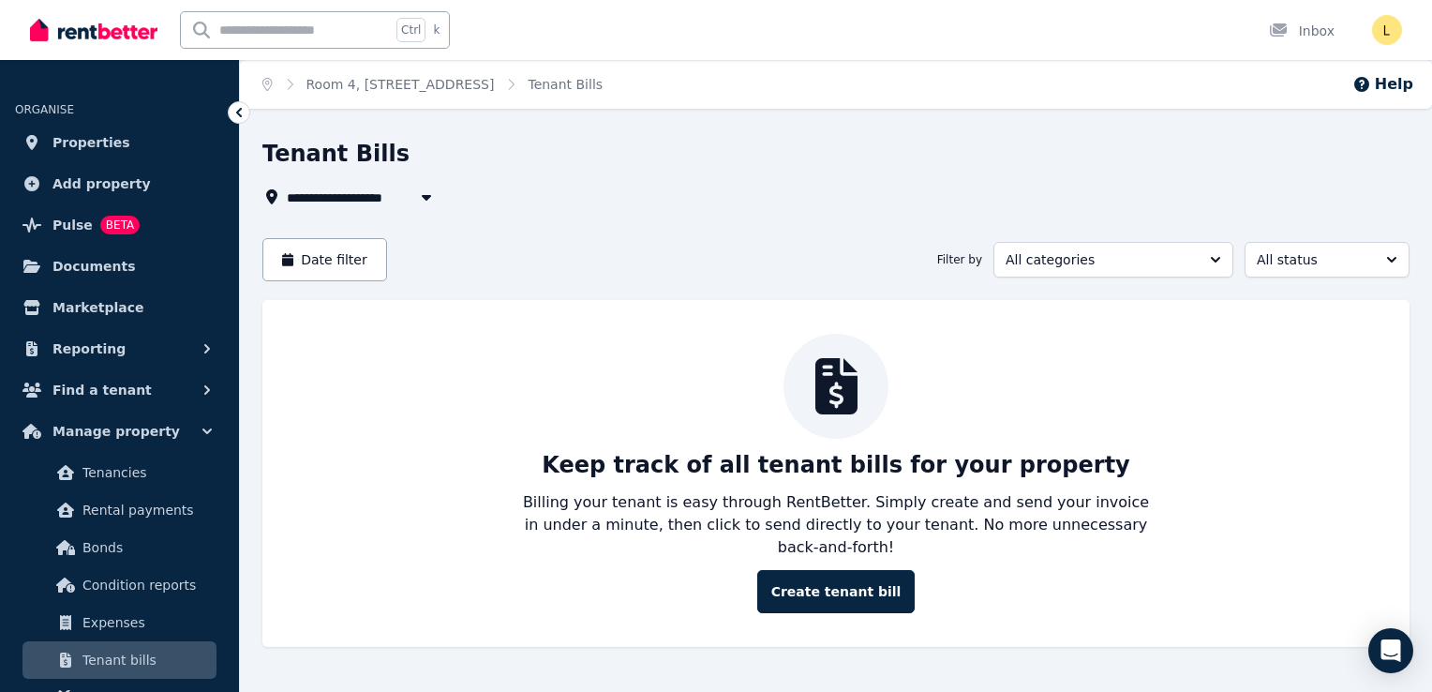
click at [227, 110] on ul "ORGANISE Properties Add property Pulse BETA Documents Marketplace Reporting Fin…" at bounding box center [119, 397] width 239 height 637
click at [237, 112] on icon at bounding box center [239, 112] width 6 height 9
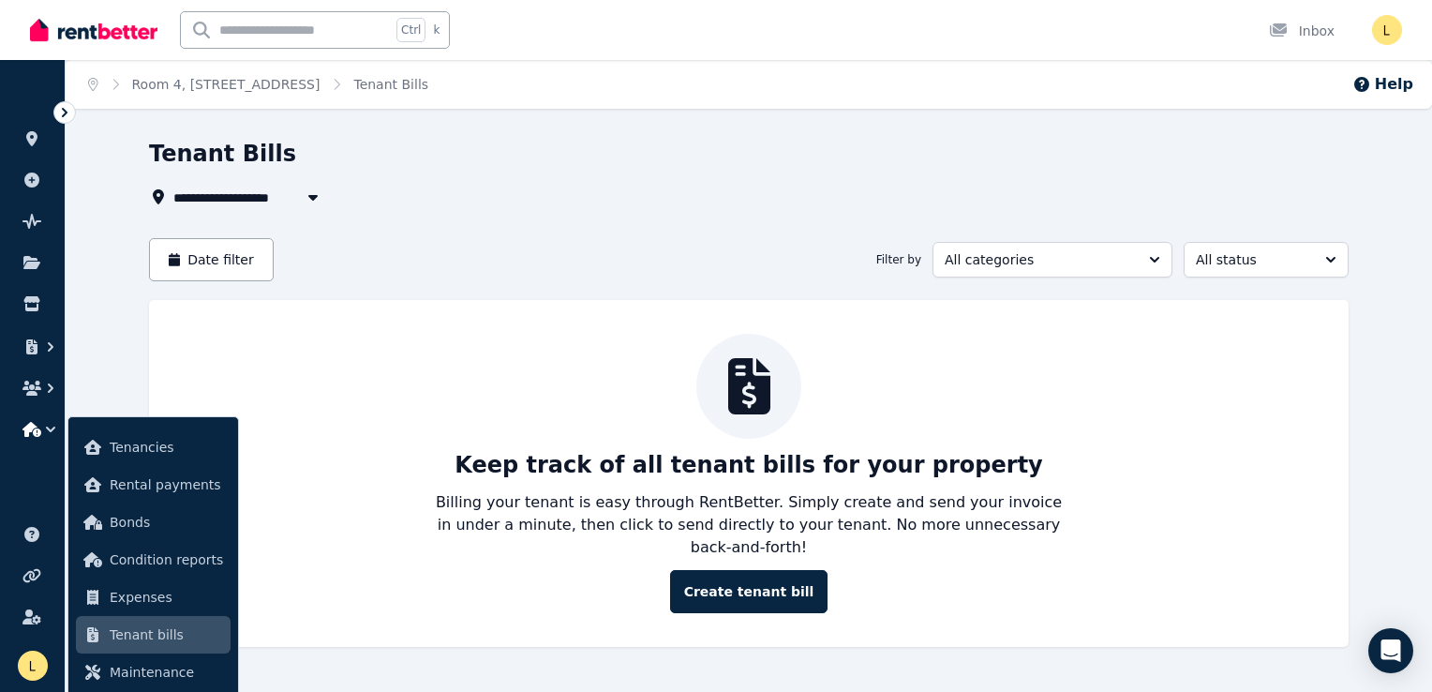
click at [61, 112] on icon at bounding box center [64, 112] width 19 height 19
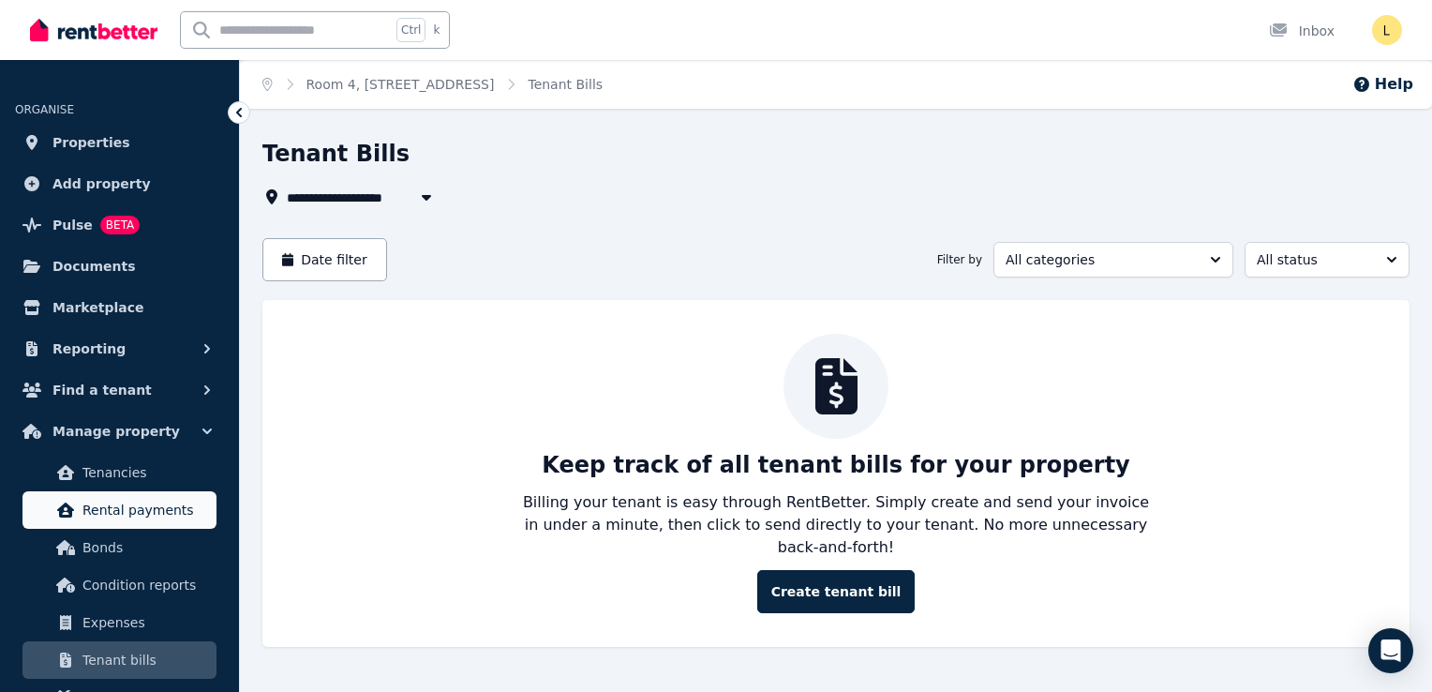
click at [123, 515] on span "Rental payments" at bounding box center [145, 510] width 127 height 22
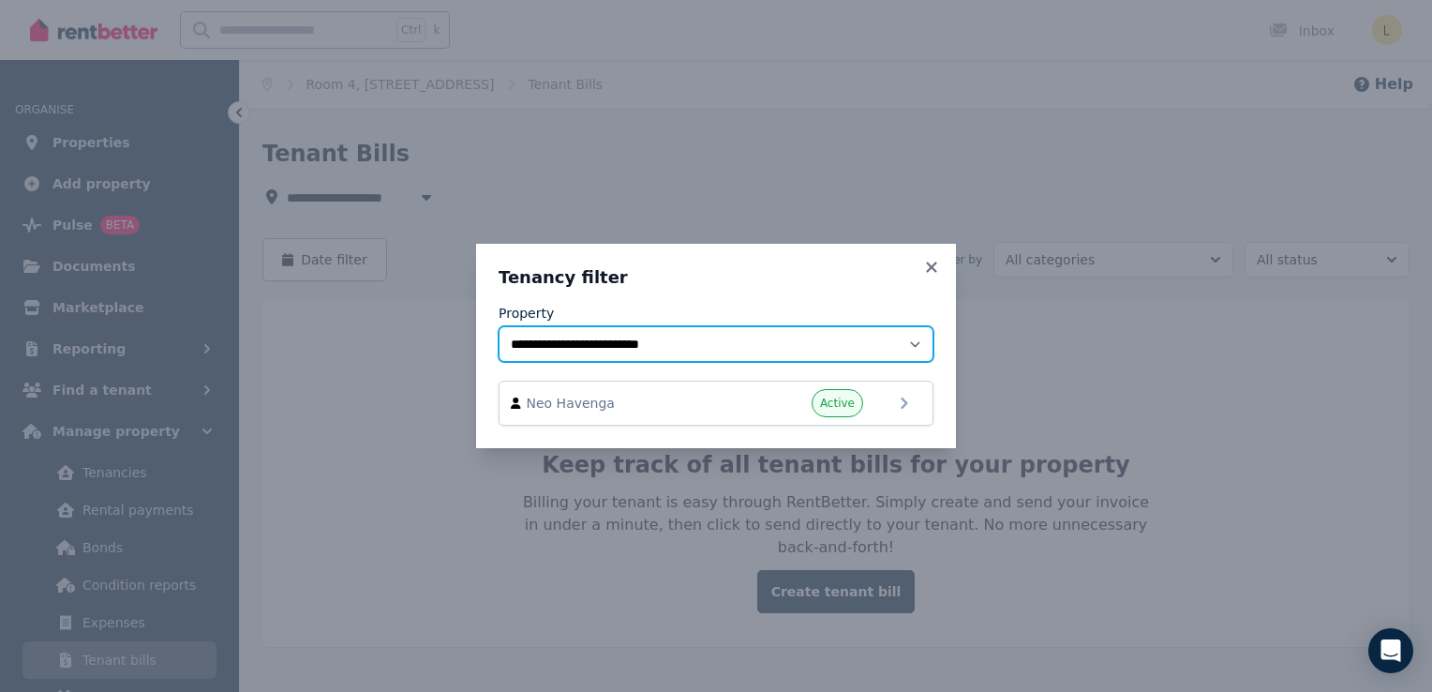
click at [750, 343] on select "**********" at bounding box center [716, 344] width 435 height 36
select select "**********"
click at [499, 326] on select "**********" at bounding box center [716, 344] width 435 height 36
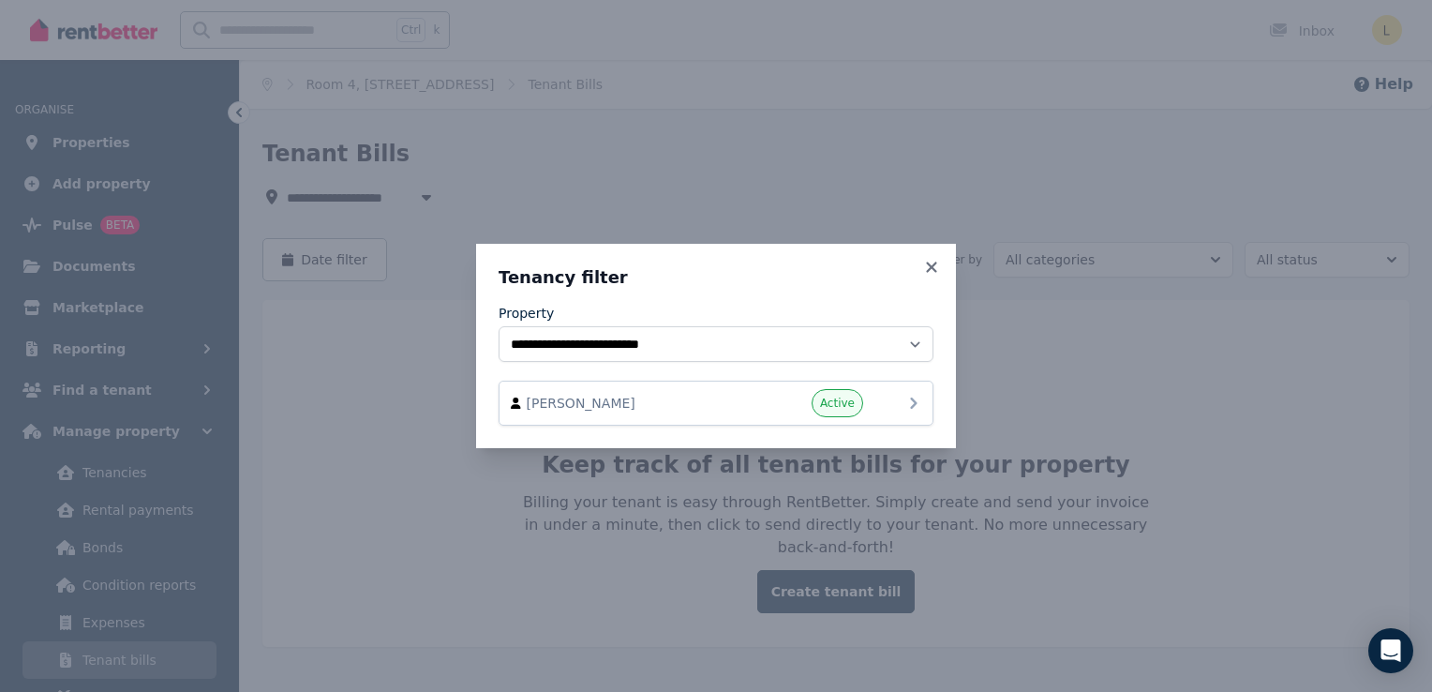
click at [751, 414] on div "Active" at bounding box center [807, 403] width 112 height 28
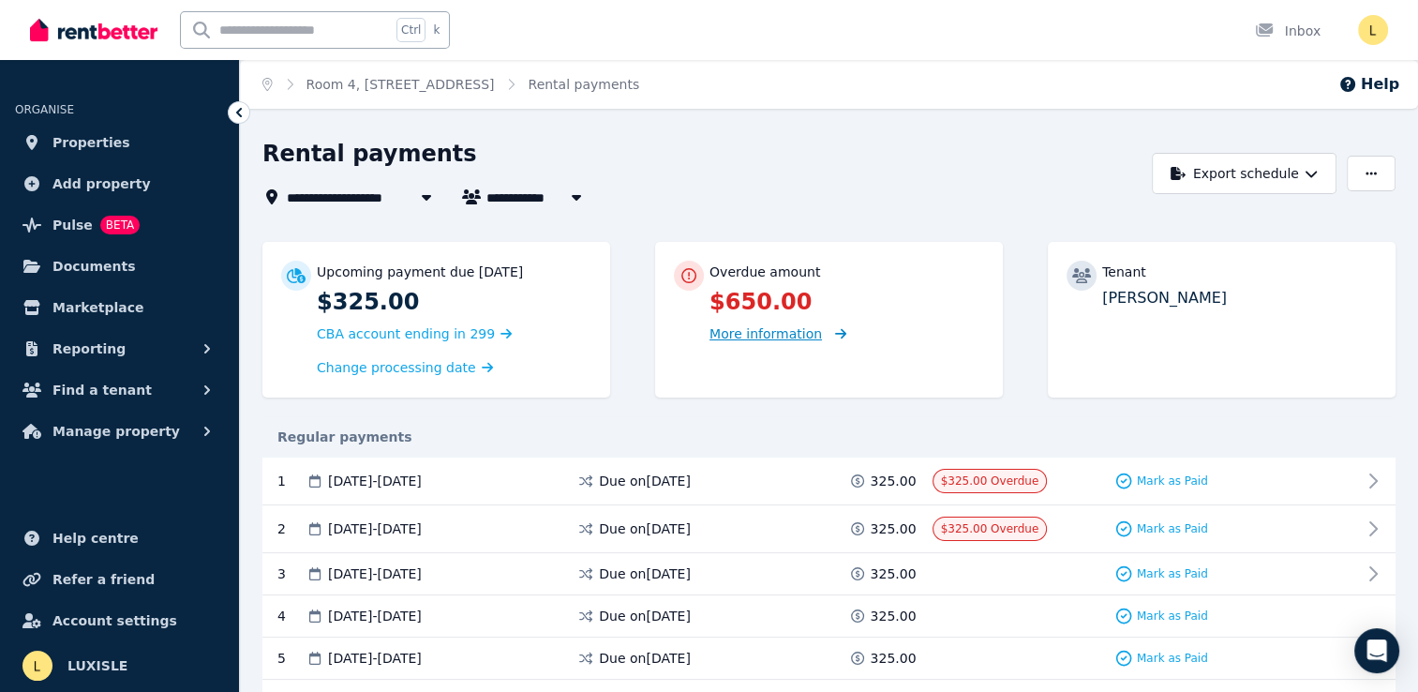
click at [759, 336] on span "More information" at bounding box center [765, 333] width 112 height 15
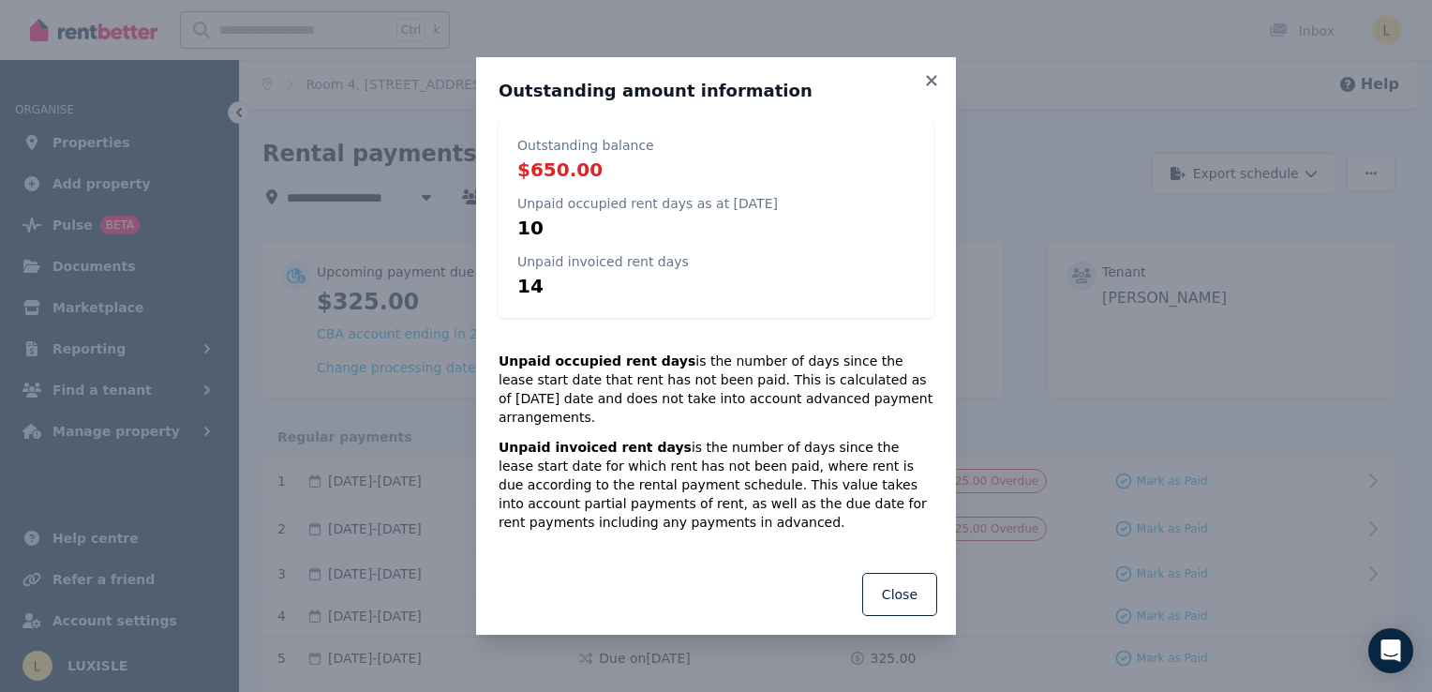
drag, startPoint x: 925, startPoint y: 91, endPoint x: 1027, endPoint y: 54, distance: 108.5
click at [924, 89] on icon at bounding box center [931, 80] width 19 height 17
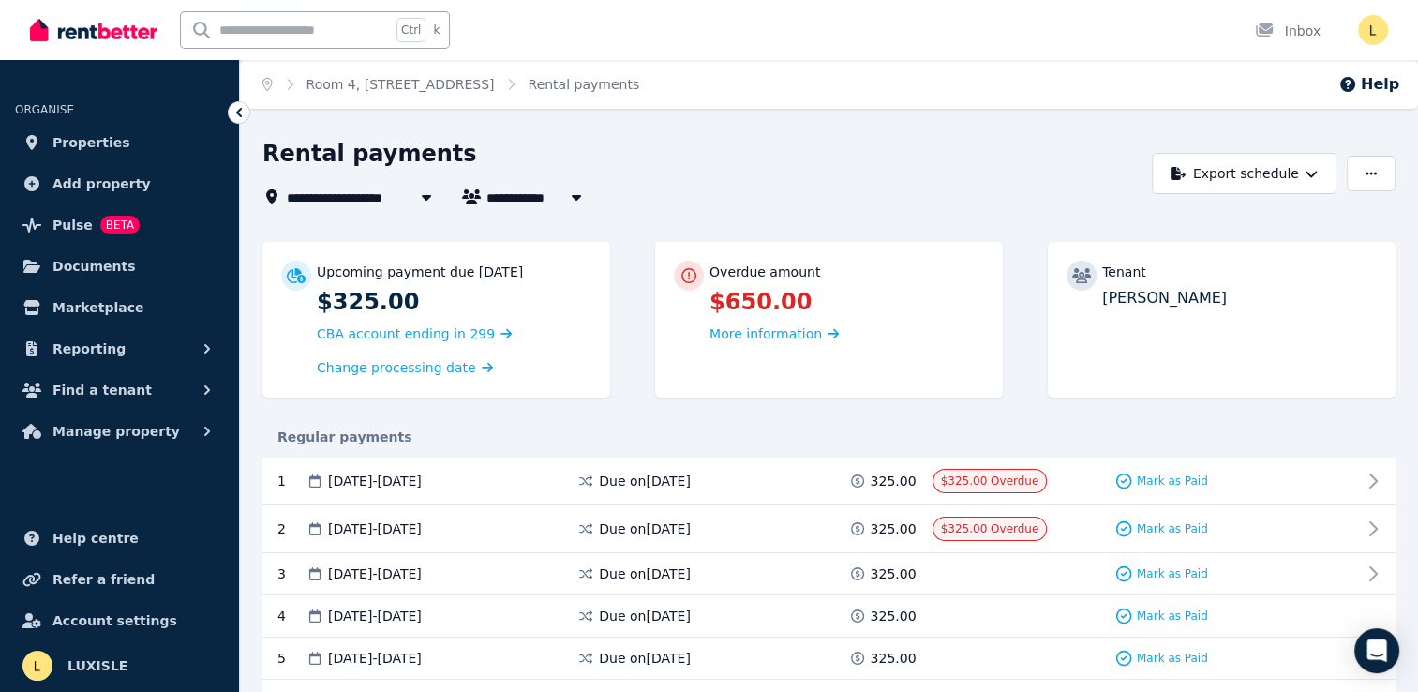
click at [1088, 34] on div "Ctrl k Inbox" at bounding box center [677, 30] width 1294 height 60
click at [102, 351] on span "Reporting" at bounding box center [88, 348] width 73 height 22
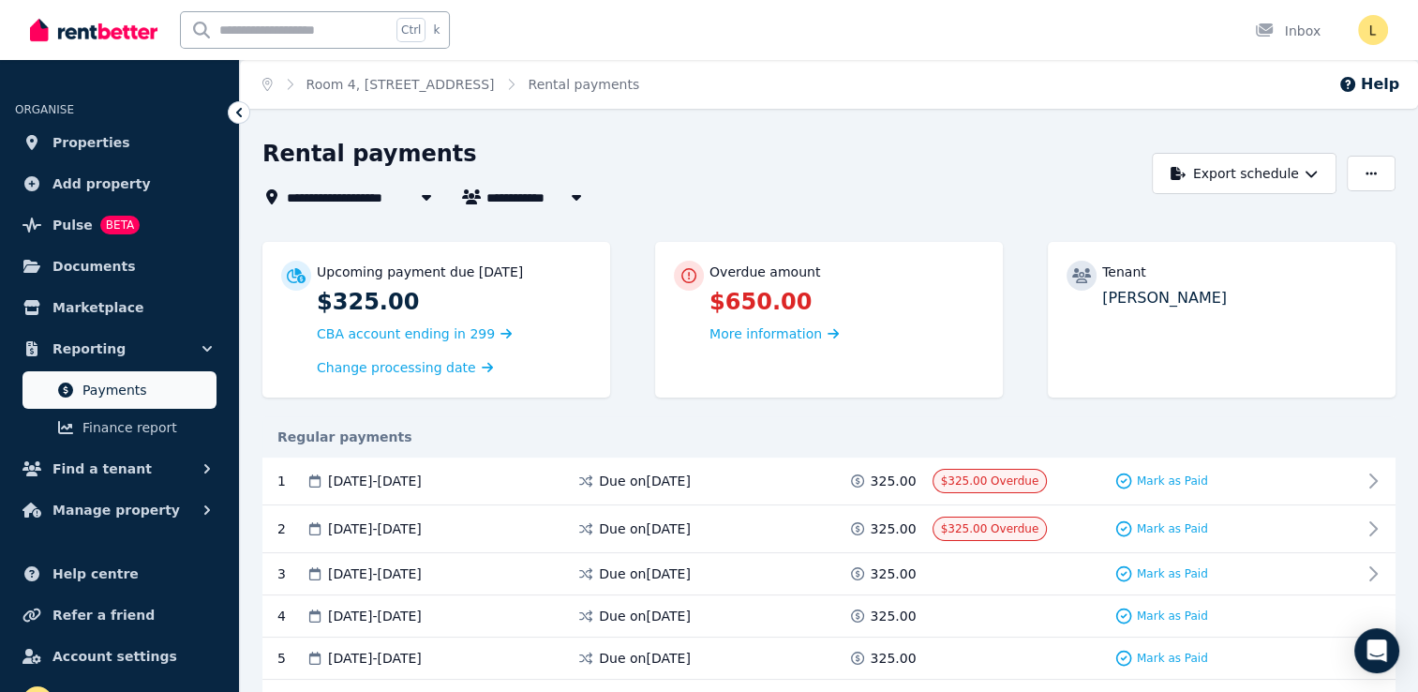
click at [98, 388] on span "Payments" at bounding box center [145, 390] width 127 height 22
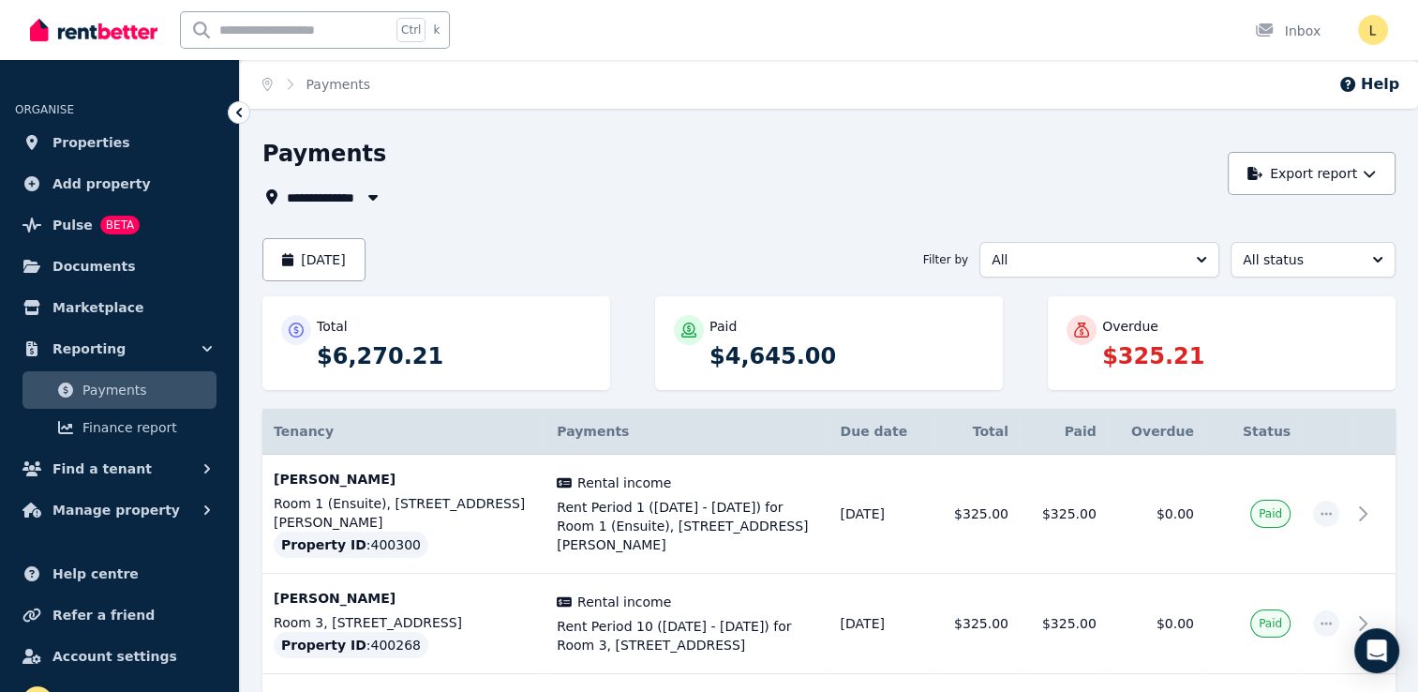
click at [370, 197] on icon "button" at bounding box center [372, 198] width 9 height 6
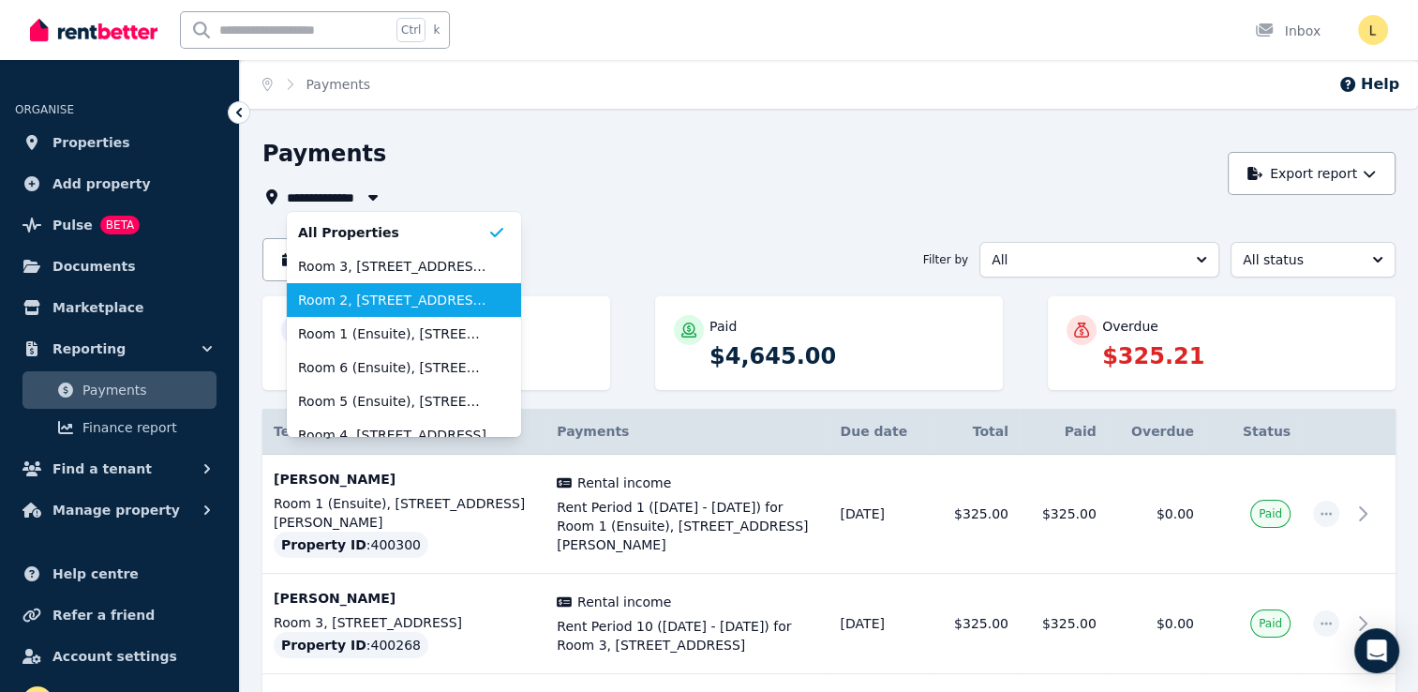
click at [371, 302] on span "Room 2, [STREET_ADDRESS][PERSON_NAME]" at bounding box center [392, 300] width 189 height 19
type input "**********"
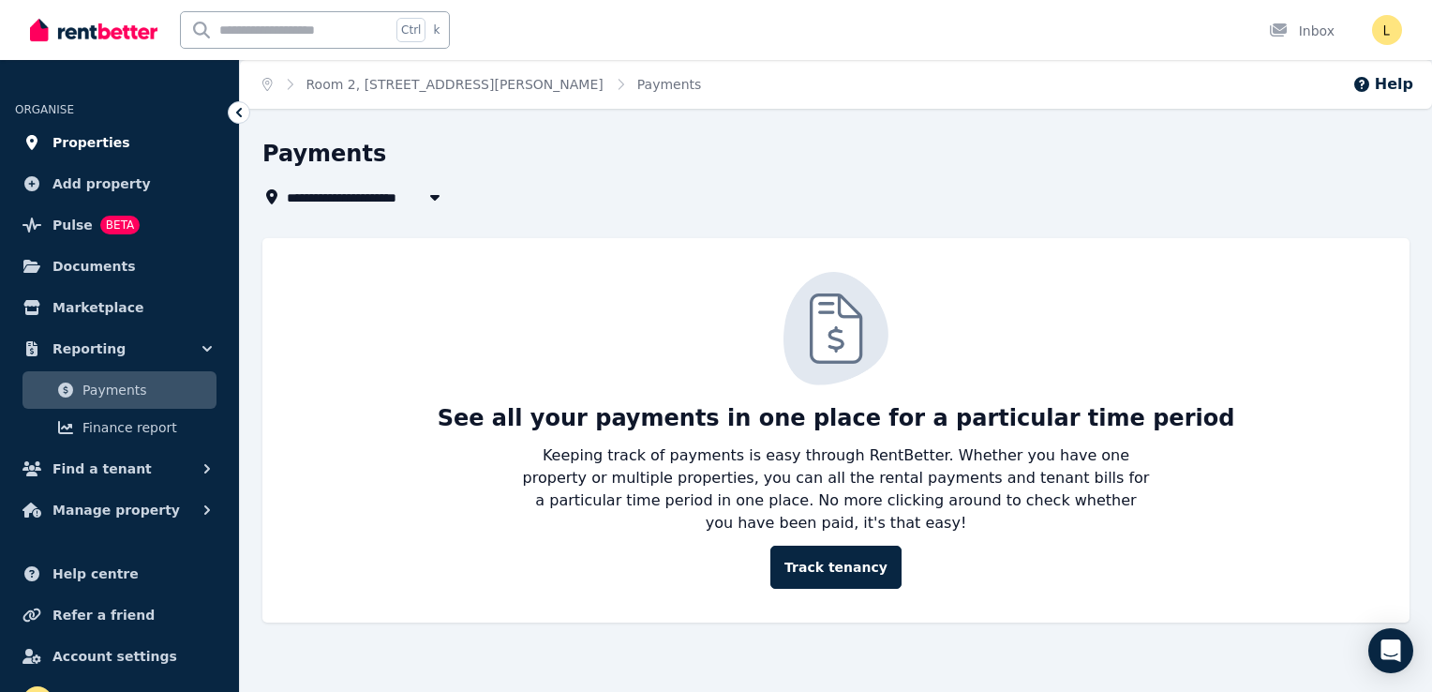
click at [101, 133] on span "Properties" at bounding box center [91, 142] width 78 height 22
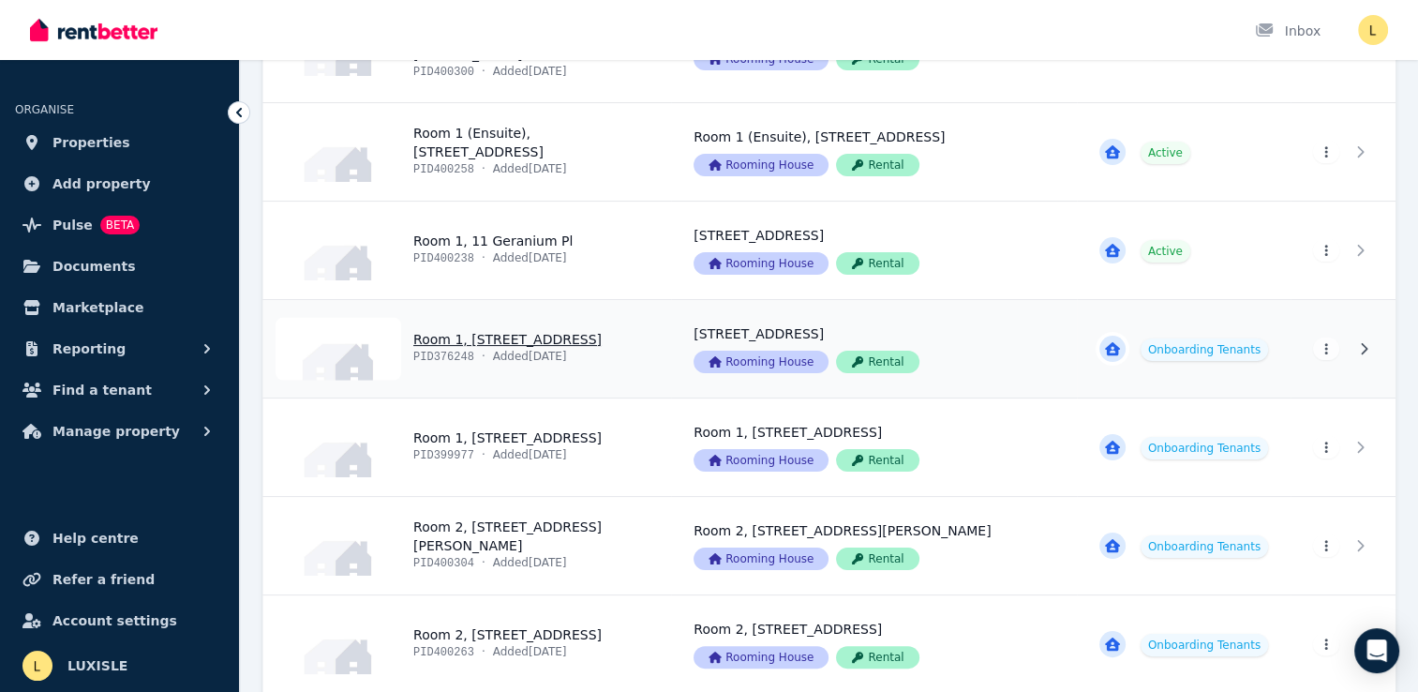
scroll to position [281, 0]
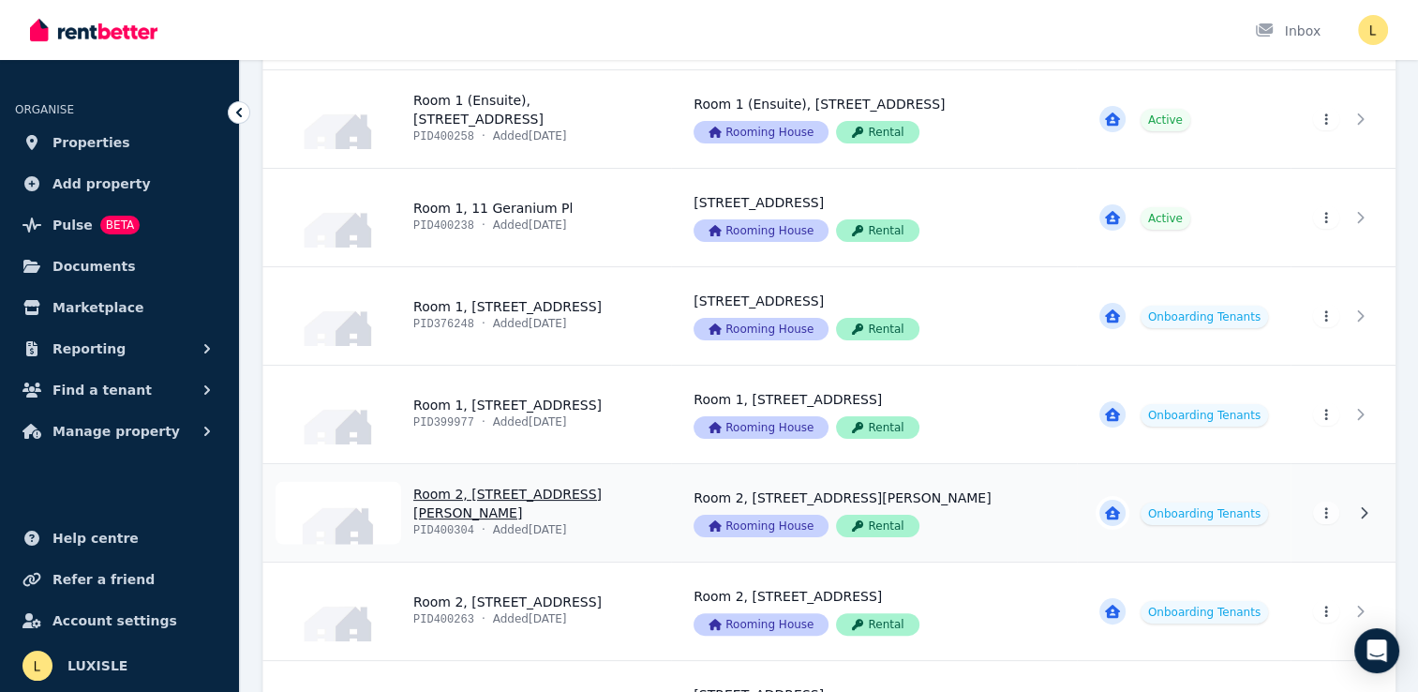
click at [514, 489] on link "View property details" at bounding box center [467, 512] width 408 height 97
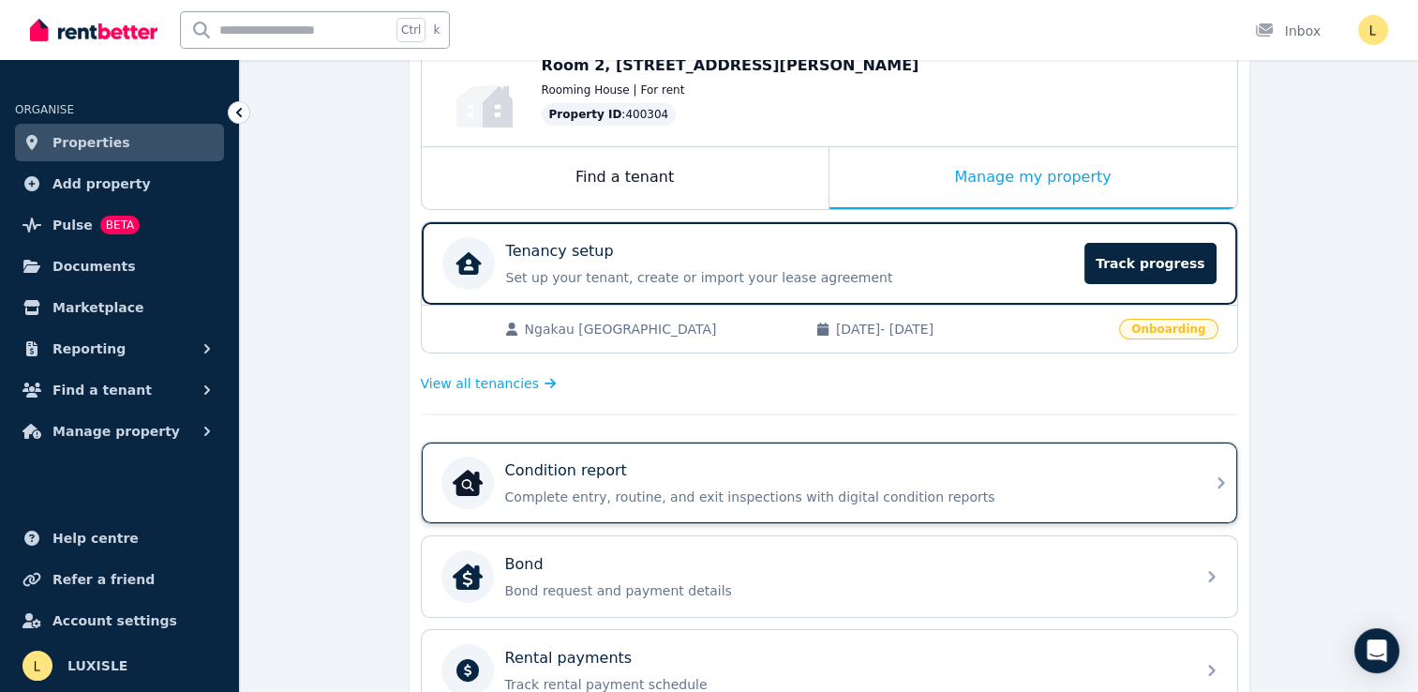
scroll to position [29, 0]
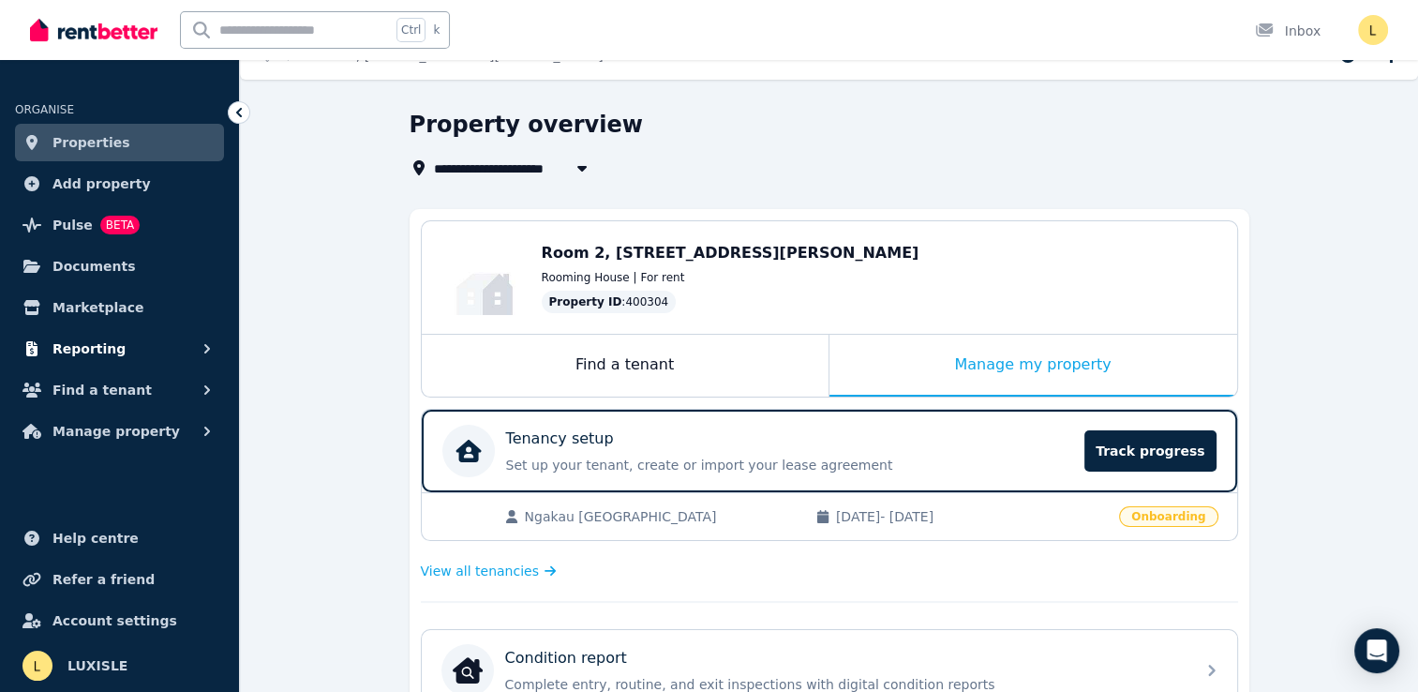
click at [94, 348] on span "Reporting" at bounding box center [88, 348] width 73 height 22
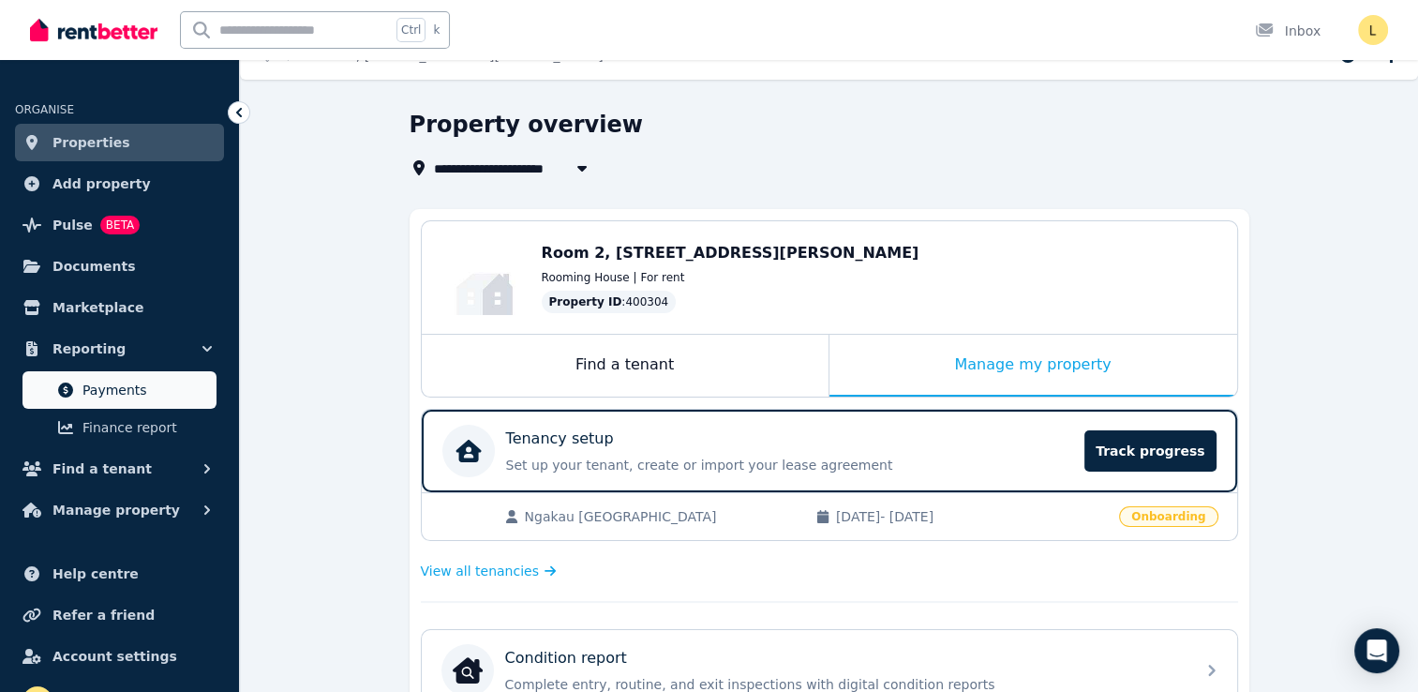
click at [150, 392] on span "Payments" at bounding box center [145, 390] width 127 height 22
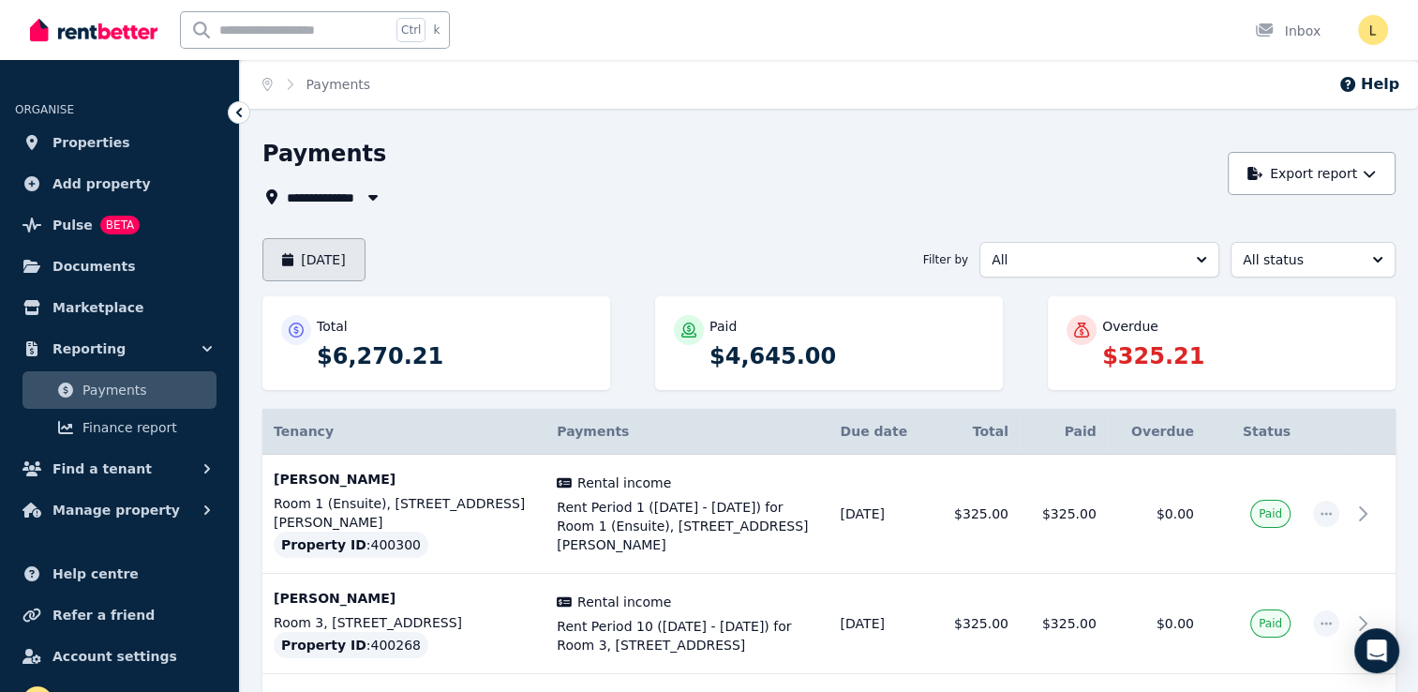
click at [285, 261] on icon "button" at bounding box center [287, 259] width 11 height 13
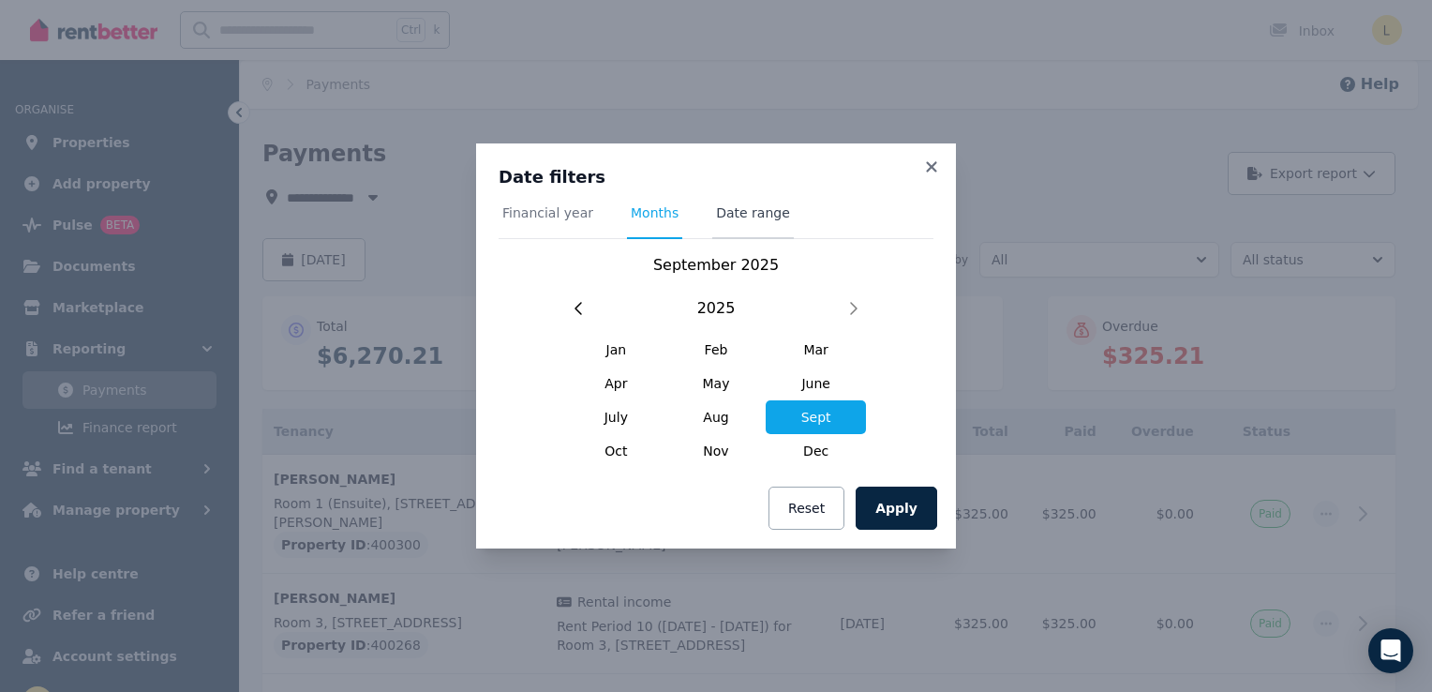
click at [752, 216] on span "Date range" at bounding box center [753, 212] width 74 height 19
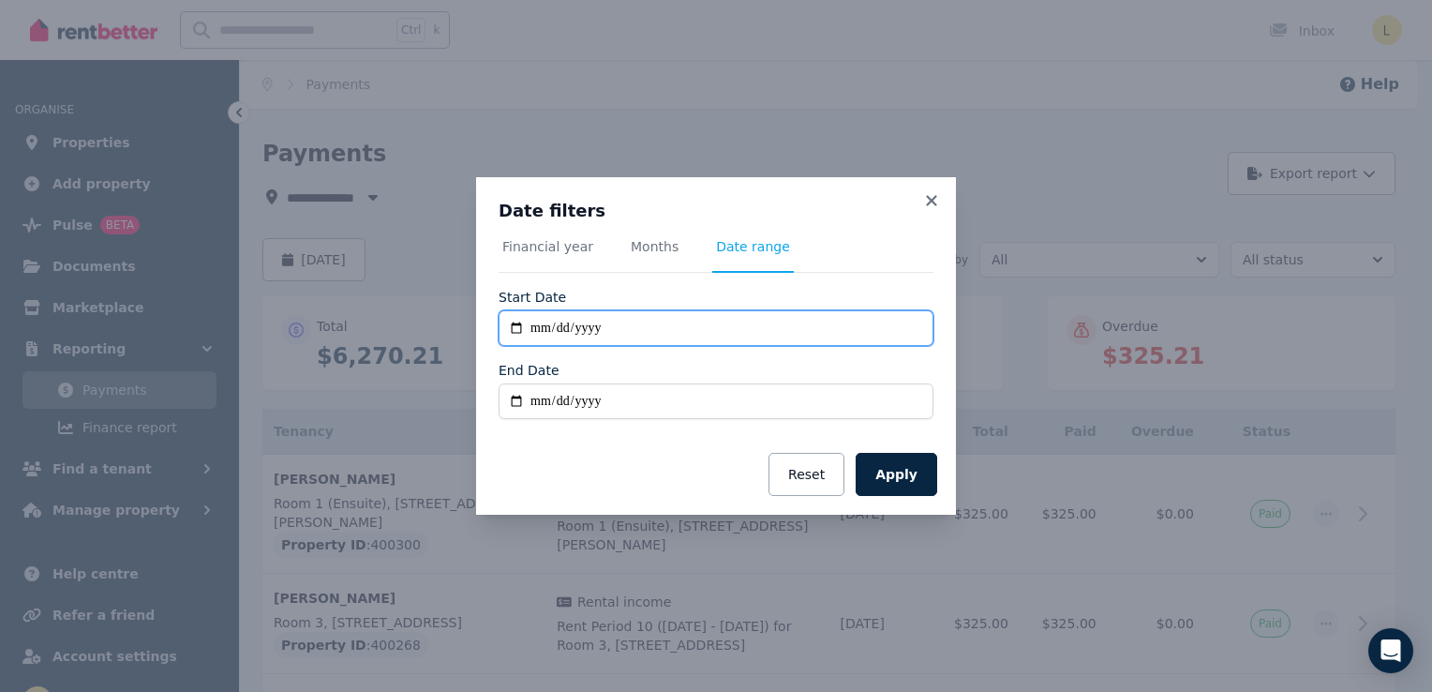
click at [520, 332] on input "**********" at bounding box center [716, 328] width 435 height 36
type input "**********"
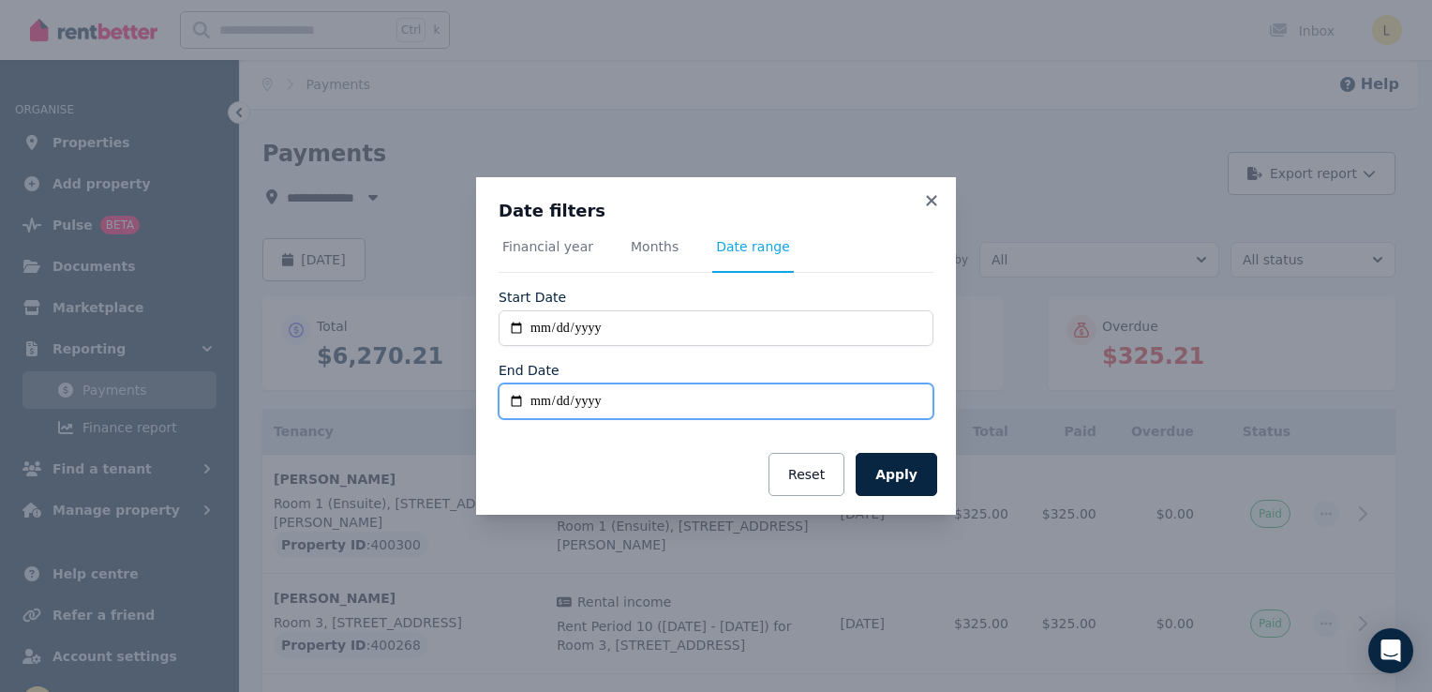
click at [518, 404] on input "End Date" at bounding box center [716, 401] width 435 height 36
type input "**********"
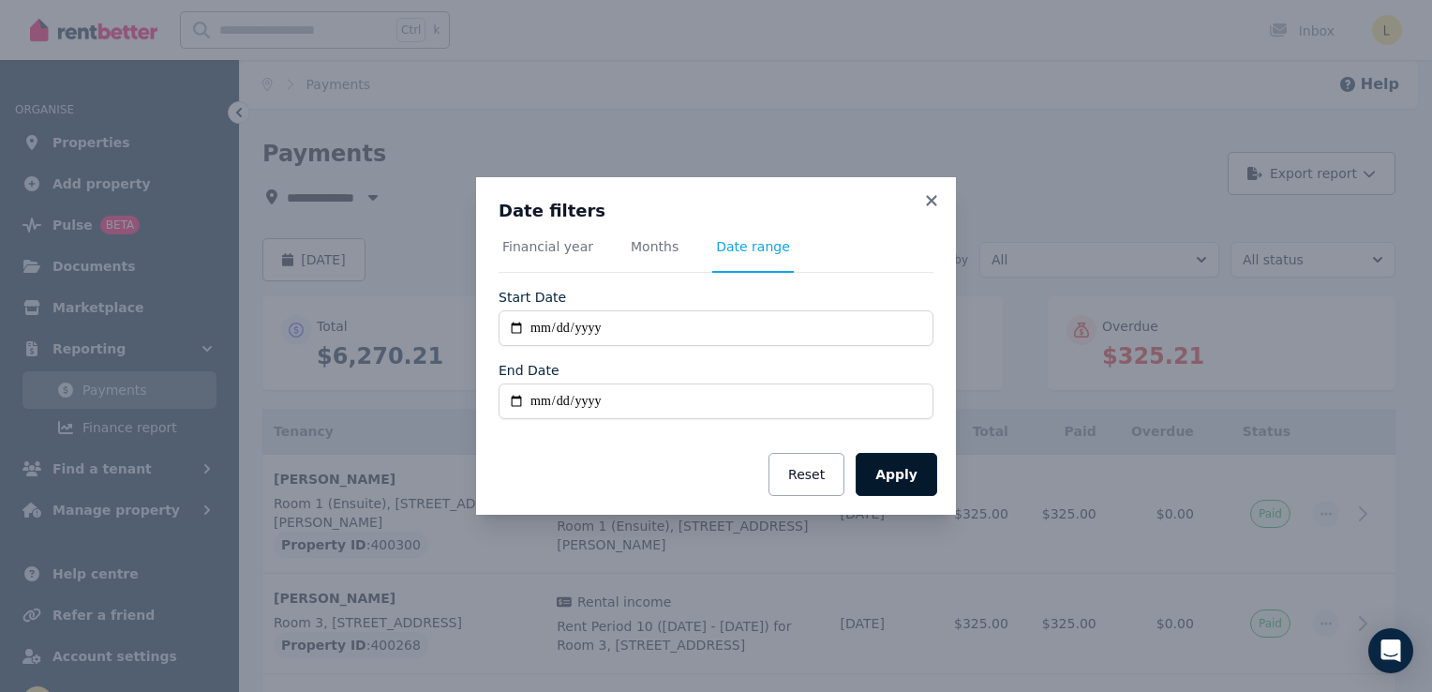
click at [904, 474] on button "Apply" at bounding box center [897, 474] width 82 height 43
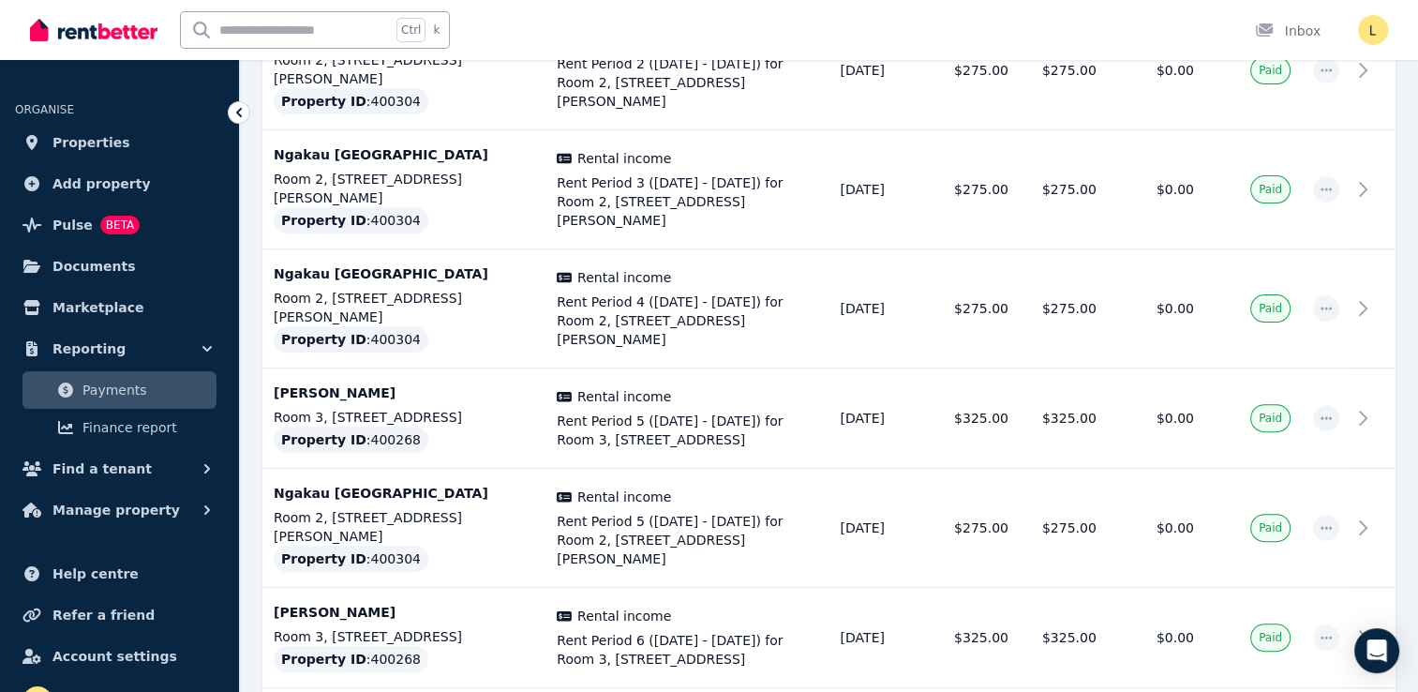
scroll to position [750, 0]
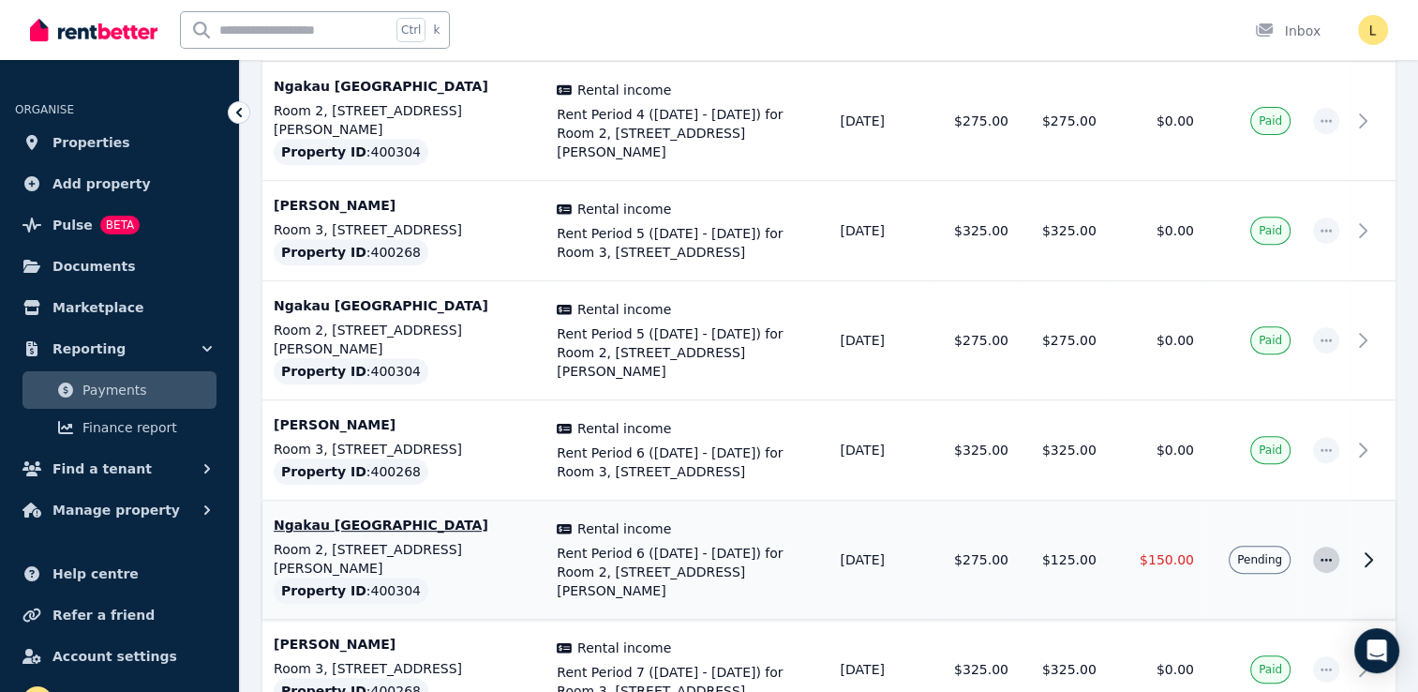
click at [1320, 553] on icon "button" at bounding box center [1326, 559] width 15 height 13
click at [1252, 599] on span "Resend tenant bill" at bounding box center [1264, 610] width 120 height 22
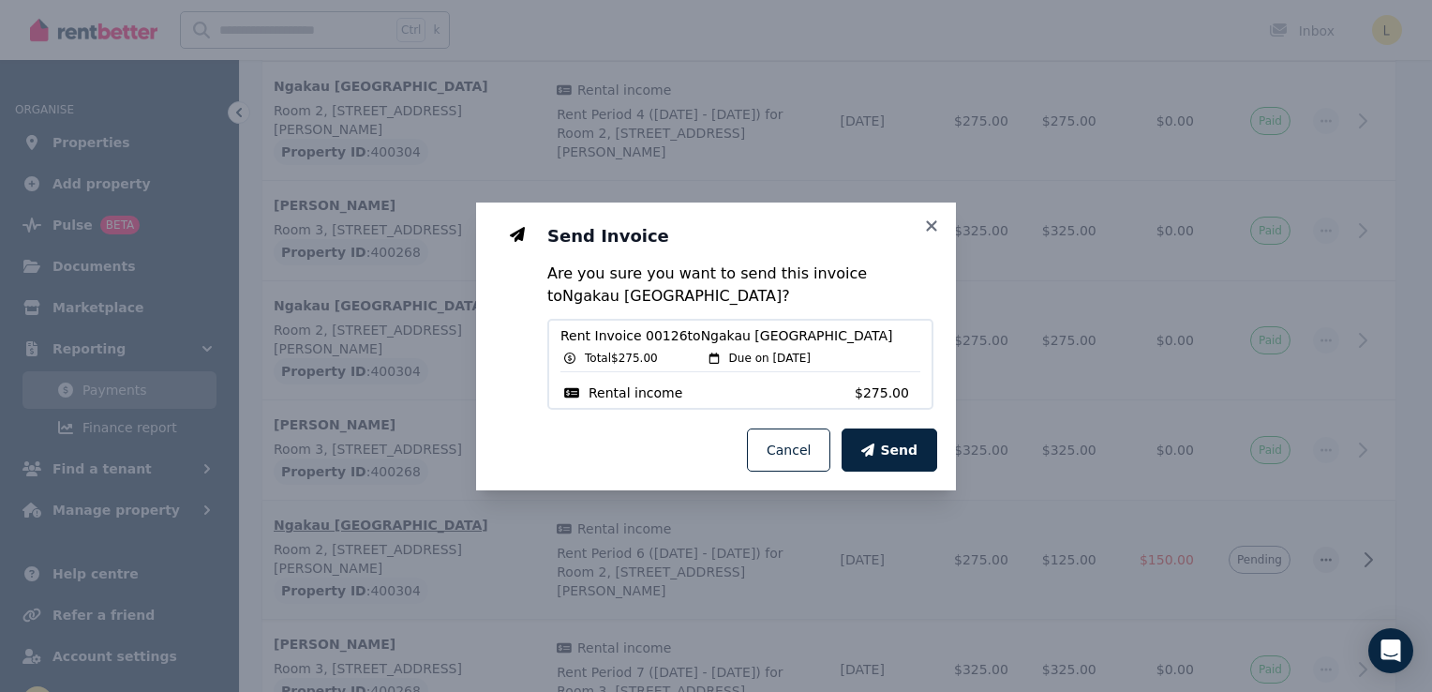
click at [650, 393] on span "Rental income" at bounding box center [636, 392] width 94 height 19
click at [702, 385] on div "Rental income" at bounding box center [707, 392] width 294 height 19
click at [928, 231] on icon at bounding box center [931, 225] width 19 height 17
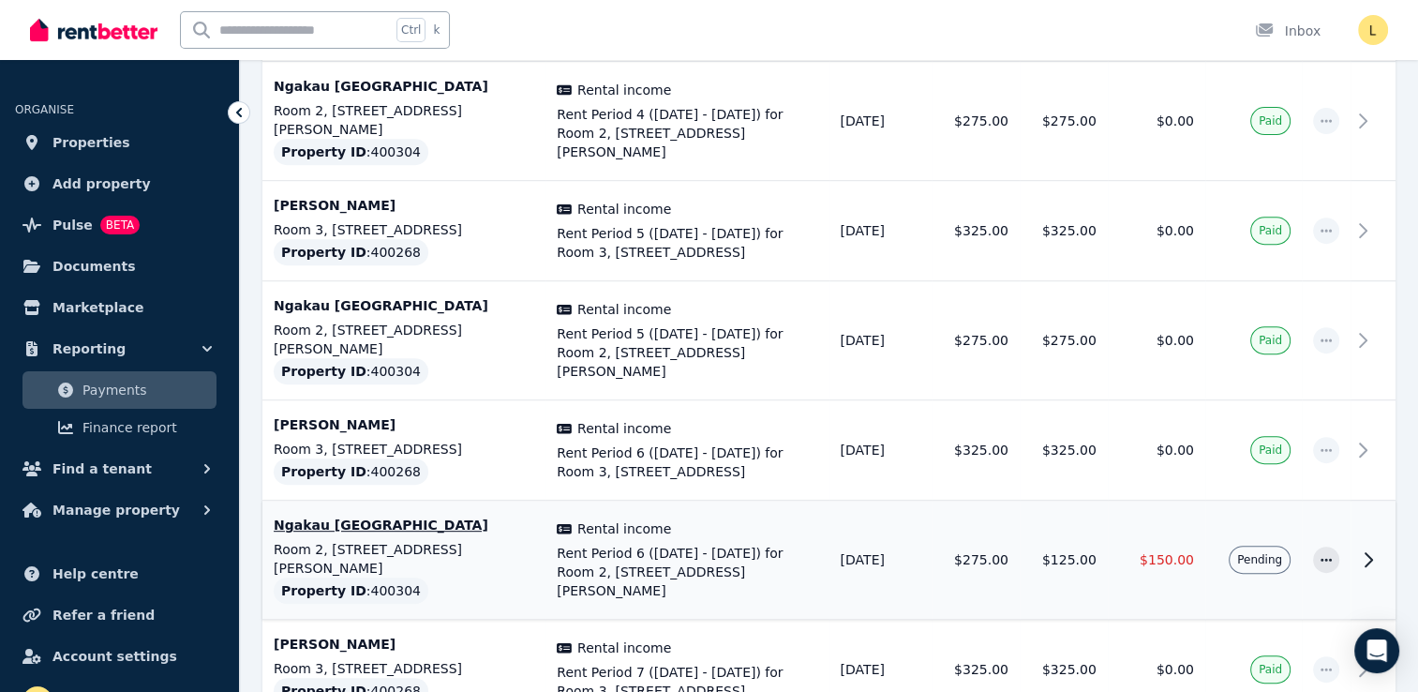
click at [1367, 548] on icon at bounding box center [1368, 559] width 22 height 22
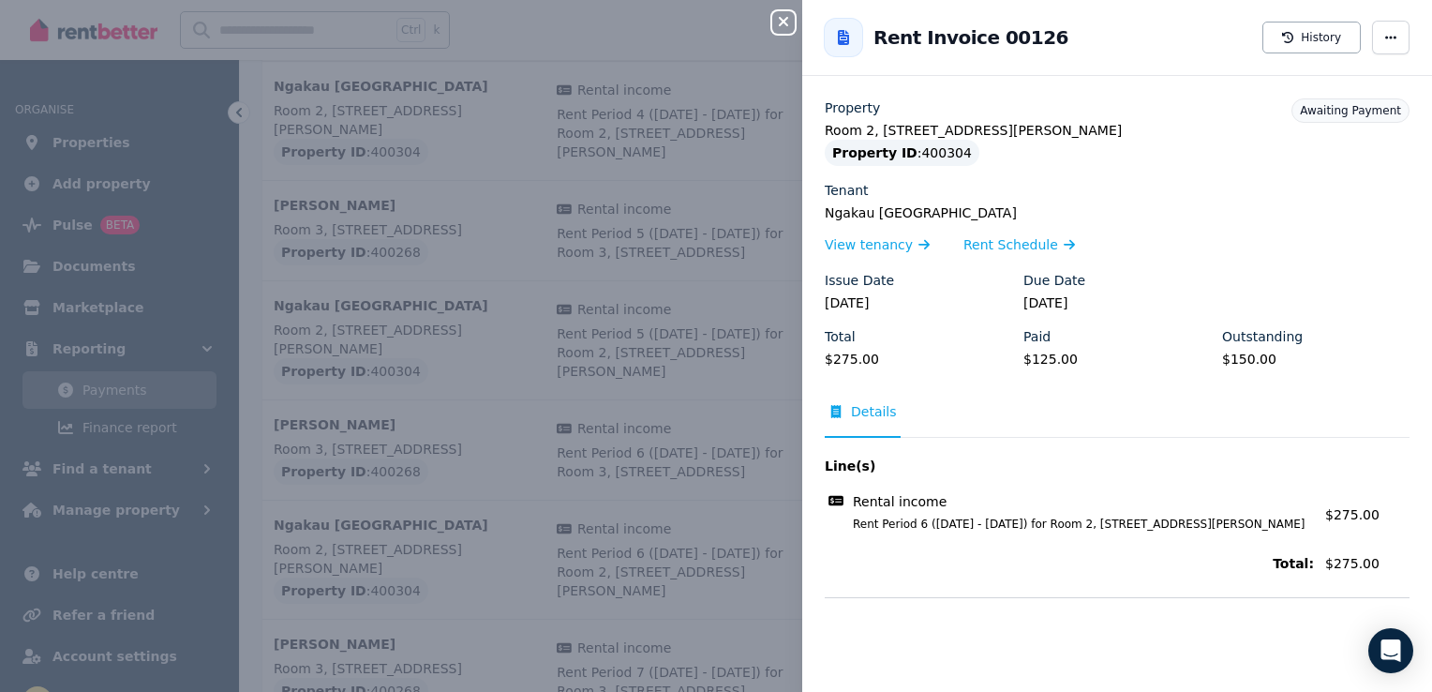
click at [792, 24] on icon "button" at bounding box center [783, 21] width 22 height 15
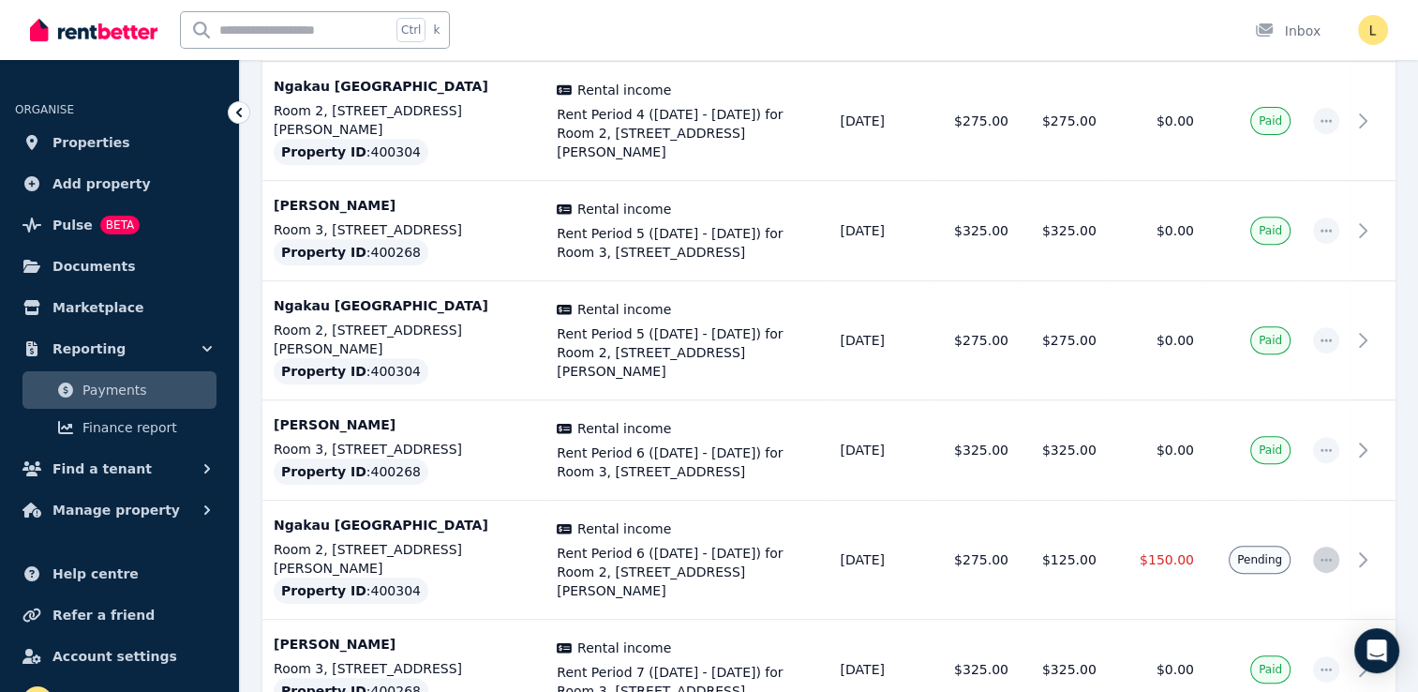
click at [1326, 558] on icon "button" at bounding box center [1326, 559] width 11 height 3
click at [1268, 599] on span "Resend tenant bill" at bounding box center [1264, 610] width 120 height 22
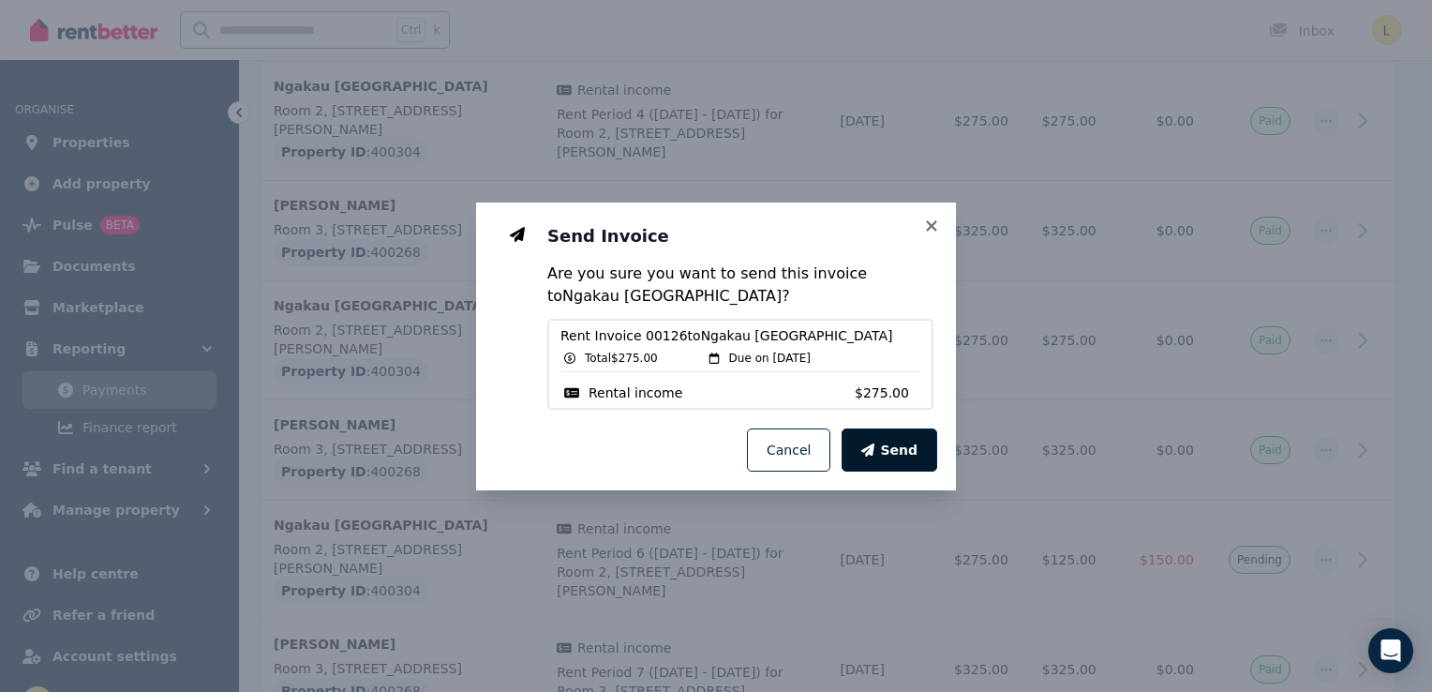
click at [894, 445] on span "Send" at bounding box center [898, 450] width 37 height 19
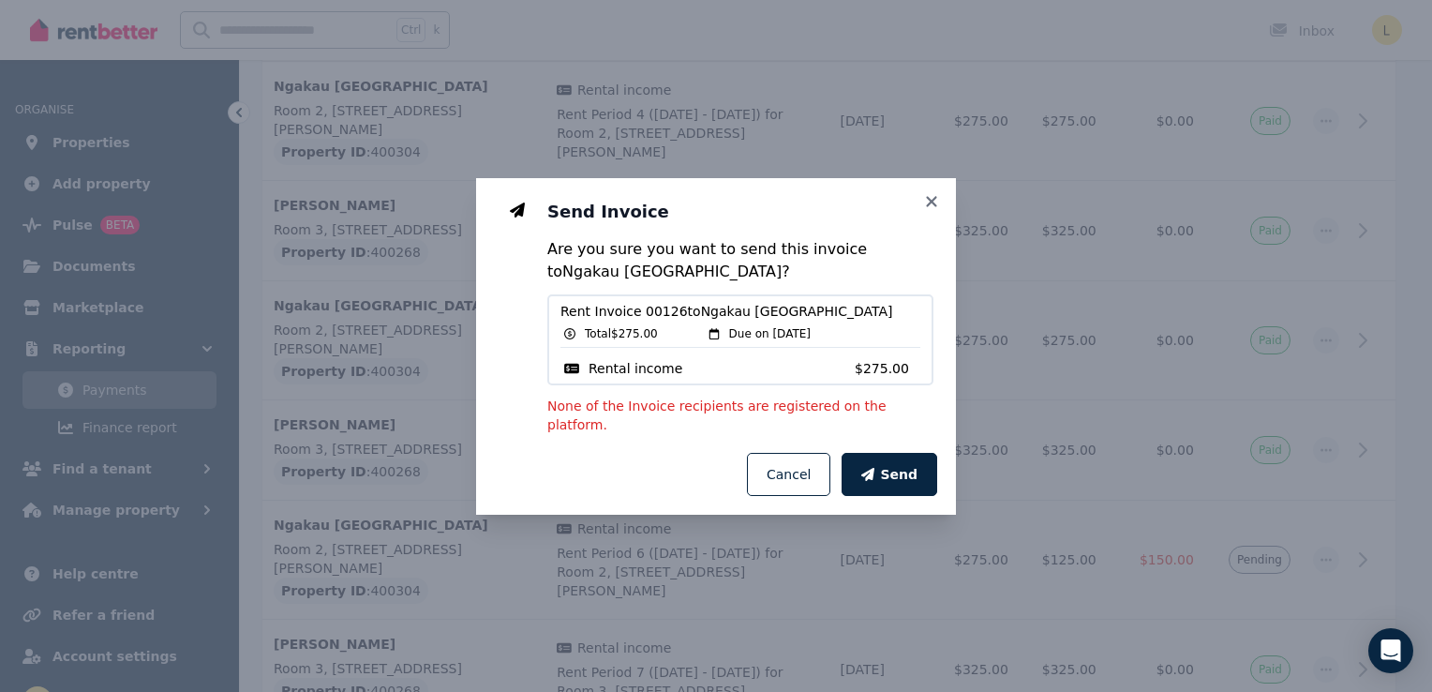
click at [705, 415] on p "None of the Invoice recipients are registered on the platform." at bounding box center [740, 414] width 386 height 37
click at [799, 415] on p "None of the Invoice recipients are registered on the platform." at bounding box center [740, 414] width 386 height 37
click at [931, 220] on h3 "Send Invoice" at bounding box center [740, 212] width 386 height 22
click at [931, 206] on icon at bounding box center [931, 201] width 10 height 10
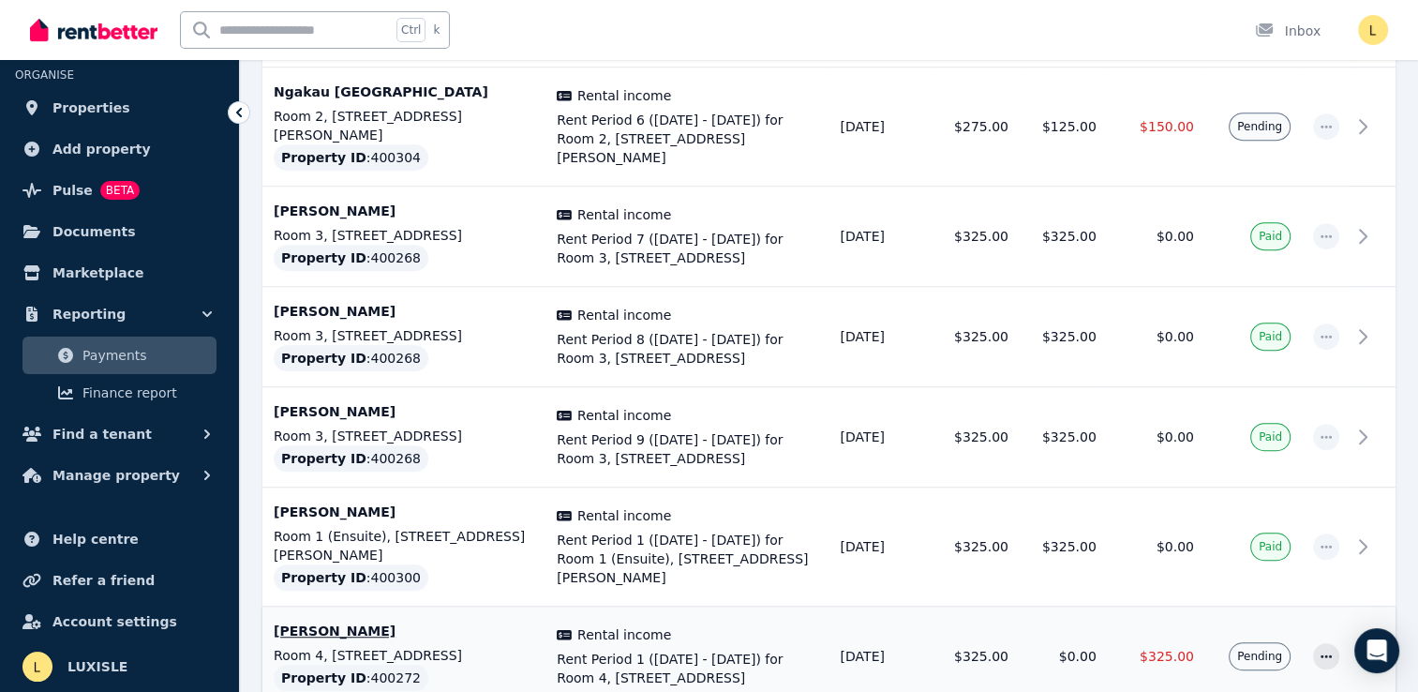
scroll to position [1218, 0]
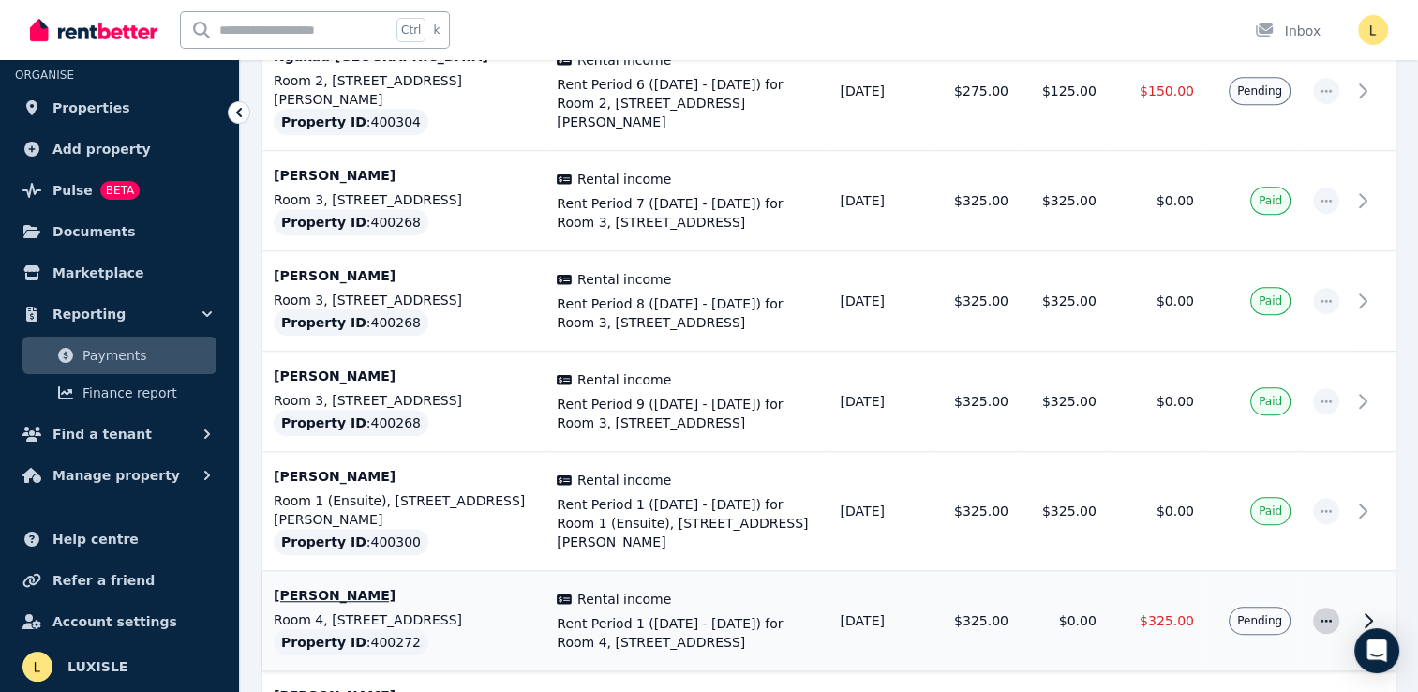
click at [1323, 614] on icon "button" at bounding box center [1326, 620] width 15 height 13
click at [1257, 660] on span "Resend tenant bill" at bounding box center [1264, 671] width 120 height 22
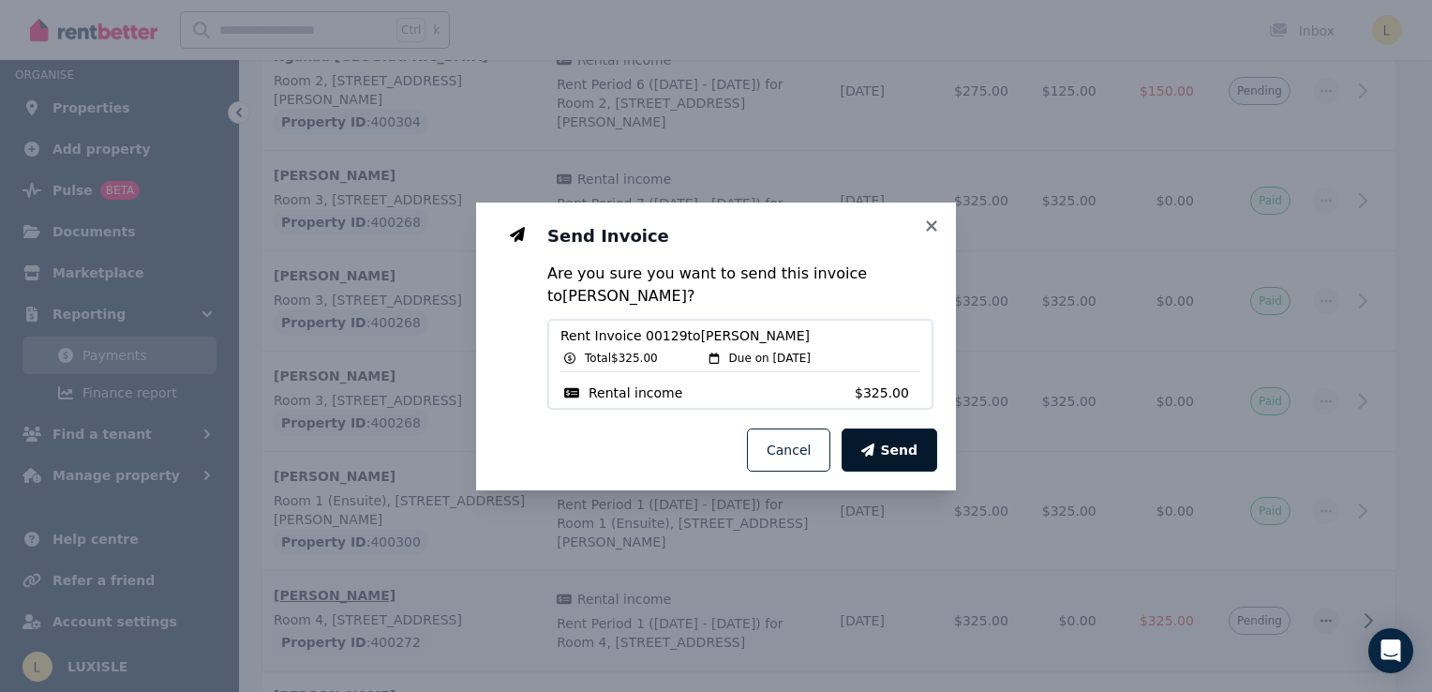
click at [896, 455] on span "Send" at bounding box center [898, 450] width 37 height 19
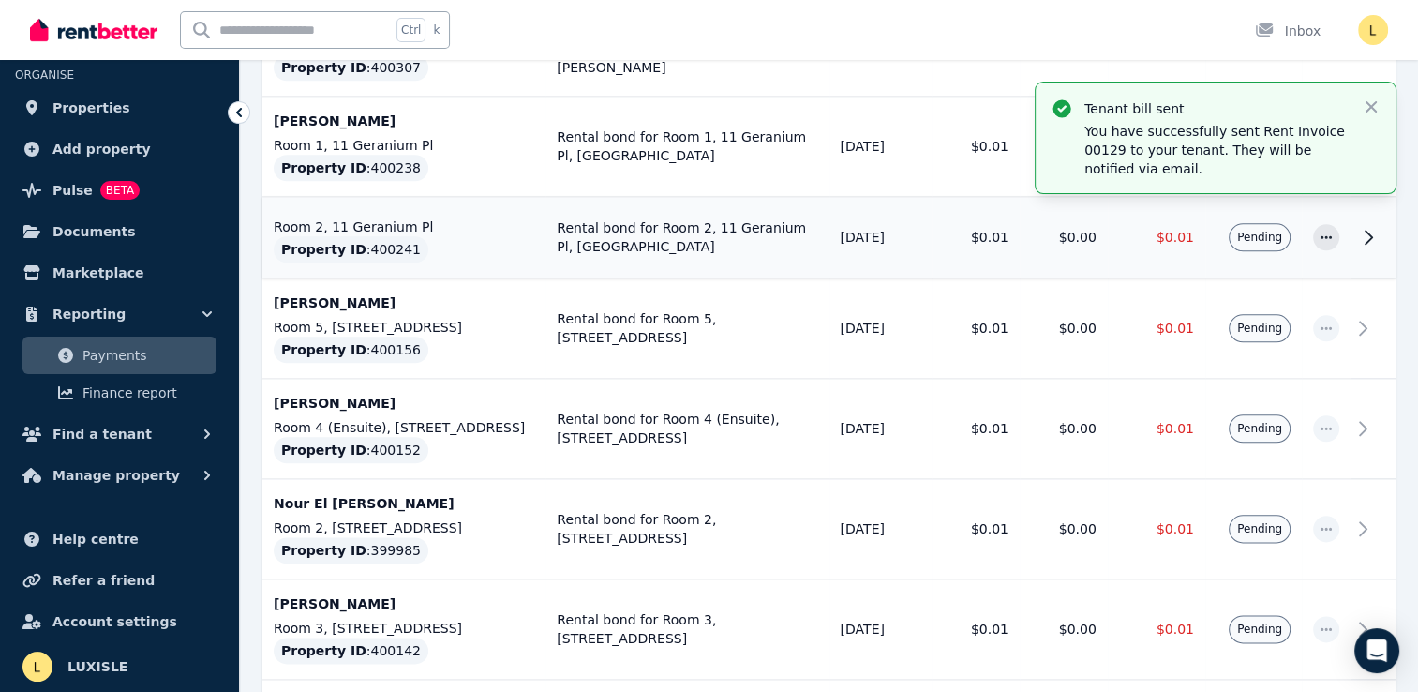
scroll to position [2343, 0]
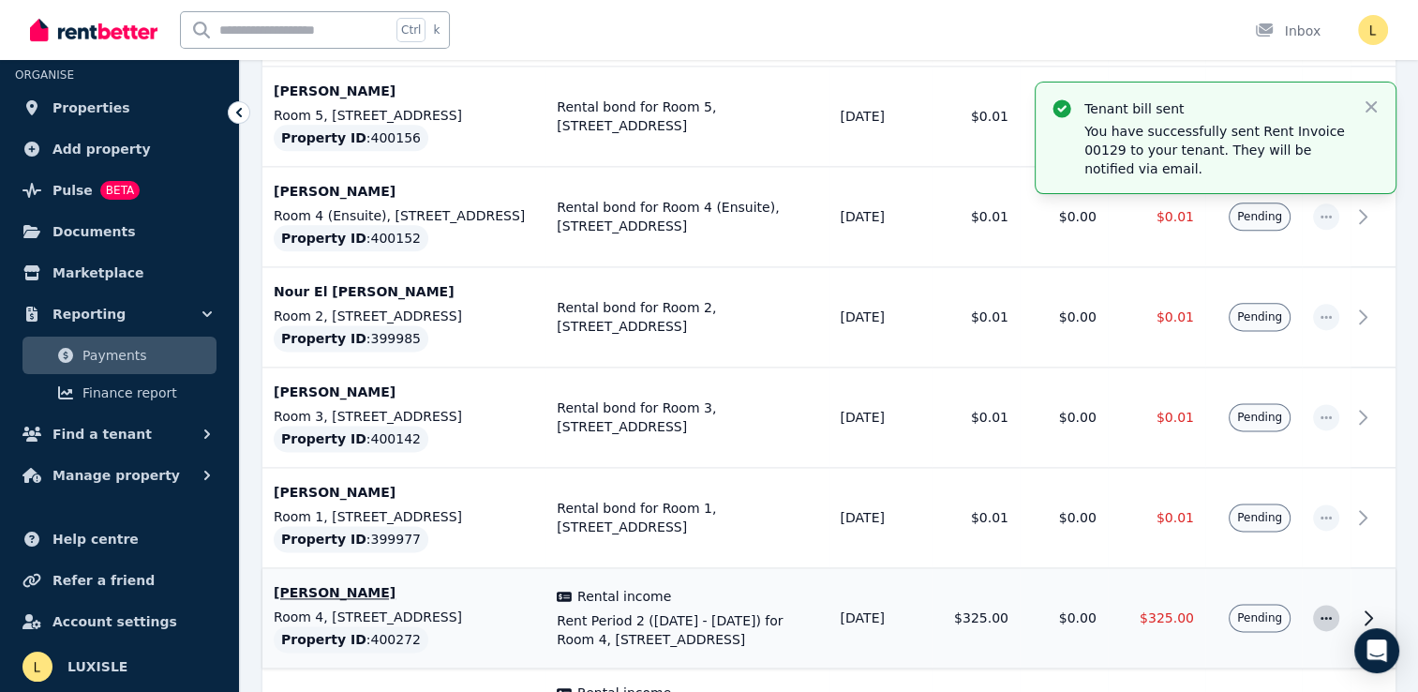
click at [1321, 611] on icon "button" at bounding box center [1326, 617] width 15 height 13
click at [1260, 657] on span "Resend tenant bill" at bounding box center [1264, 668] width 120 height 22
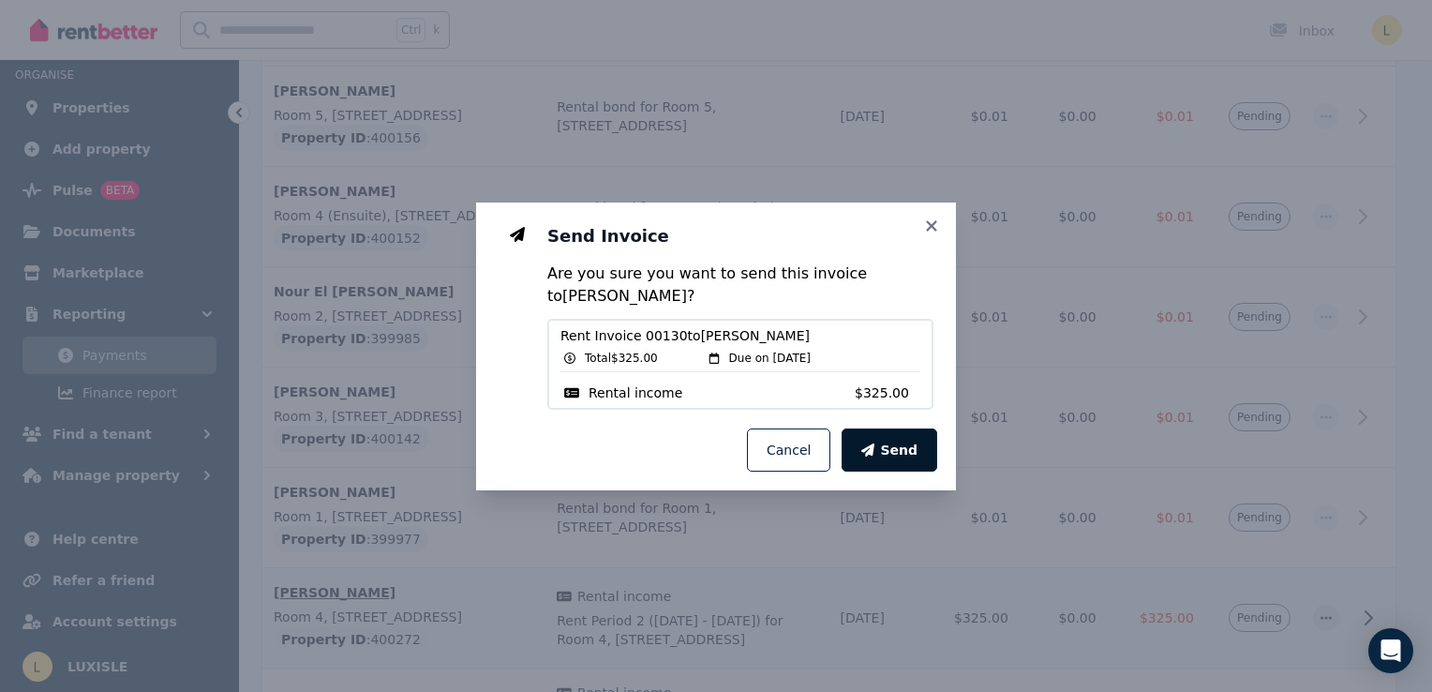
click at [887, 453] on button "Send" at bounding box center [890, 449] width 96 height 43
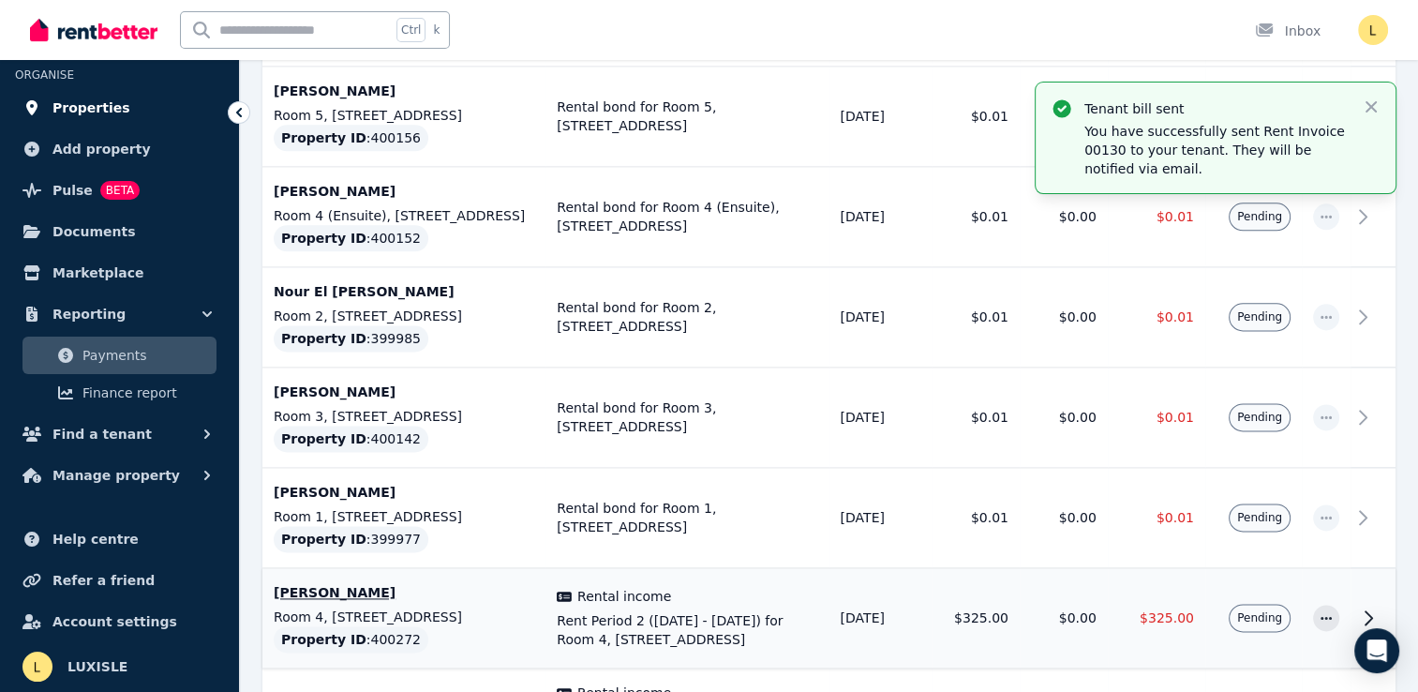
click at [106, 111] on span "Properties" at bounding box center [91, 108] width 78 height 22
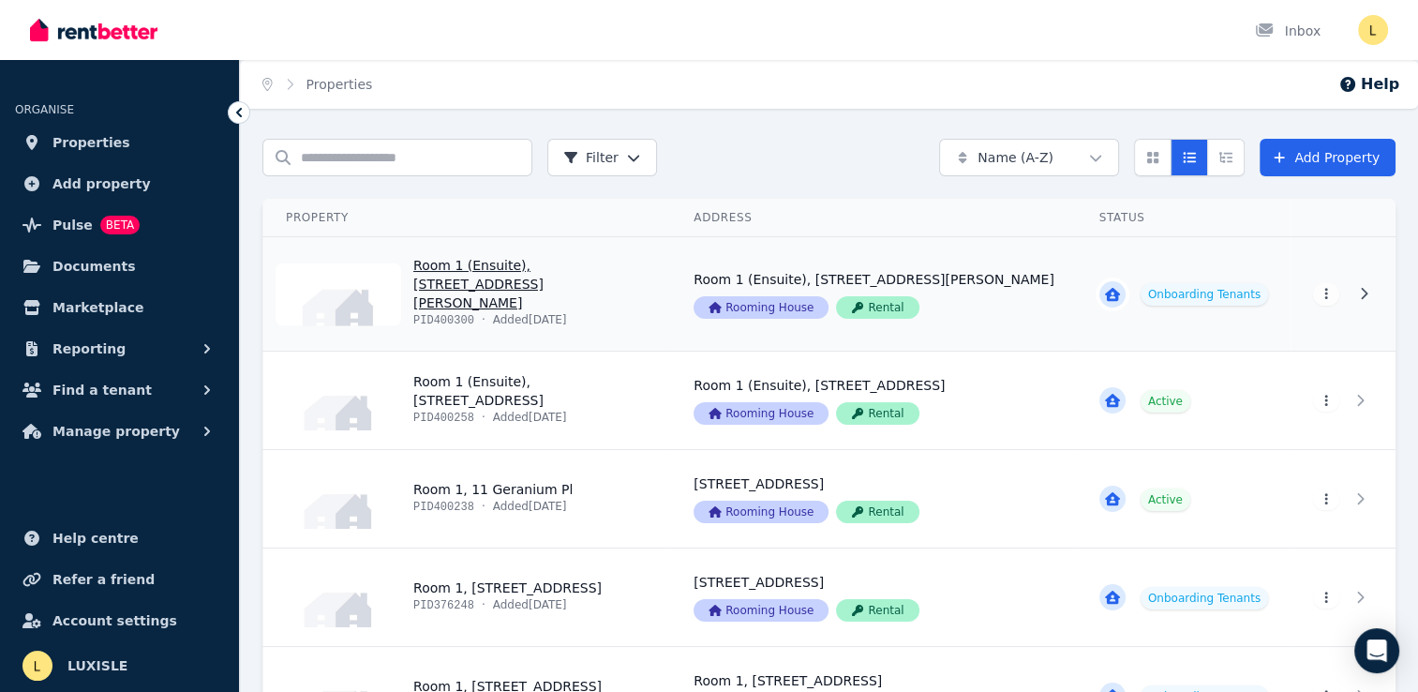
click at [1188, 291] on link "View property details" at bounding box center [1184, 293] width 214 height 113
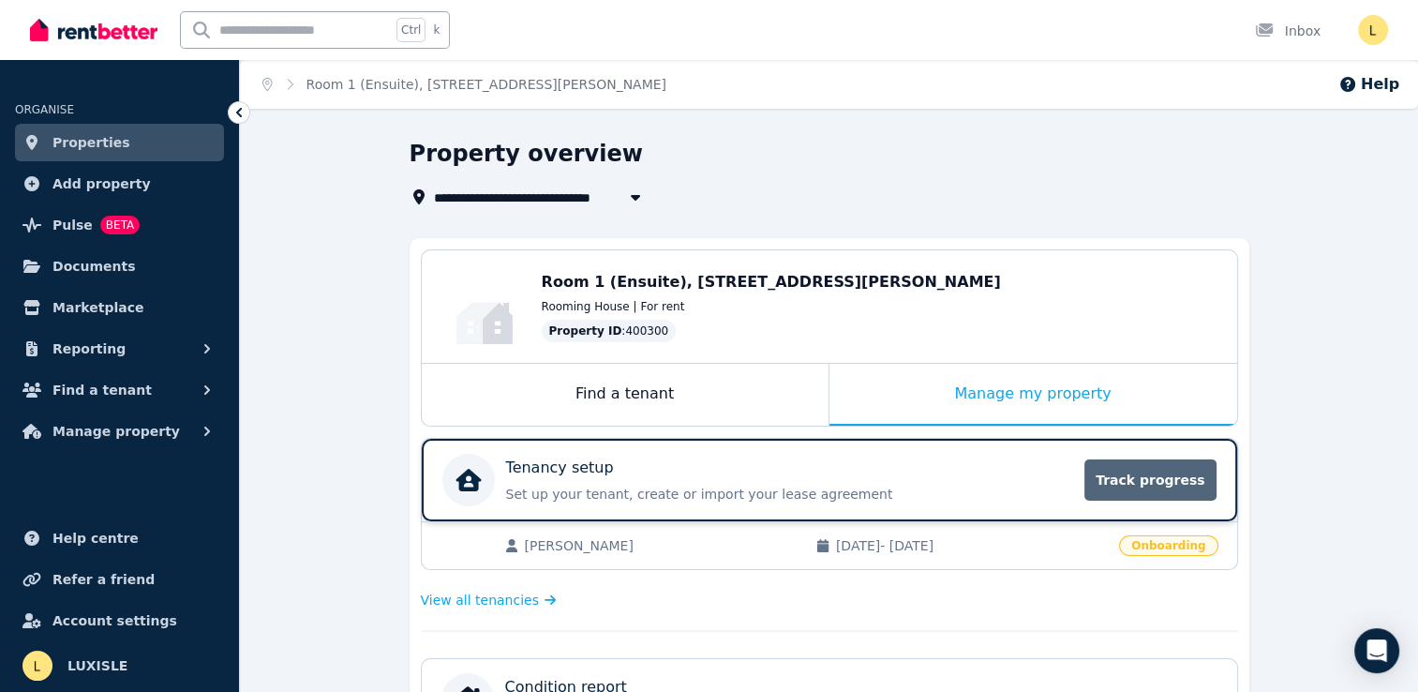
click at [1175, 480] on span "Track progress" at bounding box center [1149, 479] width 131 height 41
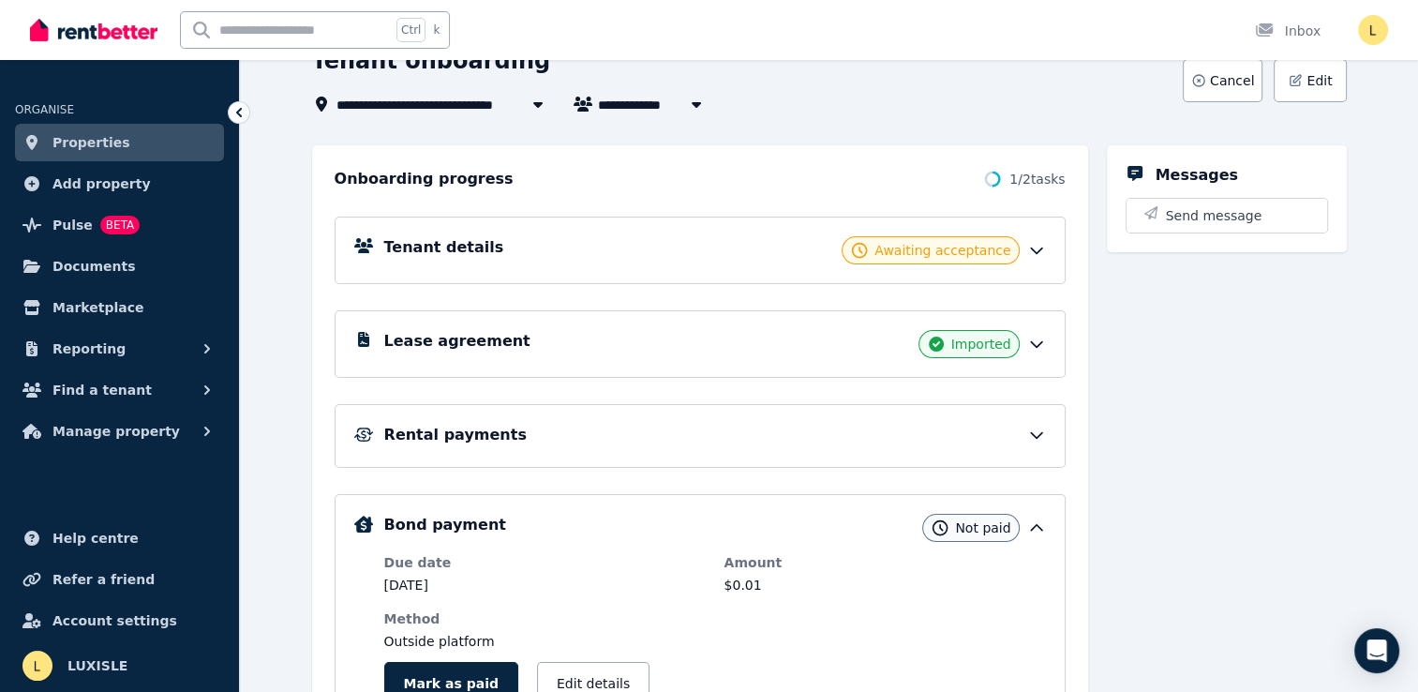
scroll to position [94, 0]
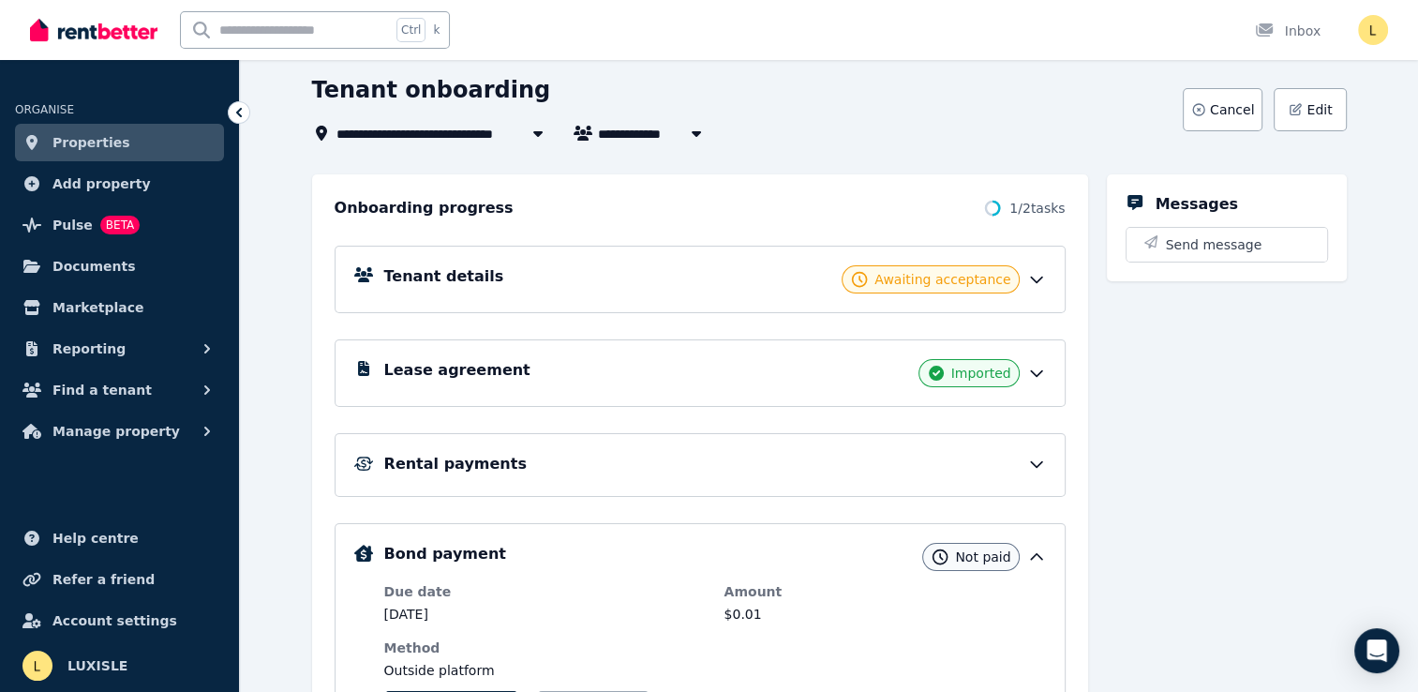
click at [1032, 279] on icon at bounding box center [1036, 279] width 19 height 19
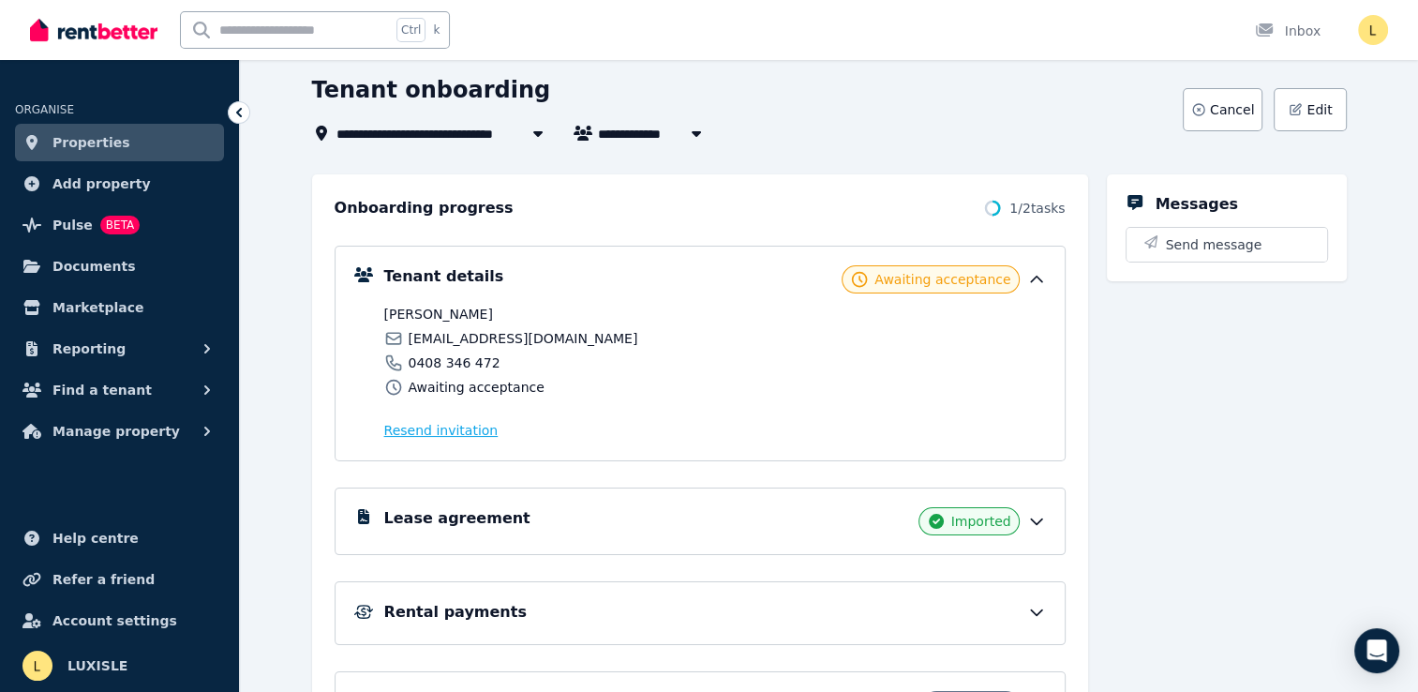
click at [439, 429] on span "Resend invitation" at bounding box center [441, 430] width 114 height 19
click at [66, 139] on span "Properties" at bounding box center [91, 142] width 78 height 22
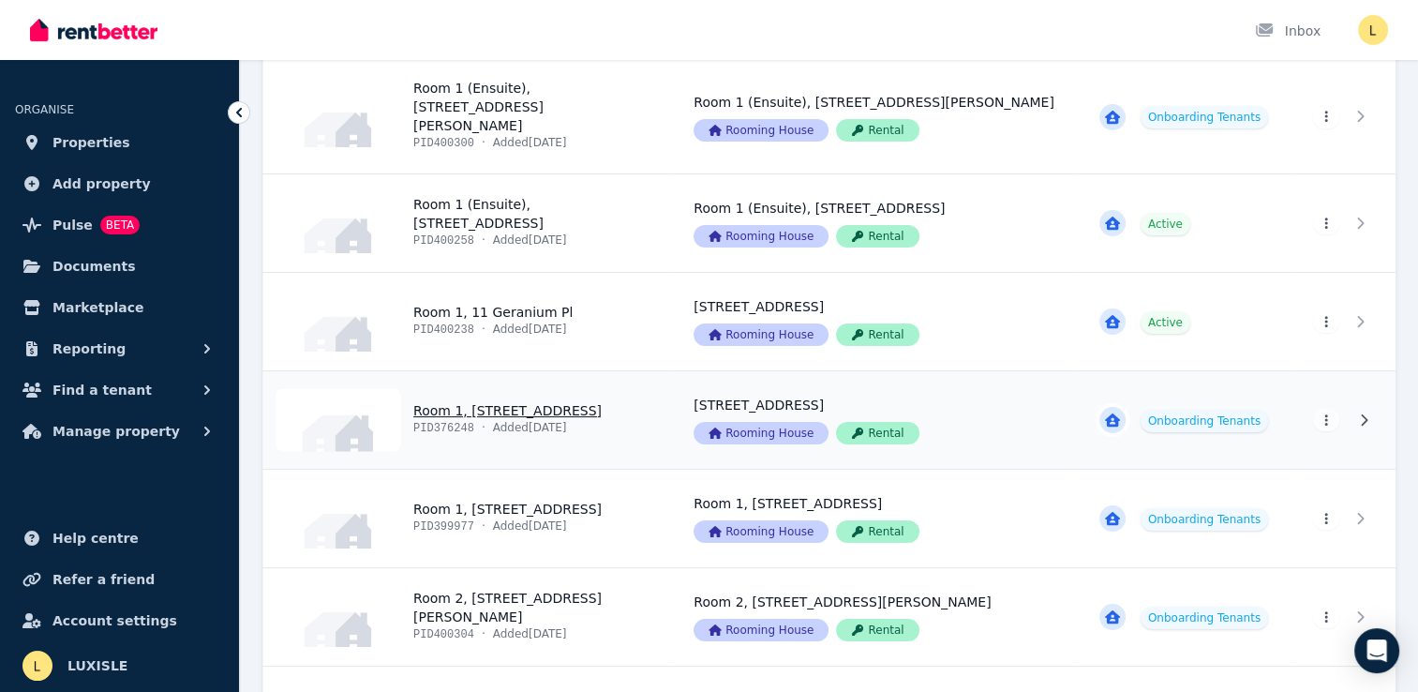
scroll to position [187, 0]
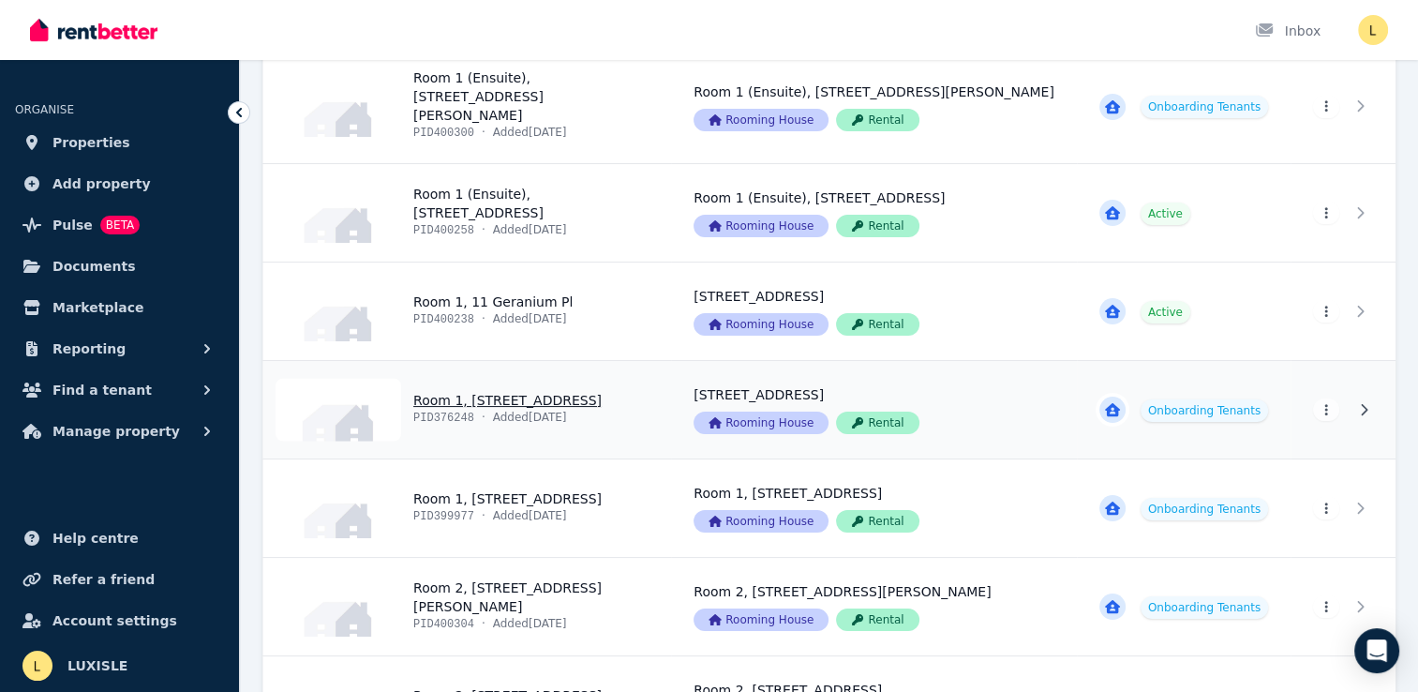
click at [1226, 398] on link "View property details" at bounding box center [1184, 409] width 214 height 97
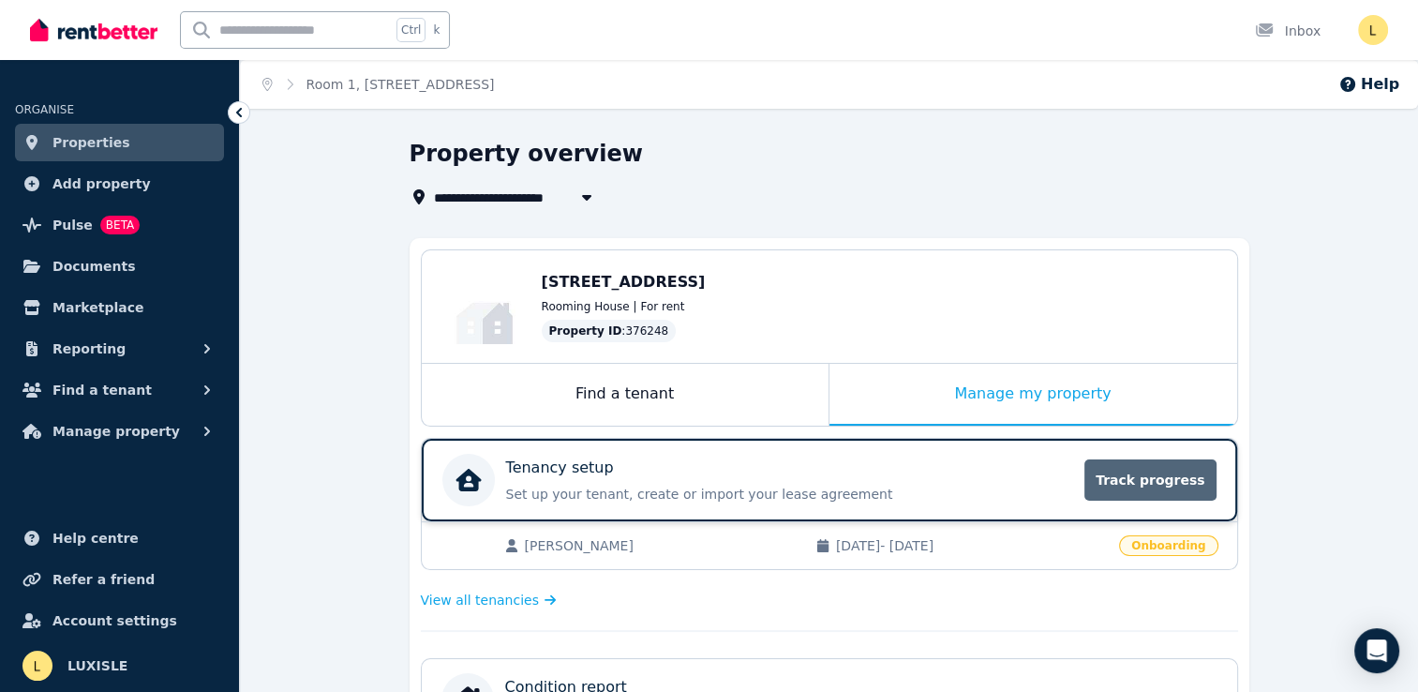
click at [1146, 477] on span "Track progress" at bounding box center [1149, 479] width 131 height 41
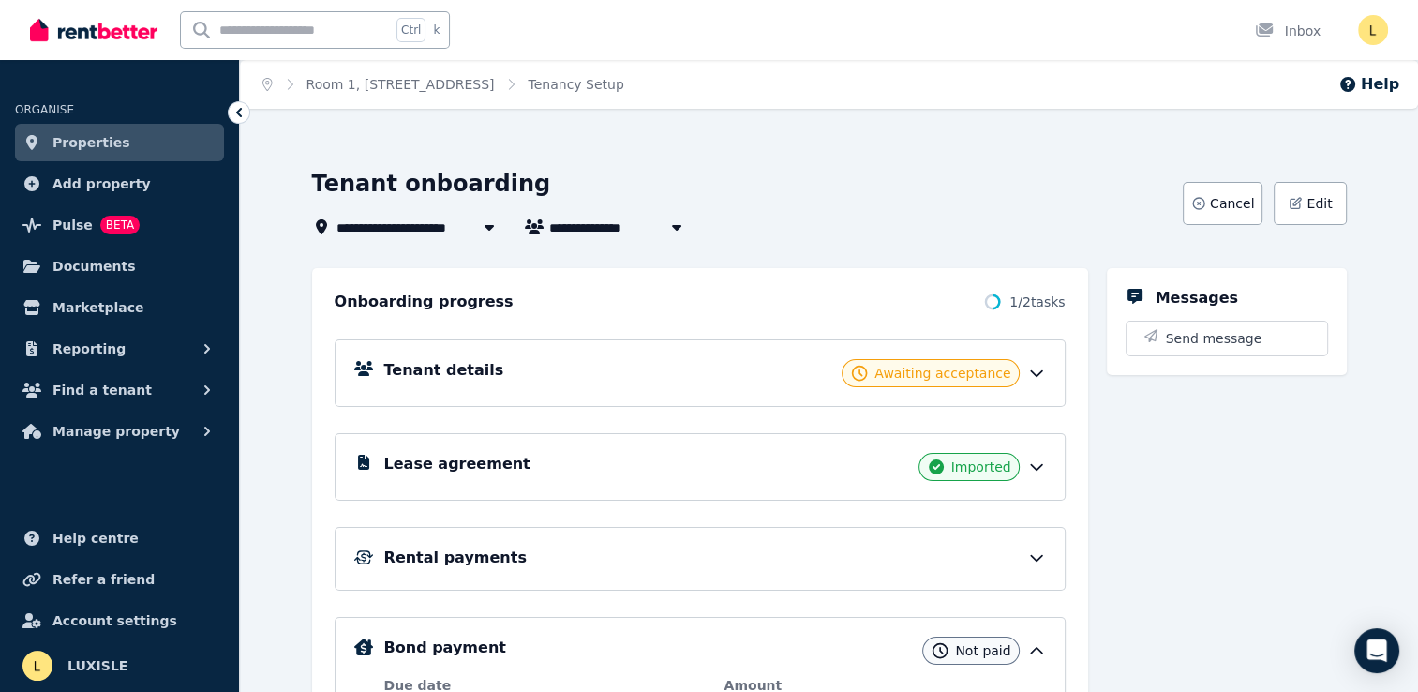
click at [1041, 371] on icon at bounding box center [1036, 374] width 11 height 6
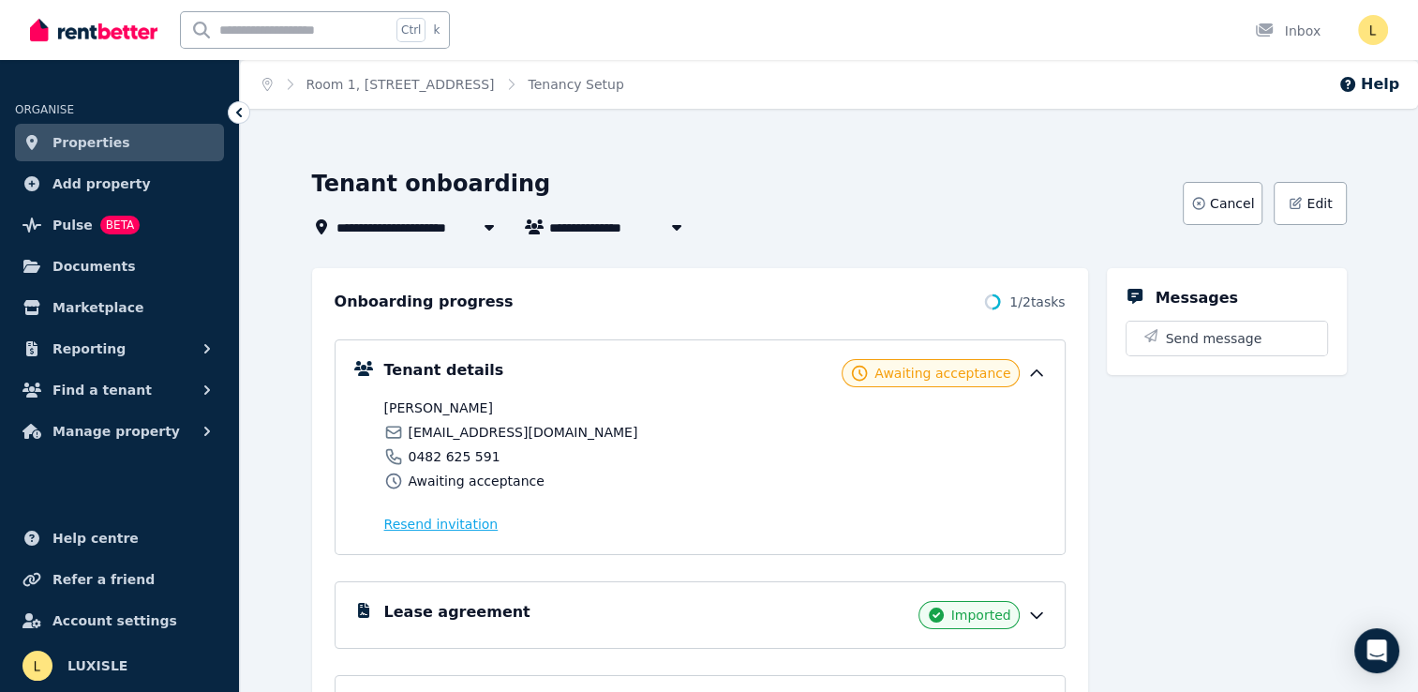
click at [452, 527] on span "Resend invitation" at bounding box center [441, 524] width 114 height 19
click at [120, 139] on link "Properties" at bounding box center [119, 142] width 209 height 37
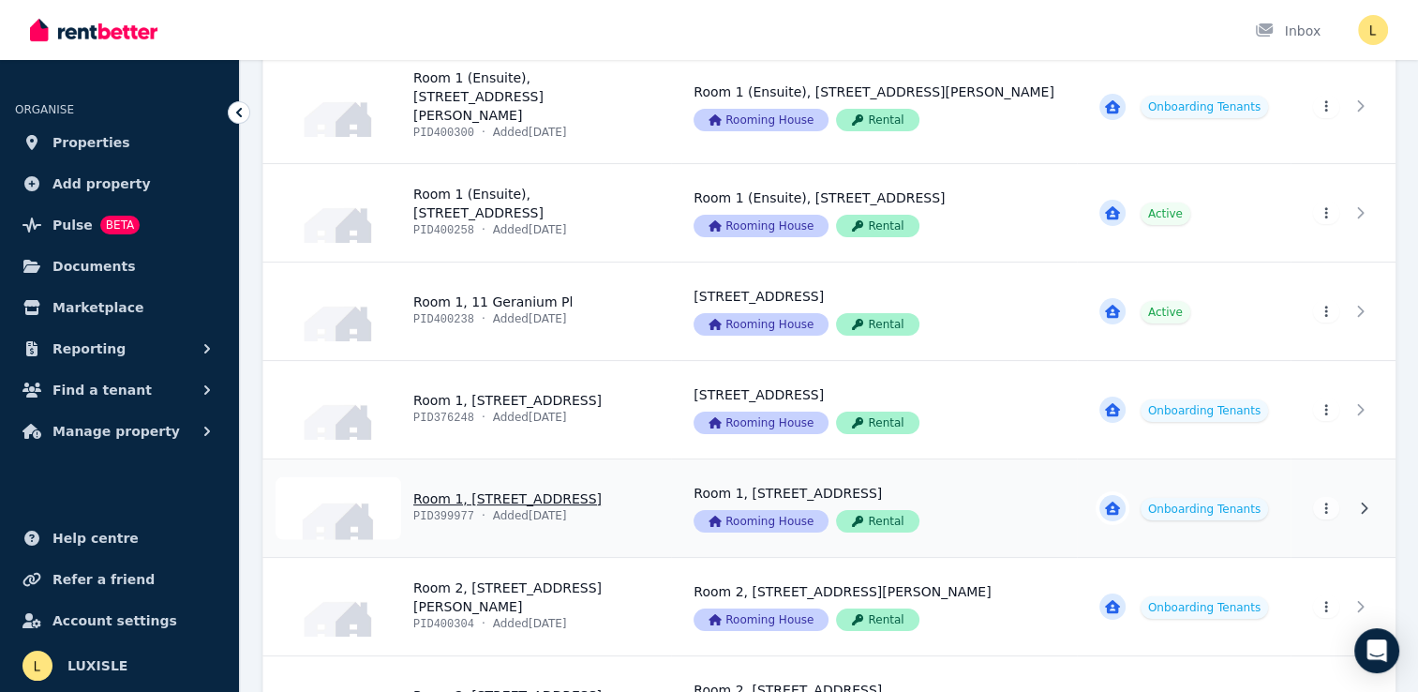
scroll to position [281, 0]
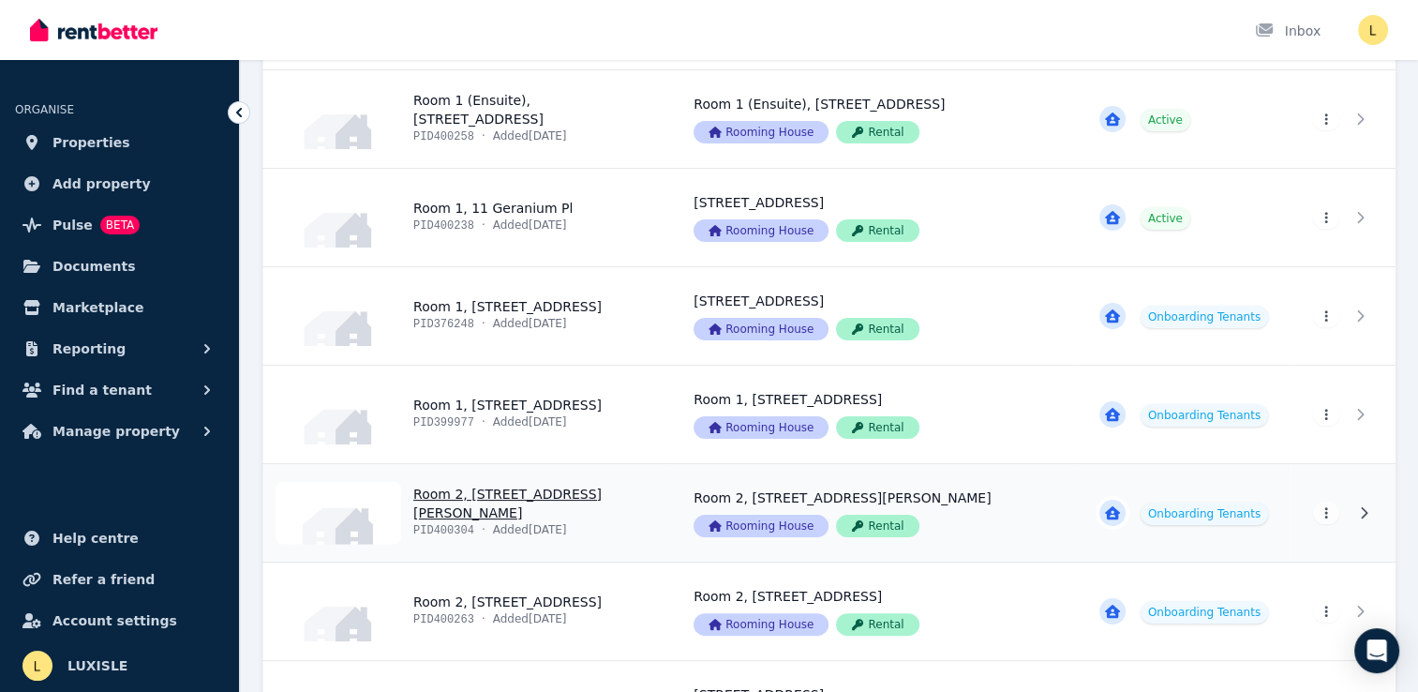
click at [1232, 505] on link "View property details" at bounding box center [1184, 512] width 214 height 97
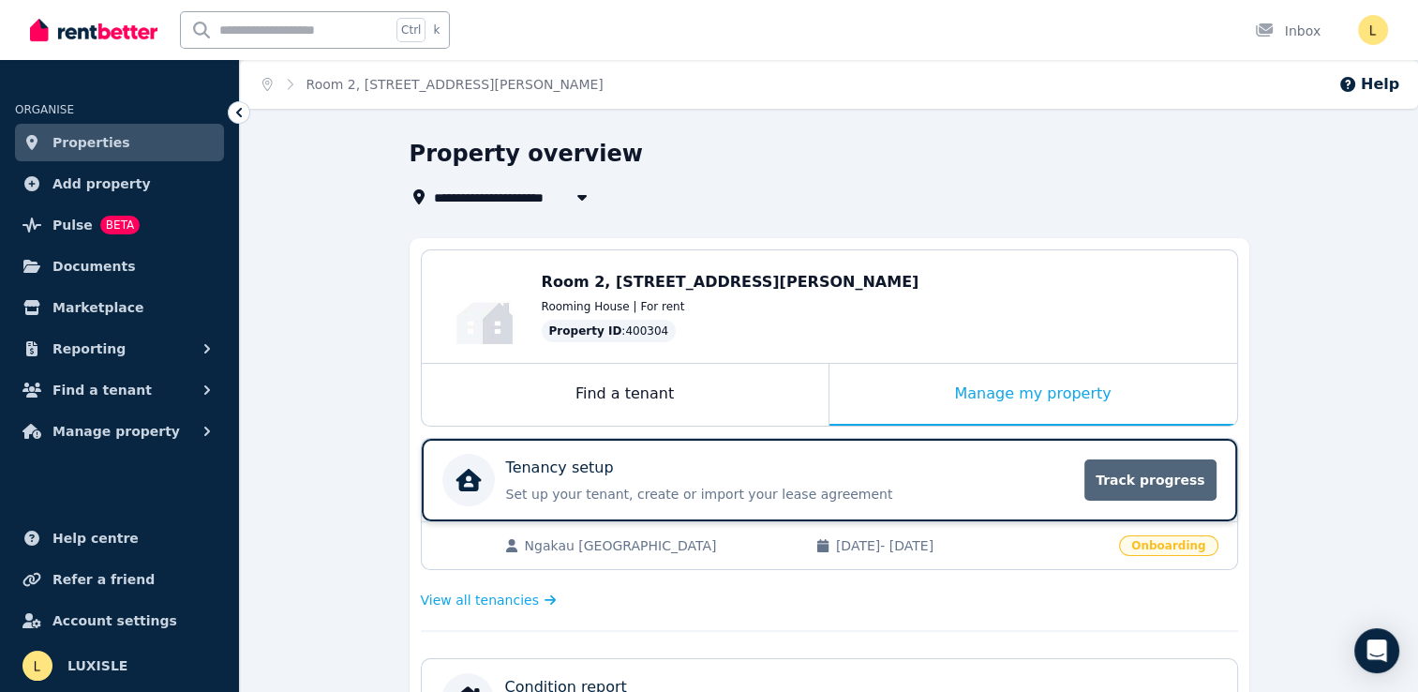
click at [1141, 475] on span "Track progress" at bounding box center [1149, 479] width 131 height 41
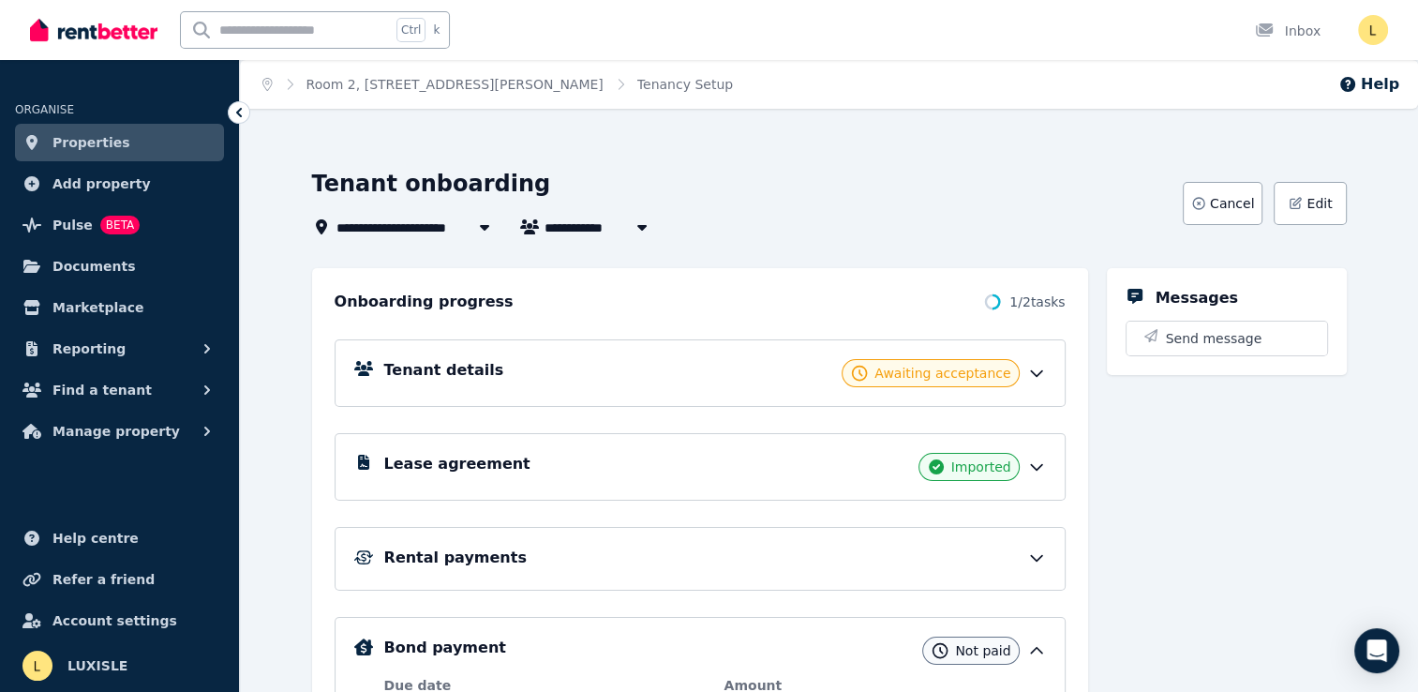
click at [1035, 374] on icon at bounding box center [1036, 374] width 11 height 6
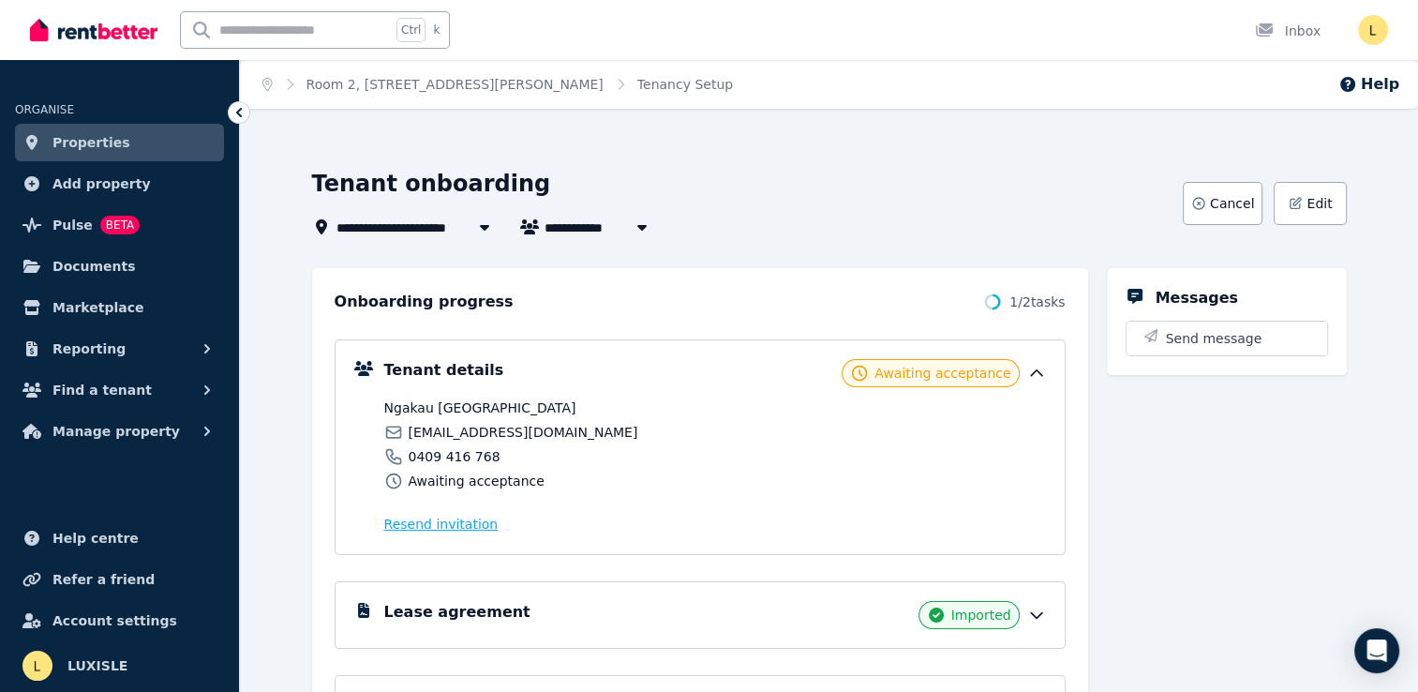
click at [448, 529] on span "Resend invitation" at bounding box center [441, 524] width 114 height 19
